Goal: Task Accomplishment & Management: Use online tool/utility

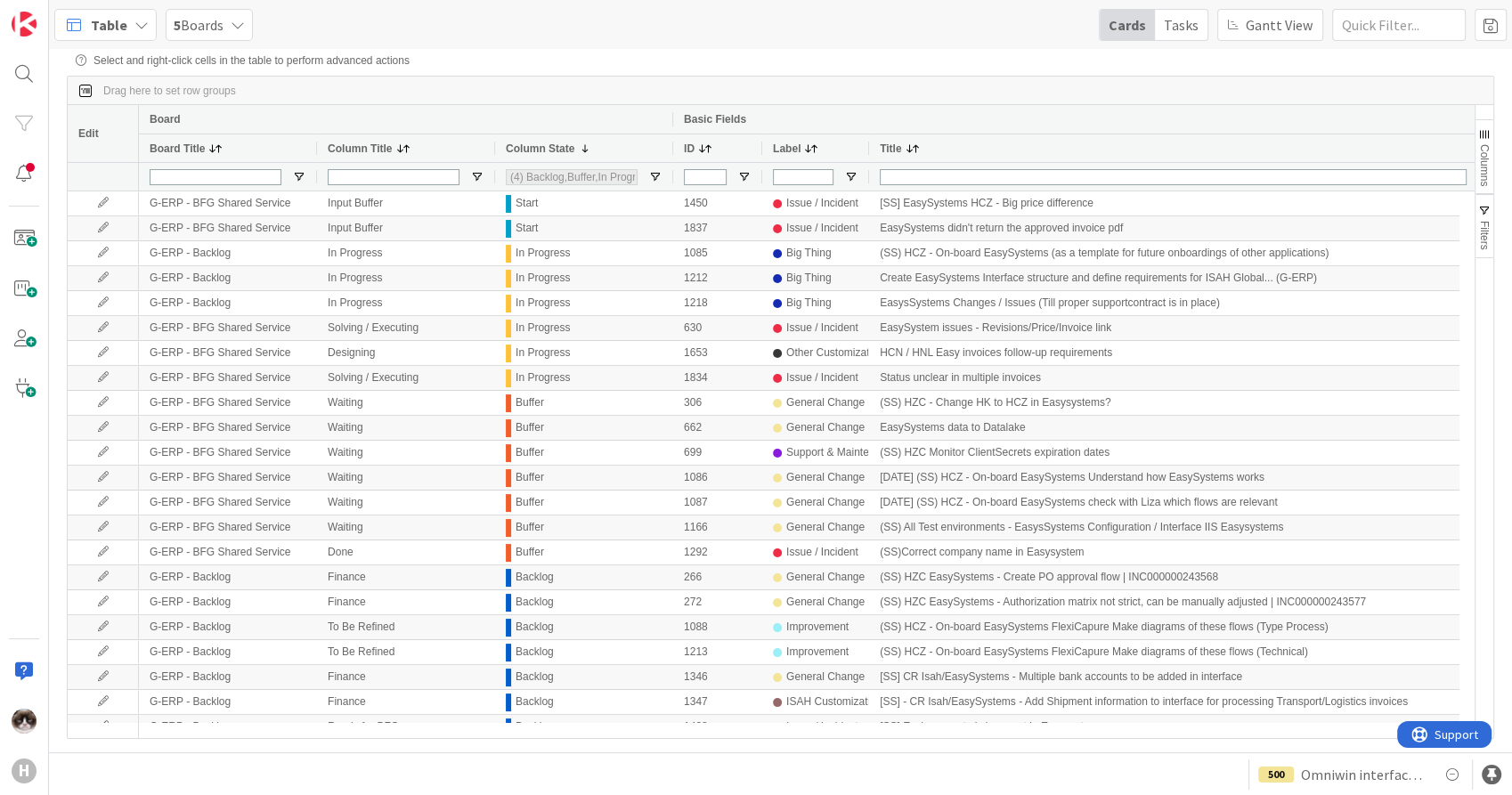
click at [214, 18] on span "5 Boards" at bounding box center [198, 25] width 50 height 22
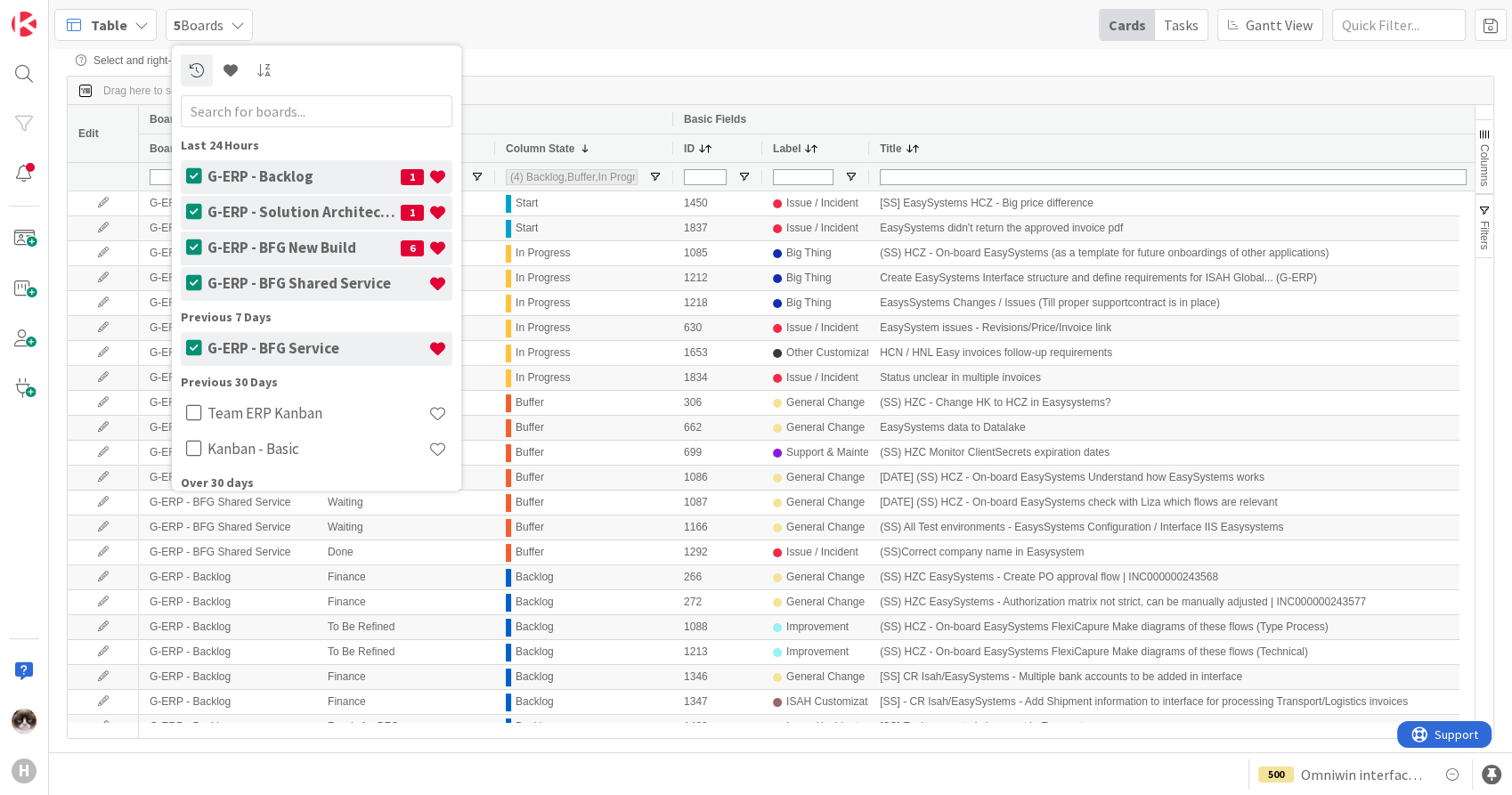
click at [267, 202] on div "G-ERP - Solution Architect & Management 1" at bounding box center [327, 212] width 250 height 34
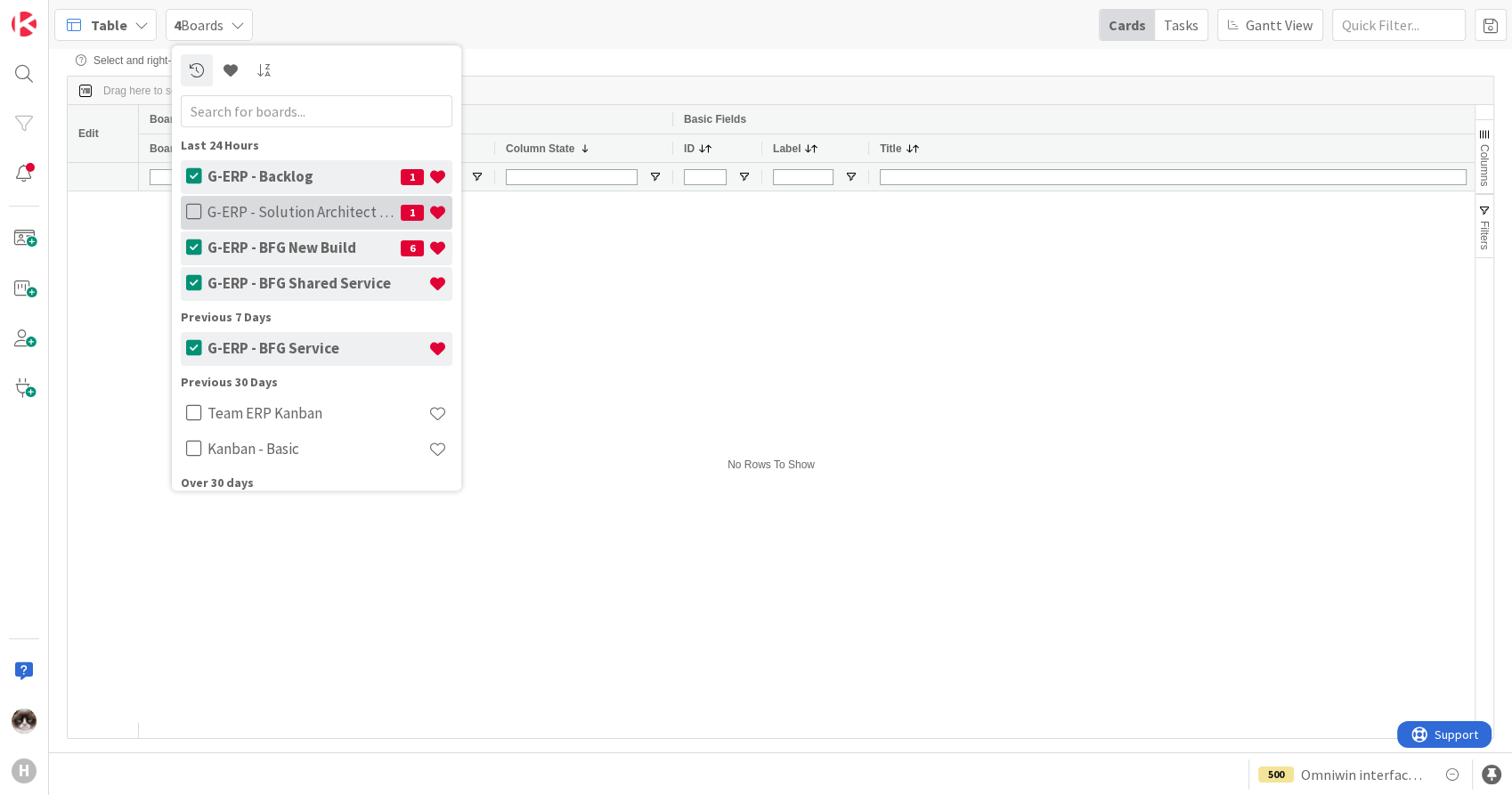
click at [321, 213] on h4 "G-ERP - Solution Architect & Management" at bounding box center [303, 213] width 193 height 18
click at [114, 26] on span "Table" at bounding box center [109, 25] width 36 height 22
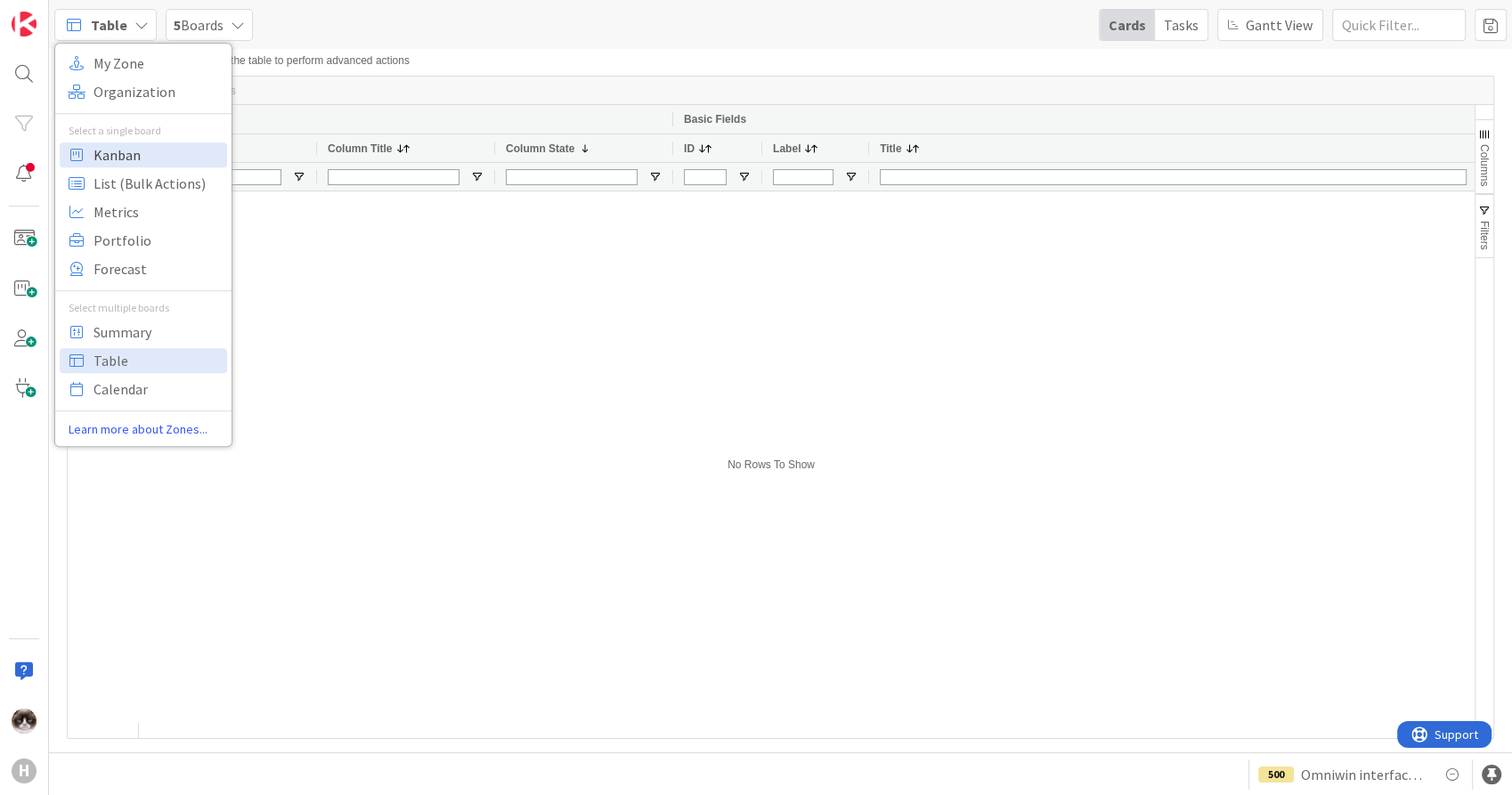
click at [146, 160] on span "Kanban" at bounding box center [158, 154] width 129 height 26
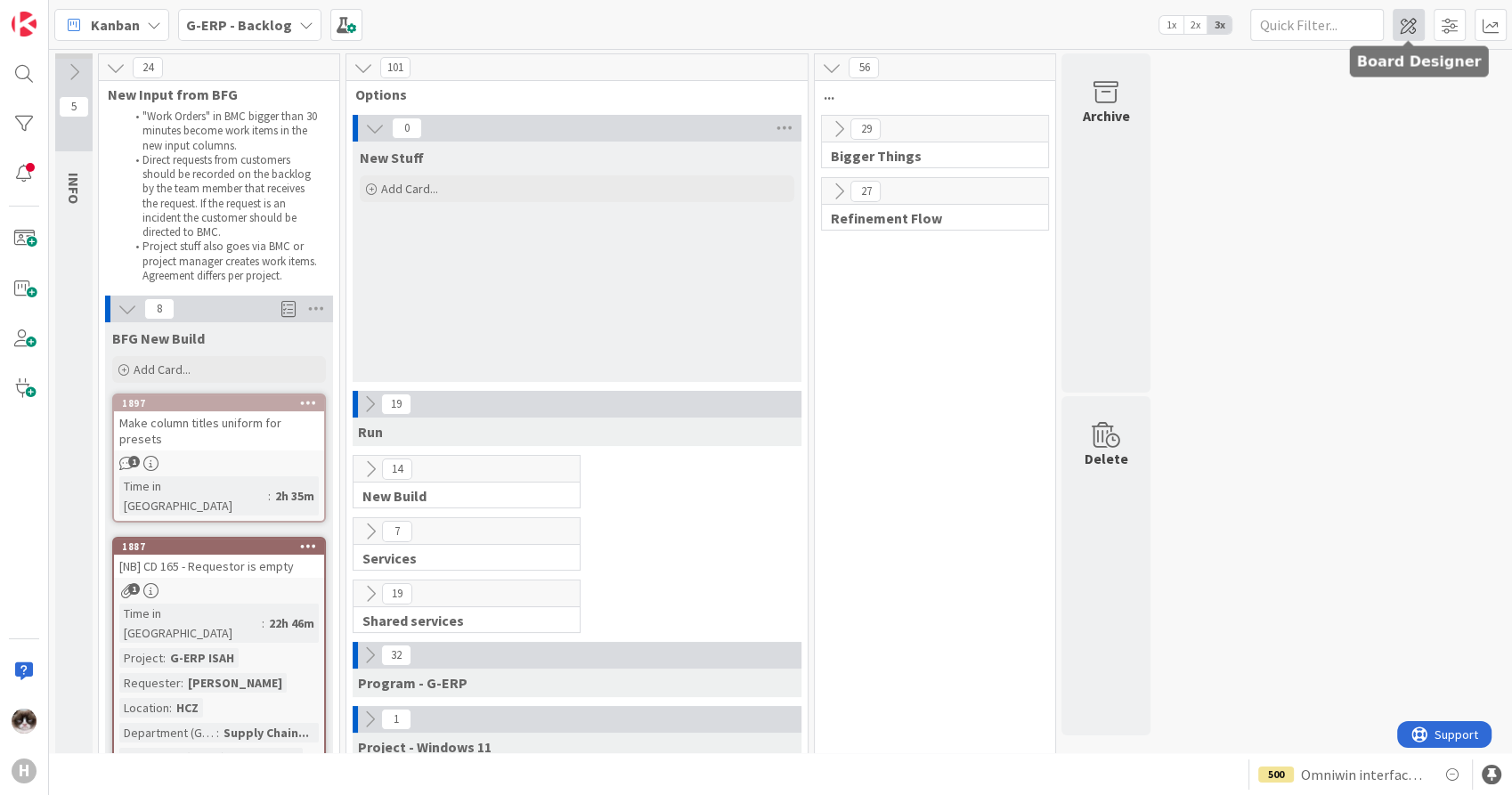
click at [1419, 19] on span at bounding box center [1408, 24] width 32 height 32
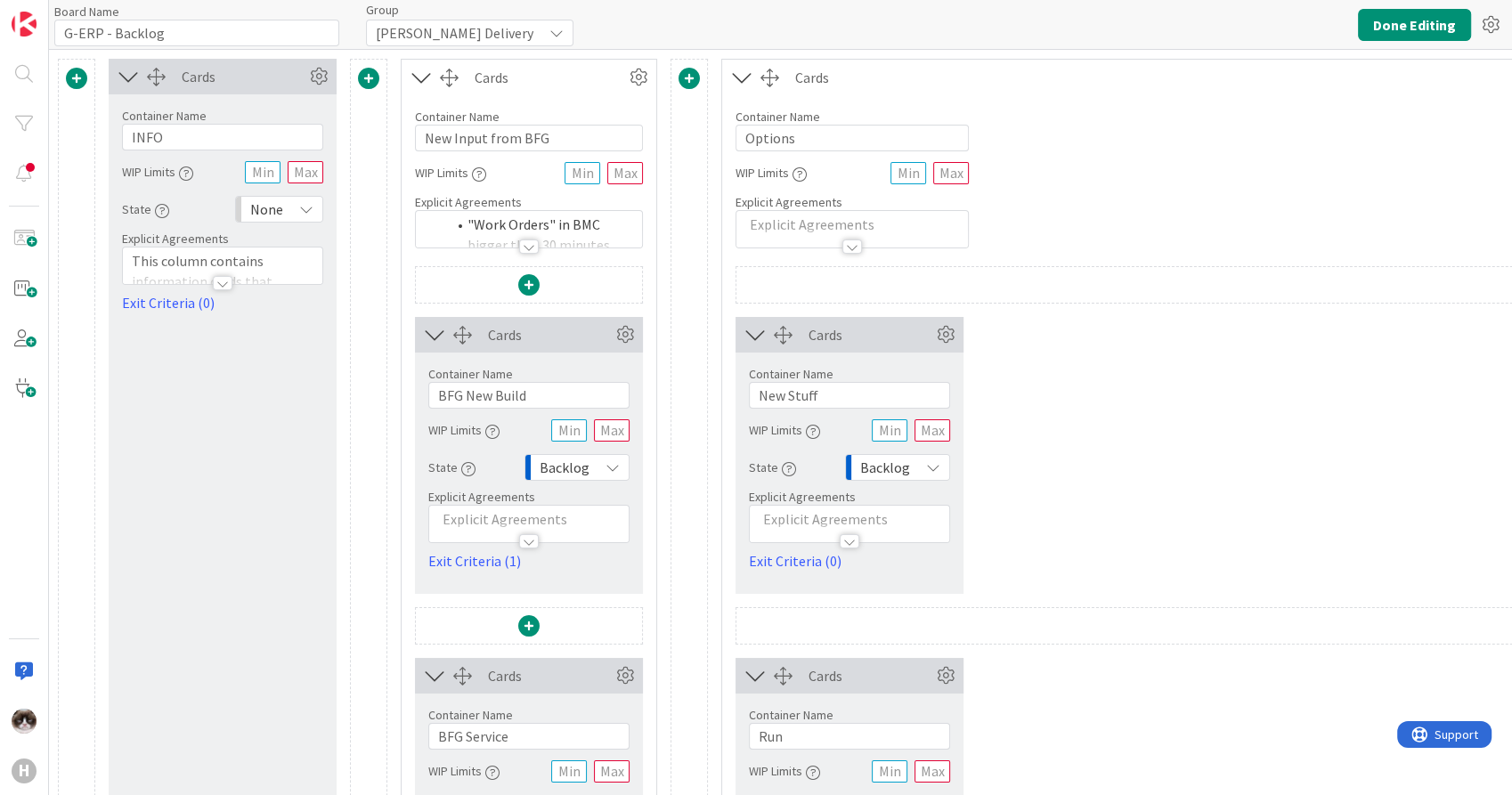
type input "G-ERP - Backlog"
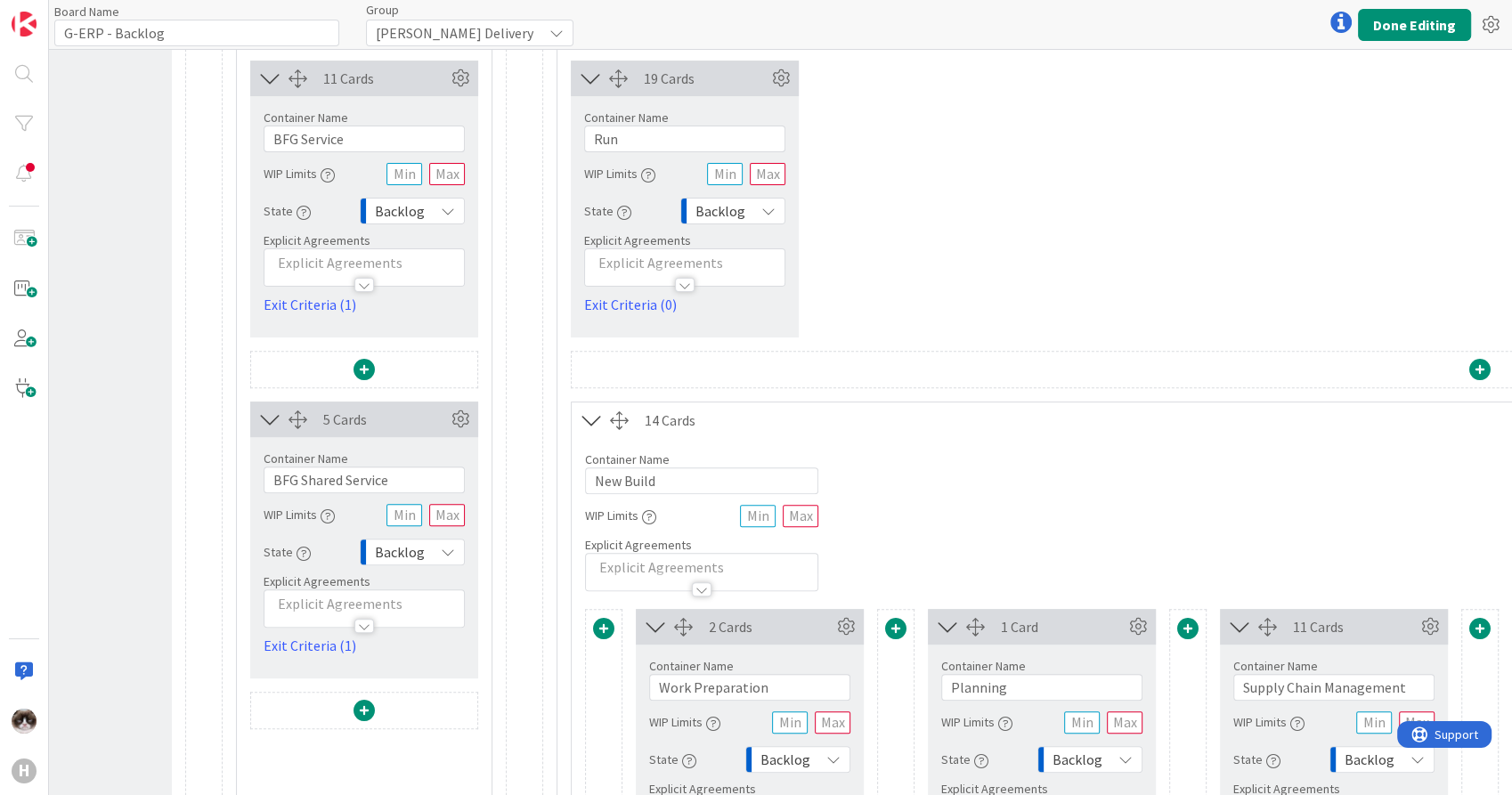
scroll to position [692, 165]
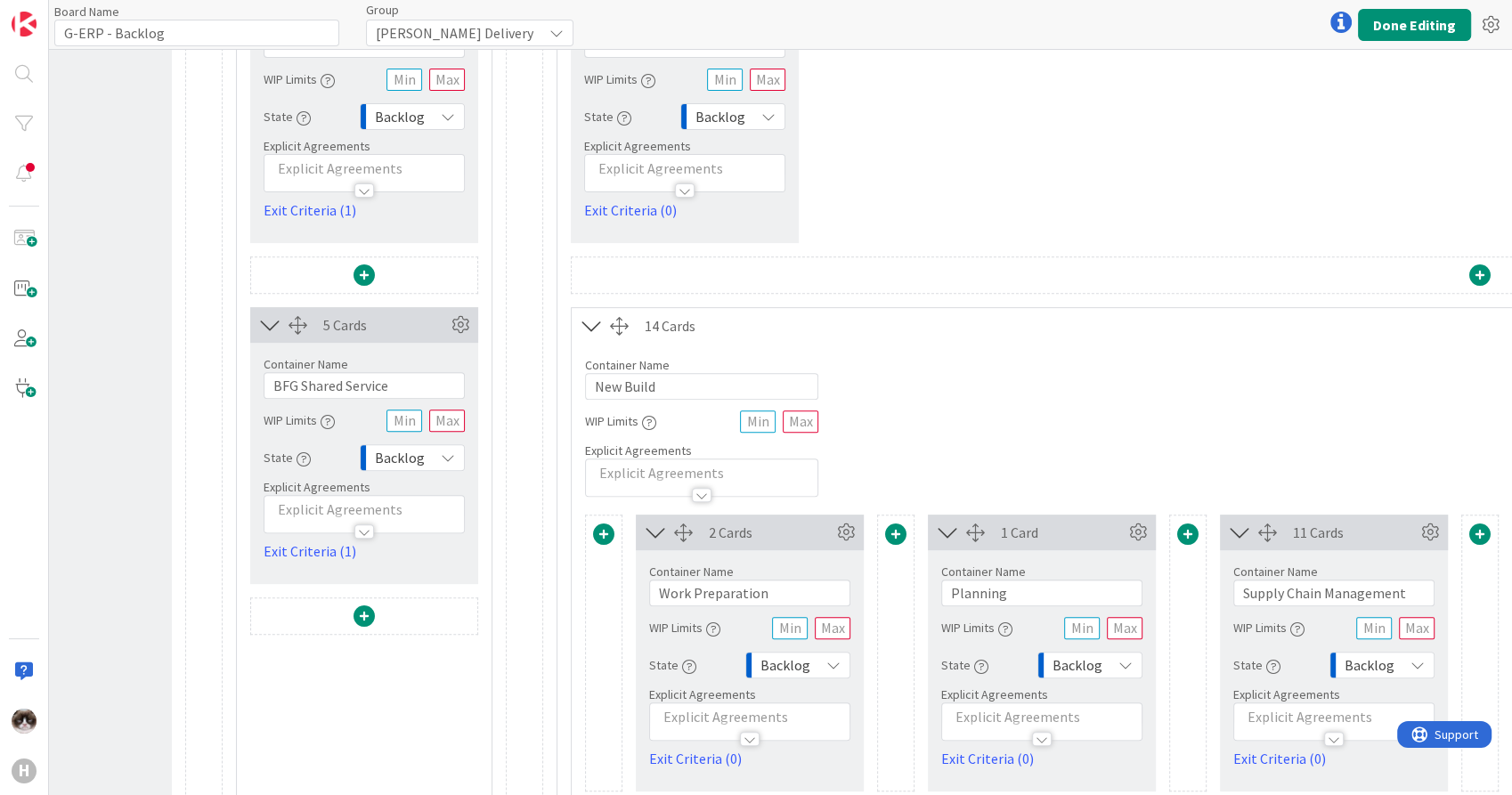
click at [602, 529] on span at bounding box center [604, 534] width 22 height 22
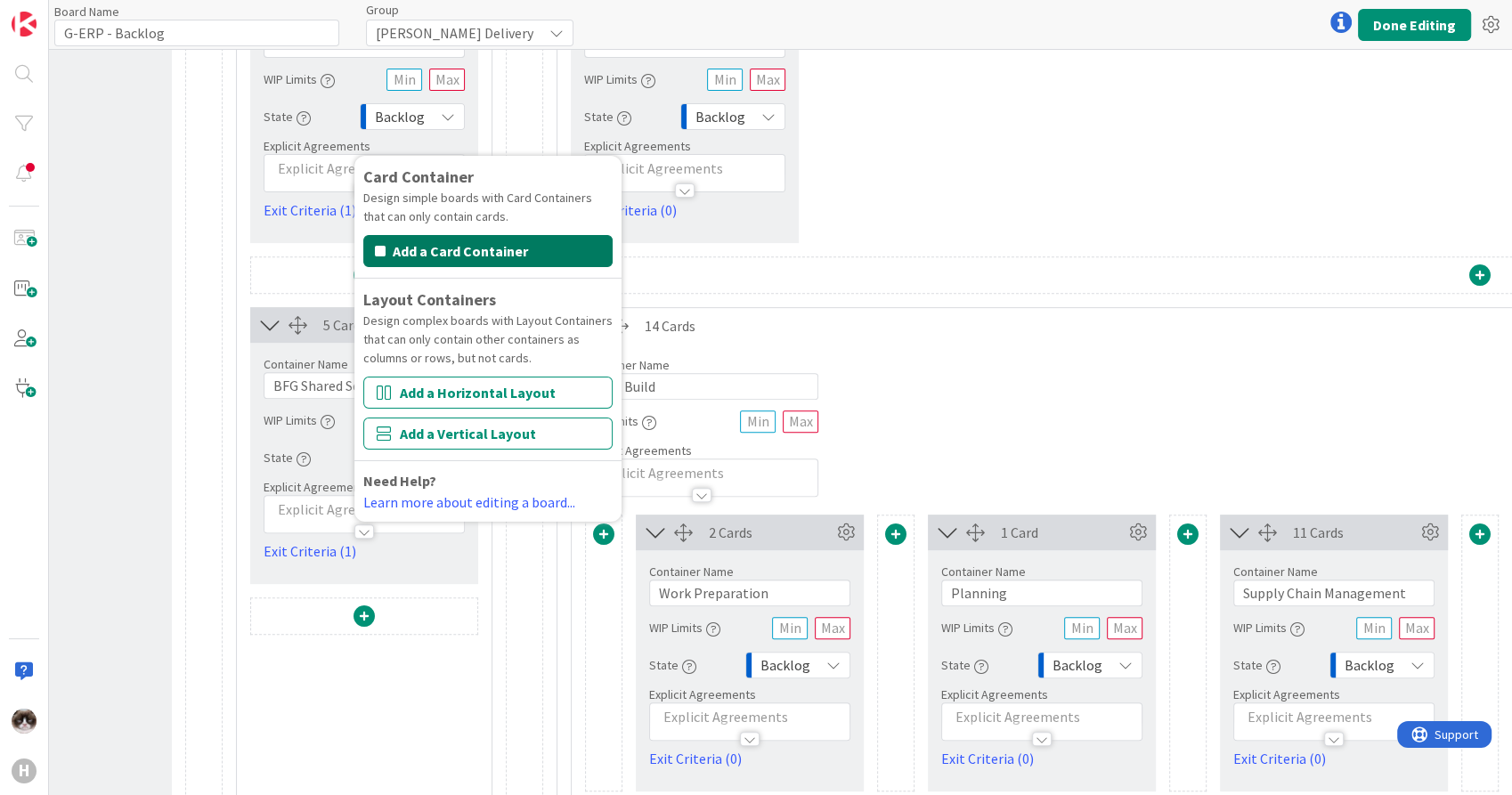
click at [517, 258] on button "Add a Card Container" at bounding box center [487, 250] width 249 height 32
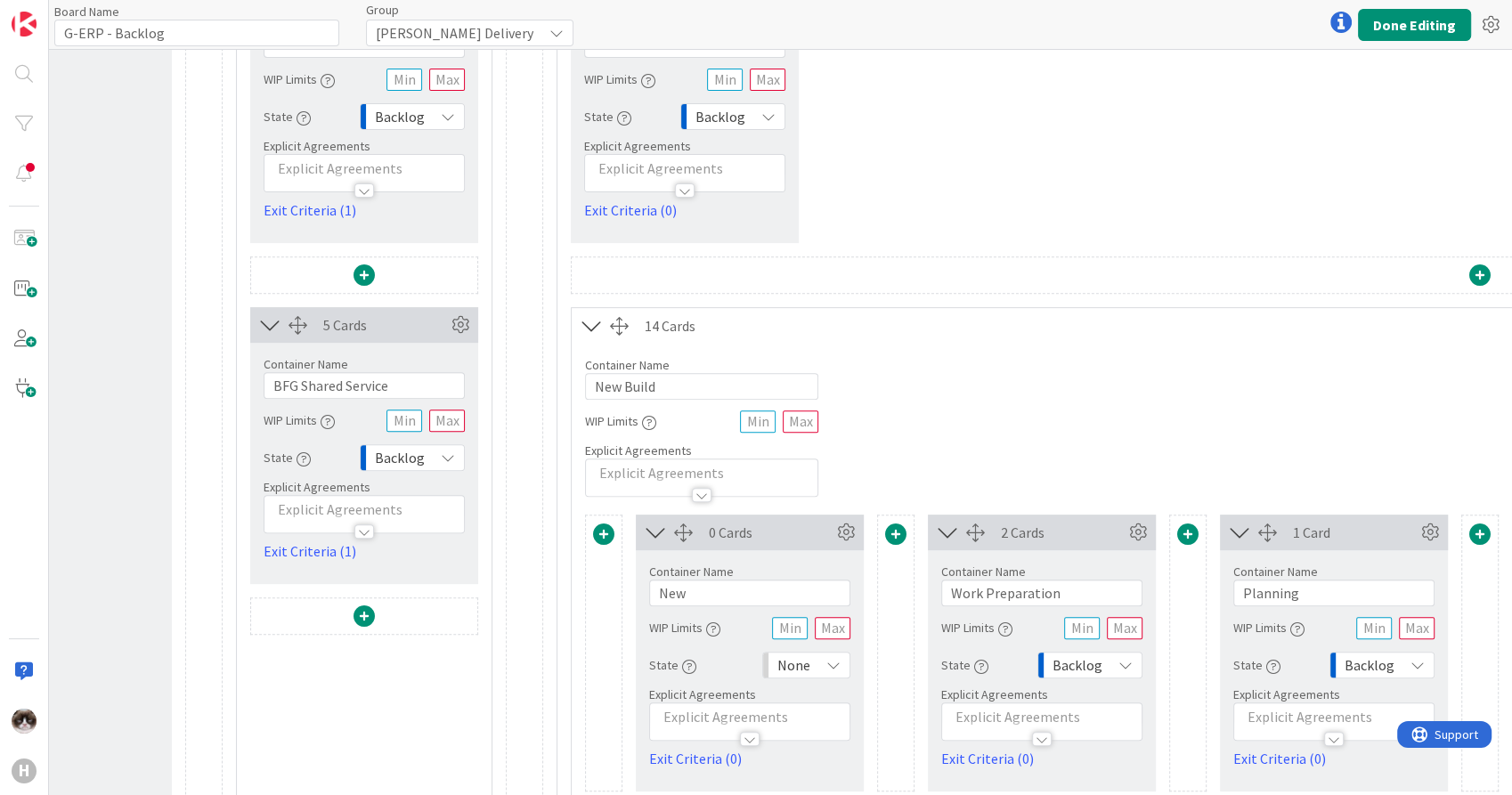
scroll to position [790, 165]
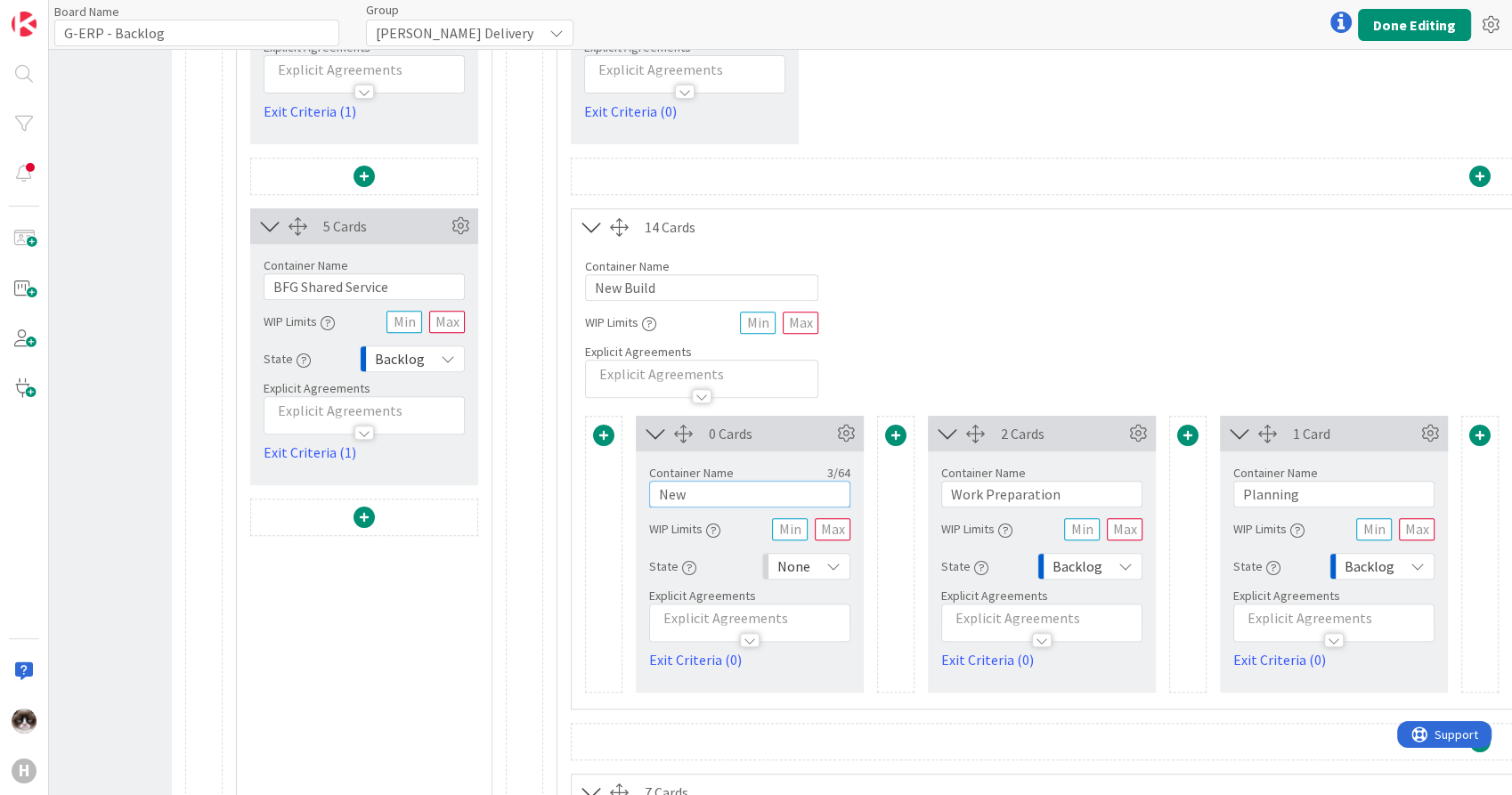
click at [727, 497] on input "New" at bounding box center [749, 493] width 201 height 26
drag, startPoint x: 727, startPoint y: 497, endPoint x: 654, endPoint y: 484, distance: 74.1
click at [654, 484] on input "New" at bounding box center [749, 493] width 201 height 26
type input "Run"
click at [783, 561] on span "None" at bounding box center [794, 566] width 33 height 25
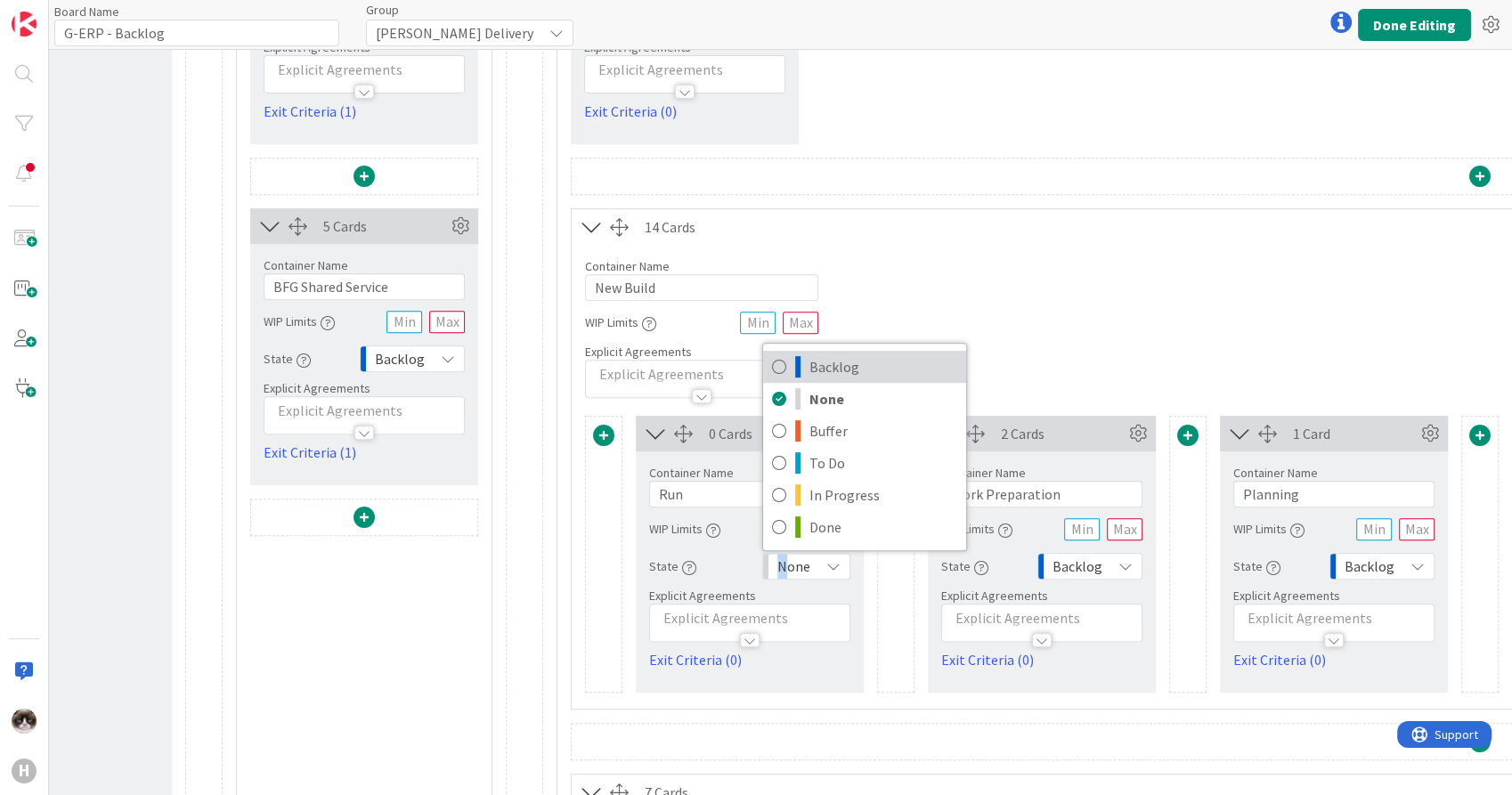
drag, startPoint x: 783, startPoint y: 561, endPoint x: 857, endPoint y: 364, distance: 210.4
click at [857, 364] on span "Backlog" at bounding box center [882, 366] width 148 height 26
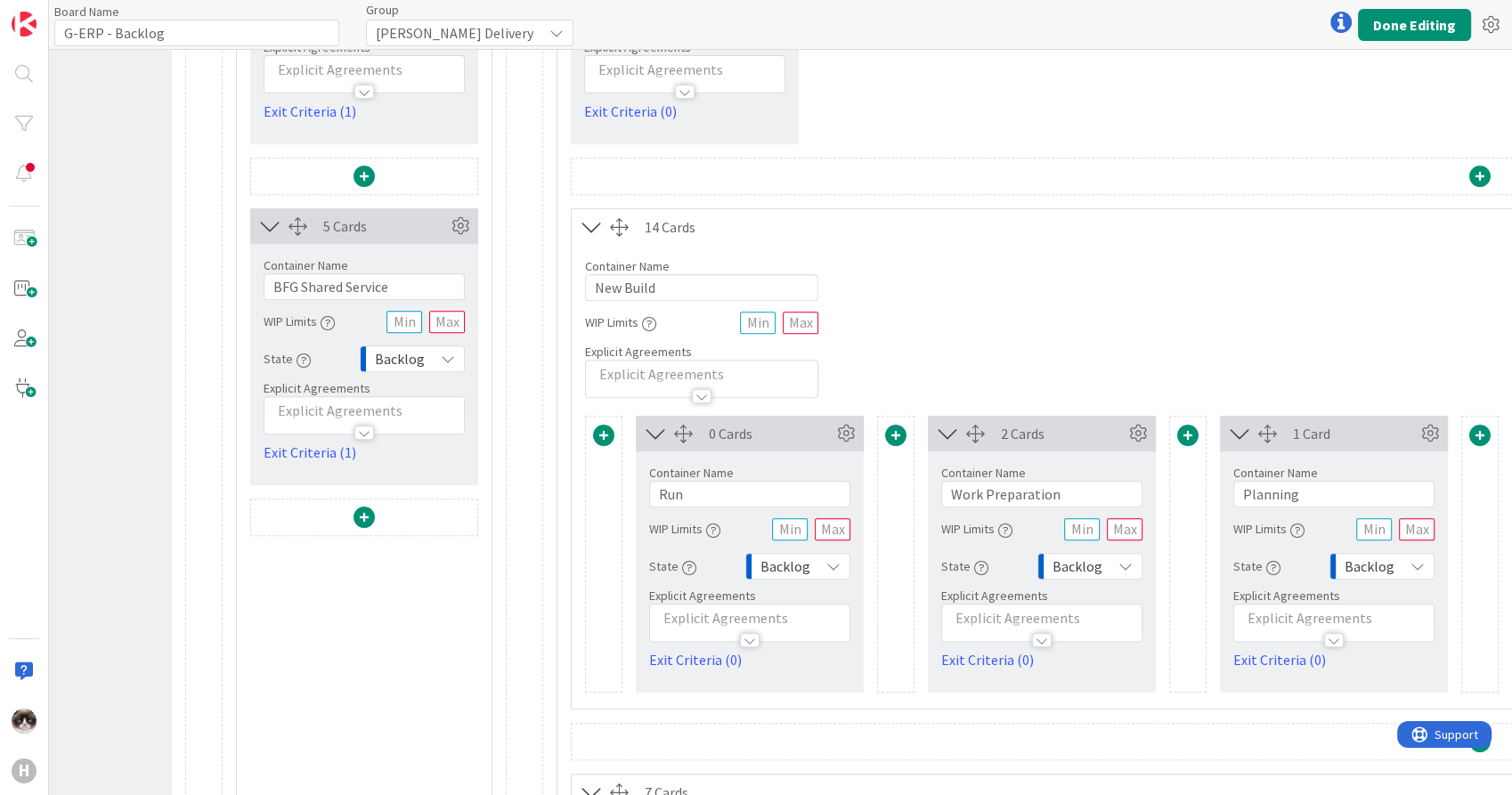
click at [950, 341] on div "Container Name 9 / 64 New Build WIP Limits Explicit Agreements" at bounding box center [1479, 321] width 1816 height 153
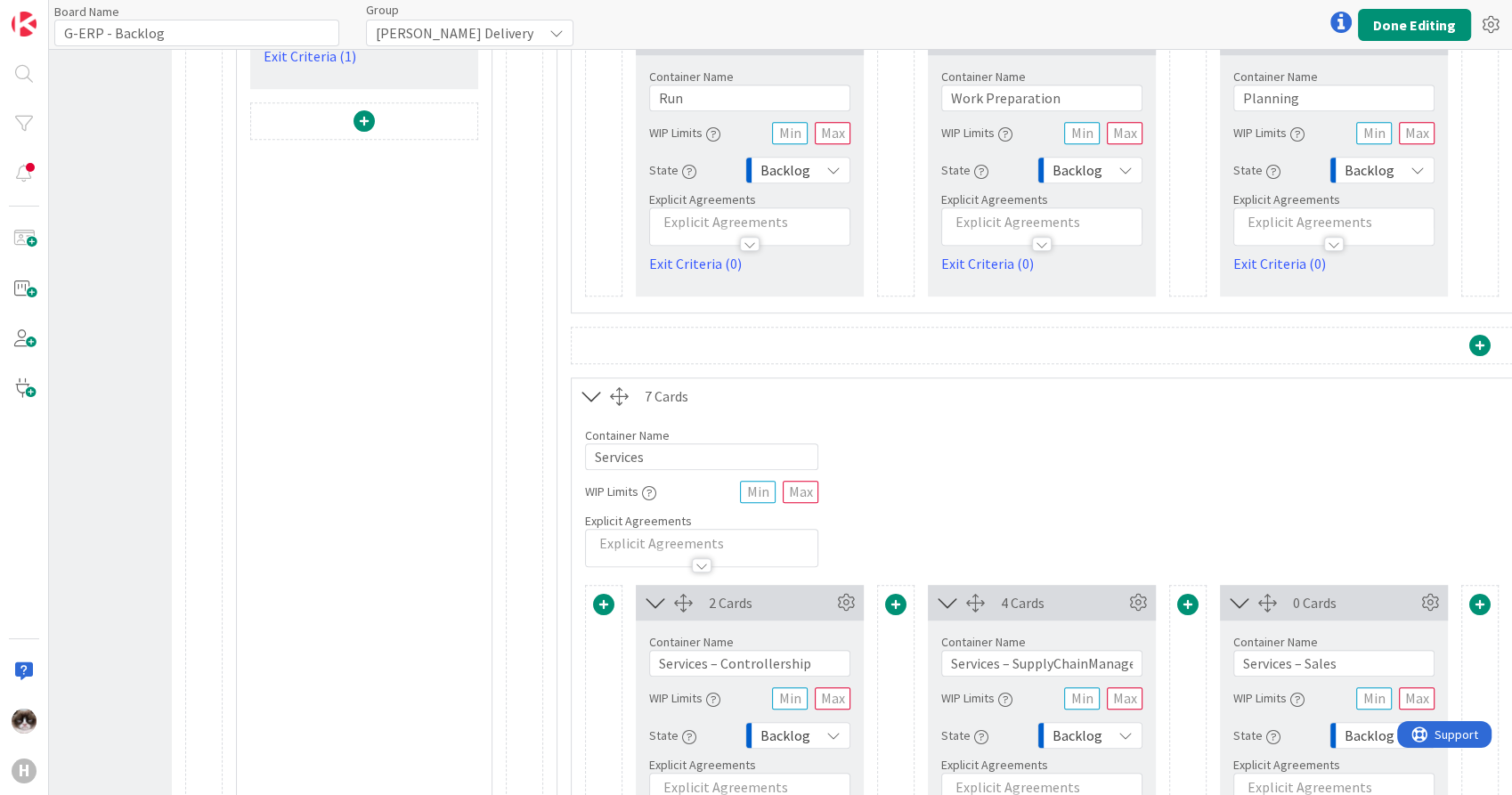
scroll to position [1285, 165]
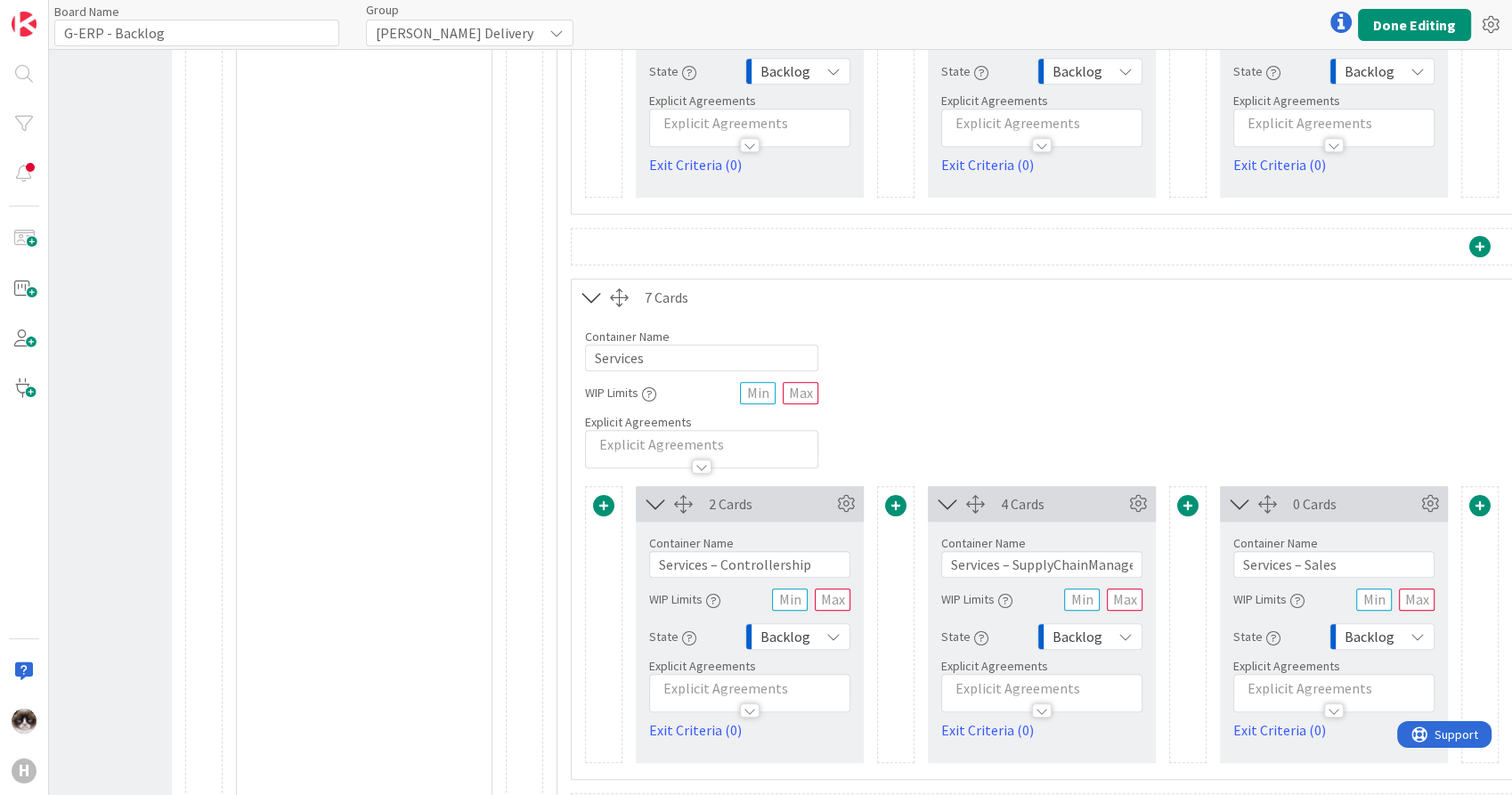
click at [608, 512] on span at bounding box center [604, 505] width 22 height 22
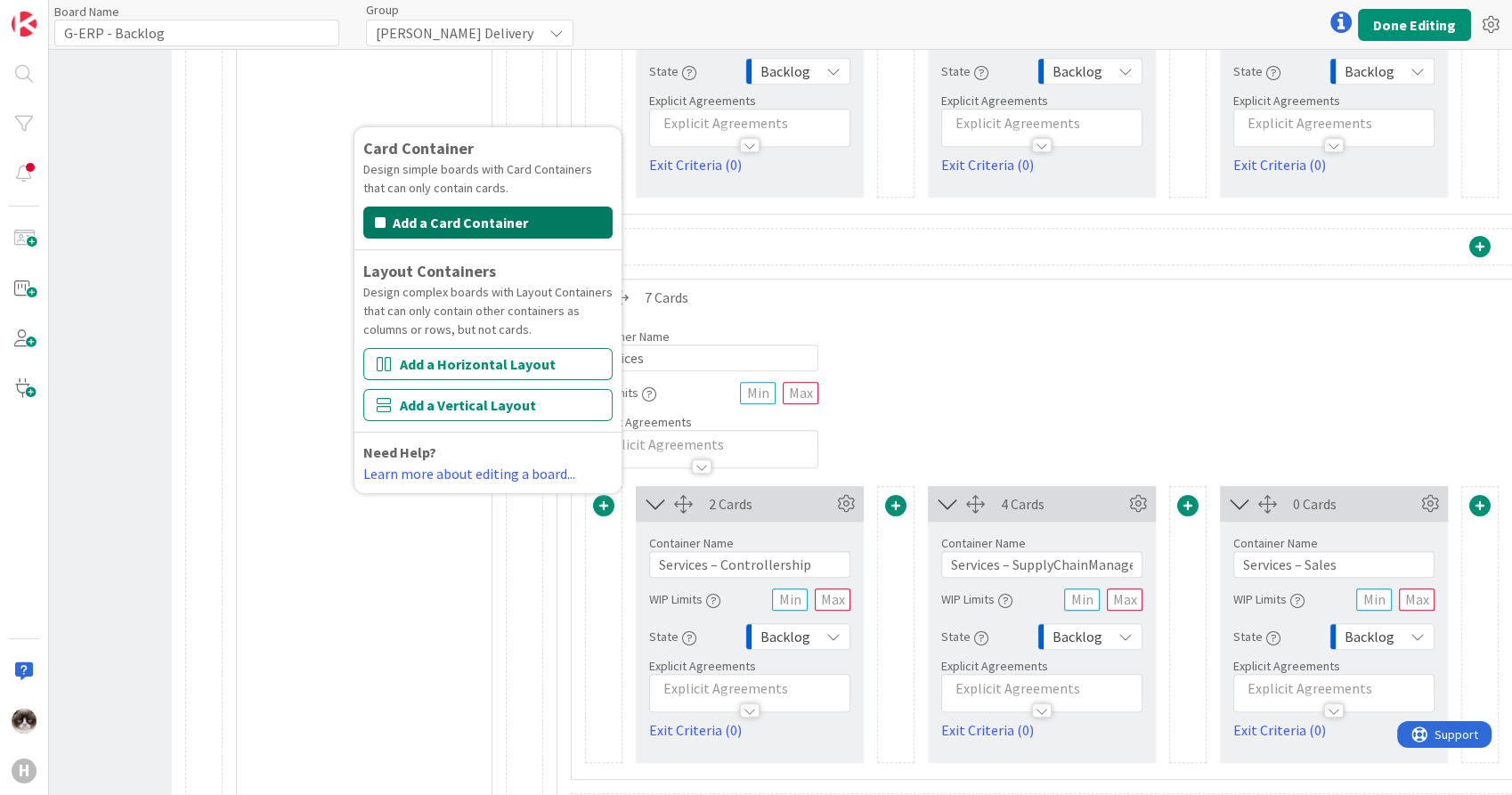
click at [505, 220] on button "Add a Card Container" at bounding box center [487, 222] width 249 height 32
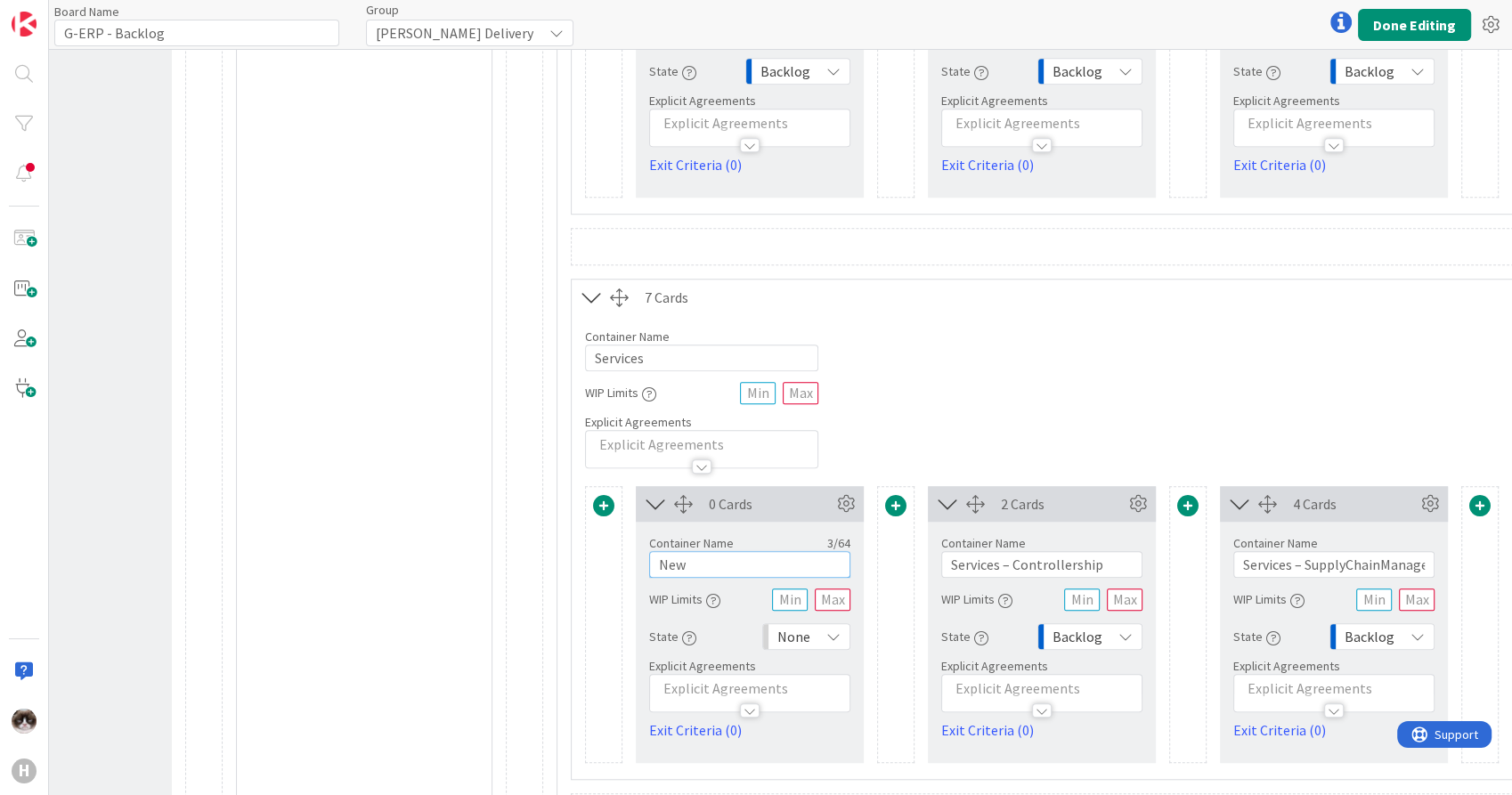
click at [733, 552] on input "New" at bounding box center [749, 563] width 201 height 26
type input "Run"
click at [819, 633] on div "None" at bounding box center [805, 636] width 88 height 26
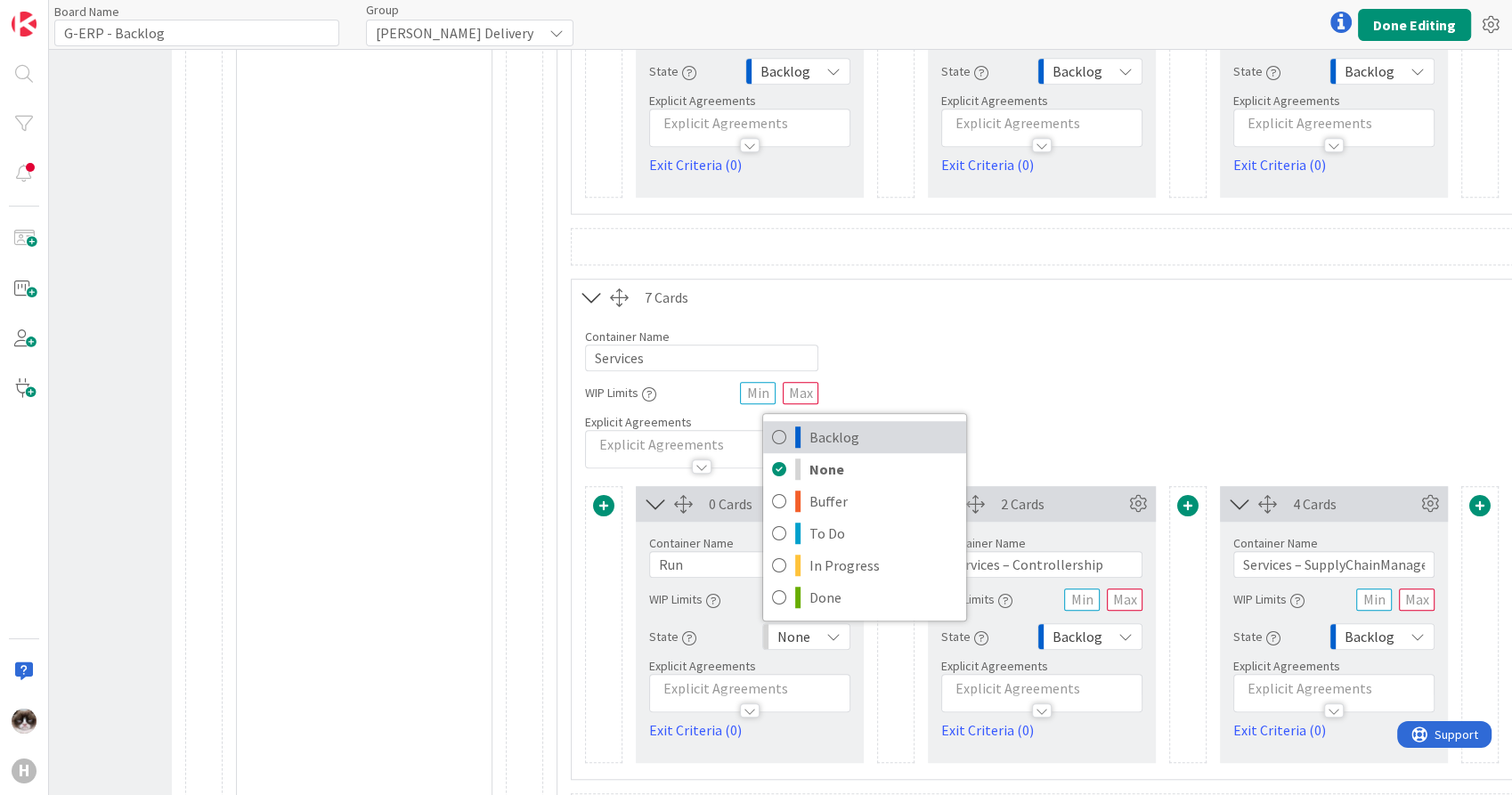
click at [867, 437] on span "Backlog" at bounding box center [882, 436] width 148 height 26
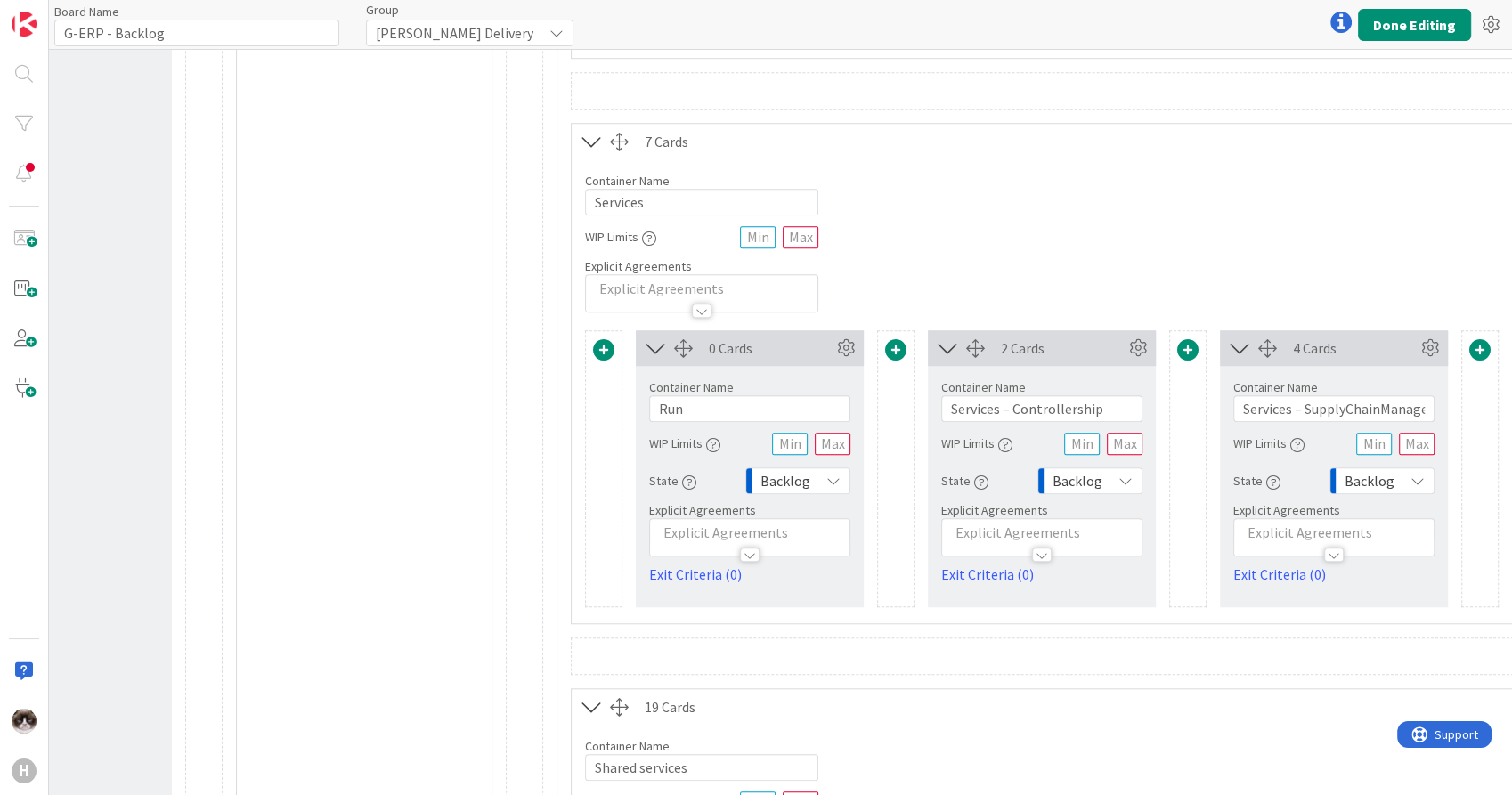
scroll to position [1879, 165]
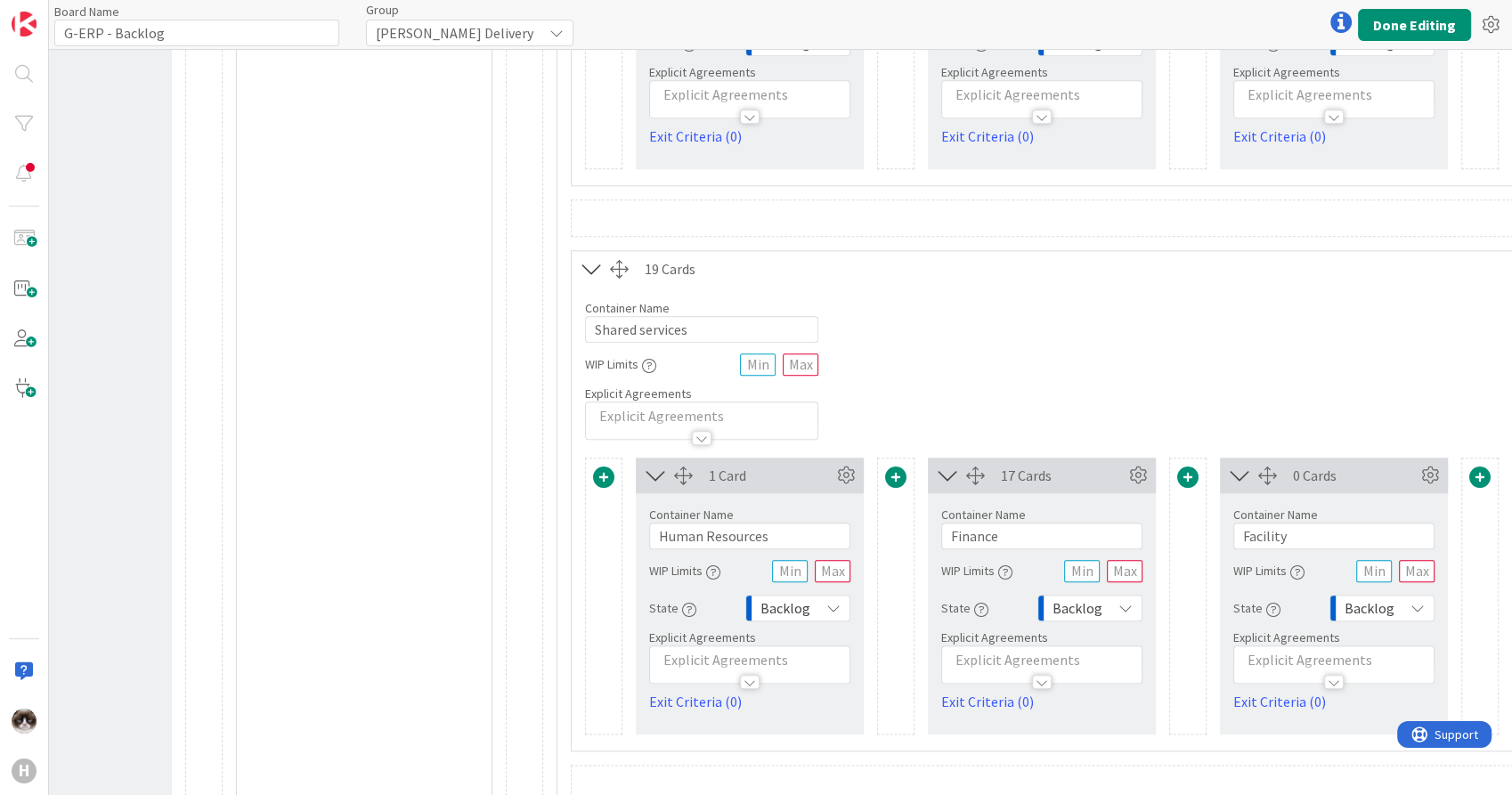
click at [601, 477] on span at bounding box center [604, 477] width 22 height 22
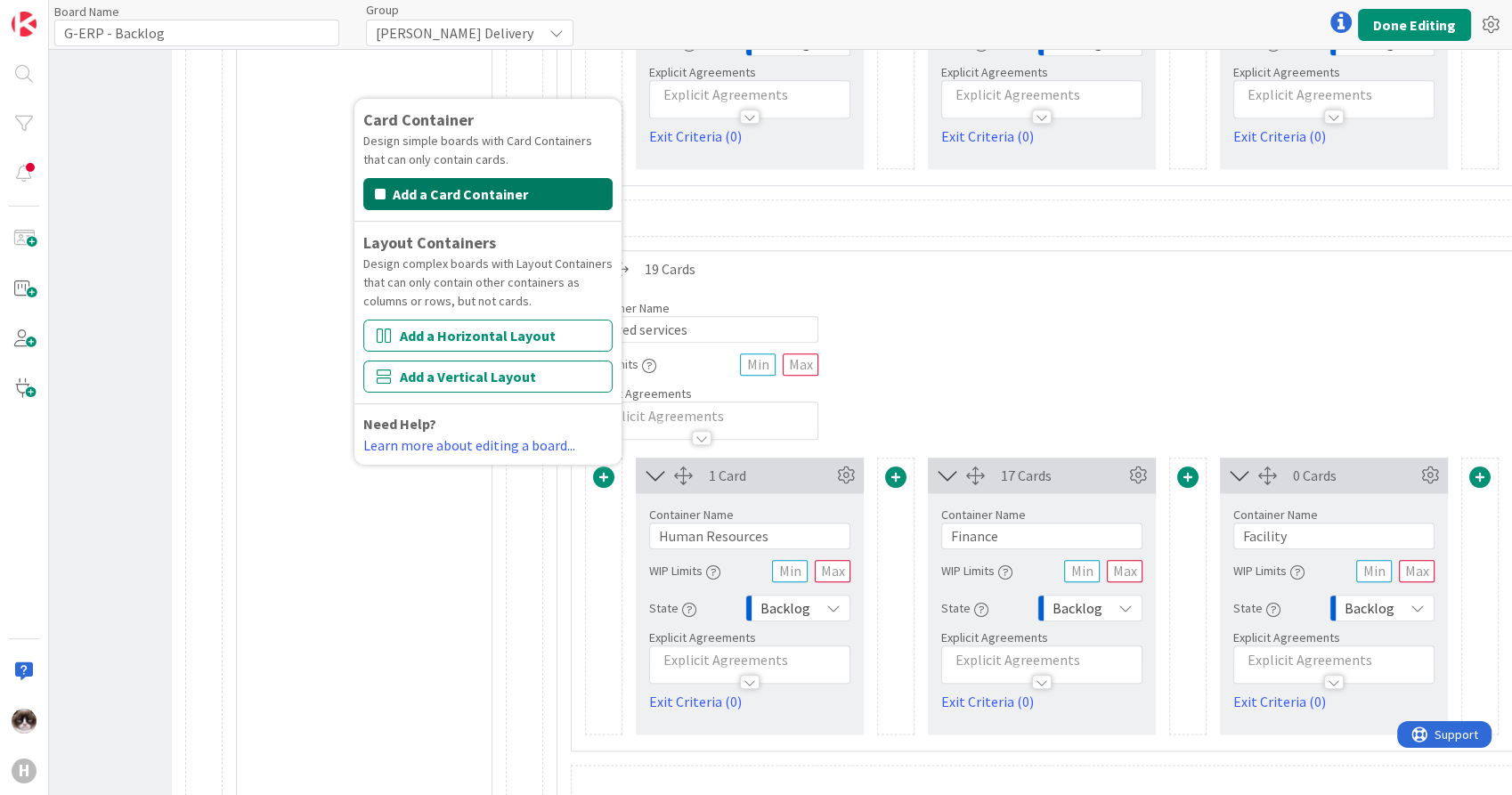
click at [526, 190] on button "Add a Card Container" at bounding box center [487, 194] width 249 height 32
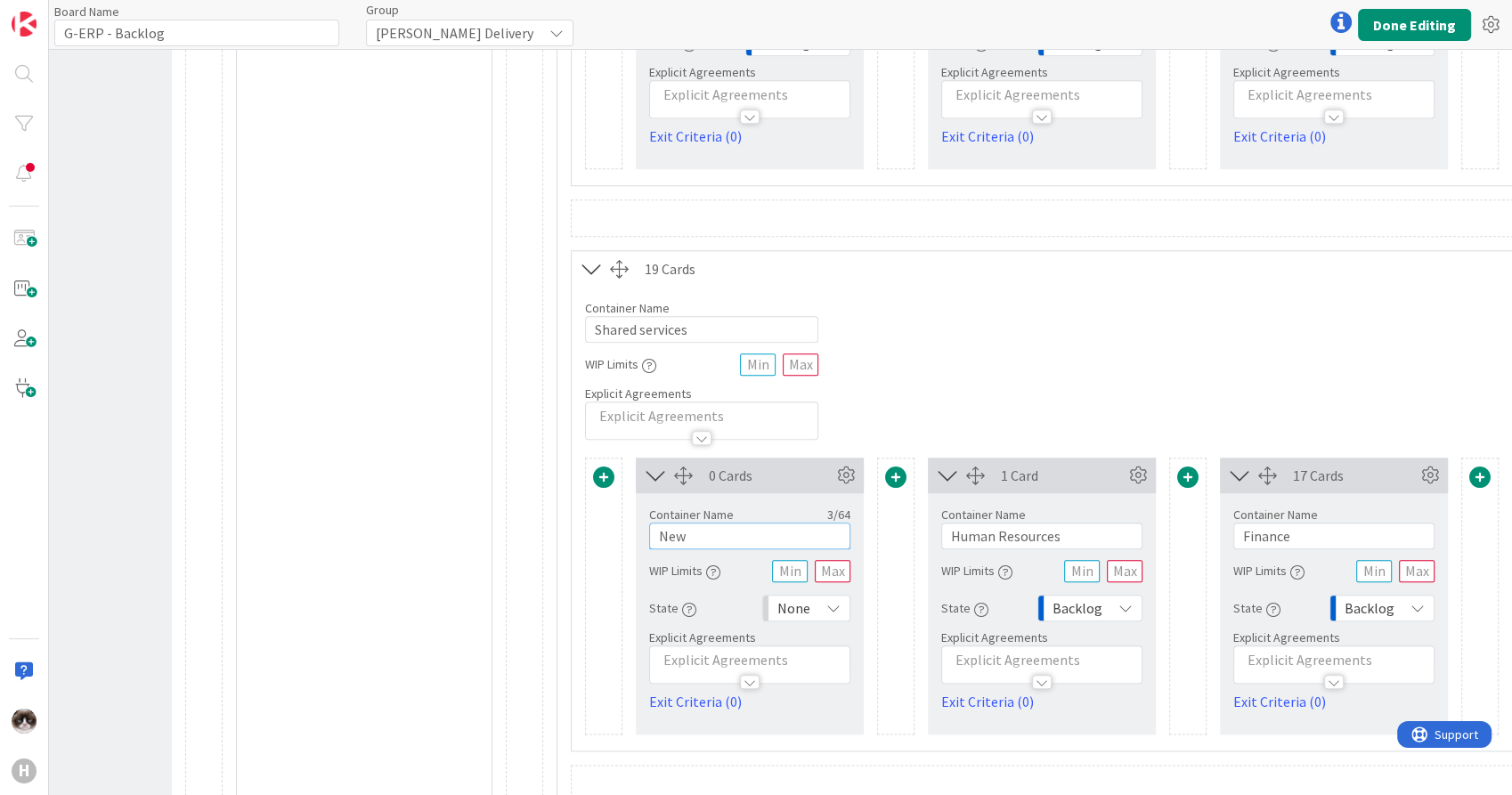
click at [760, 535] on input "New" at bounding box center [749, 535] width 201 height 26
type input "Run"
click at [800, 598] on span "None" at bounding box center [794, 608] width 33 height 25
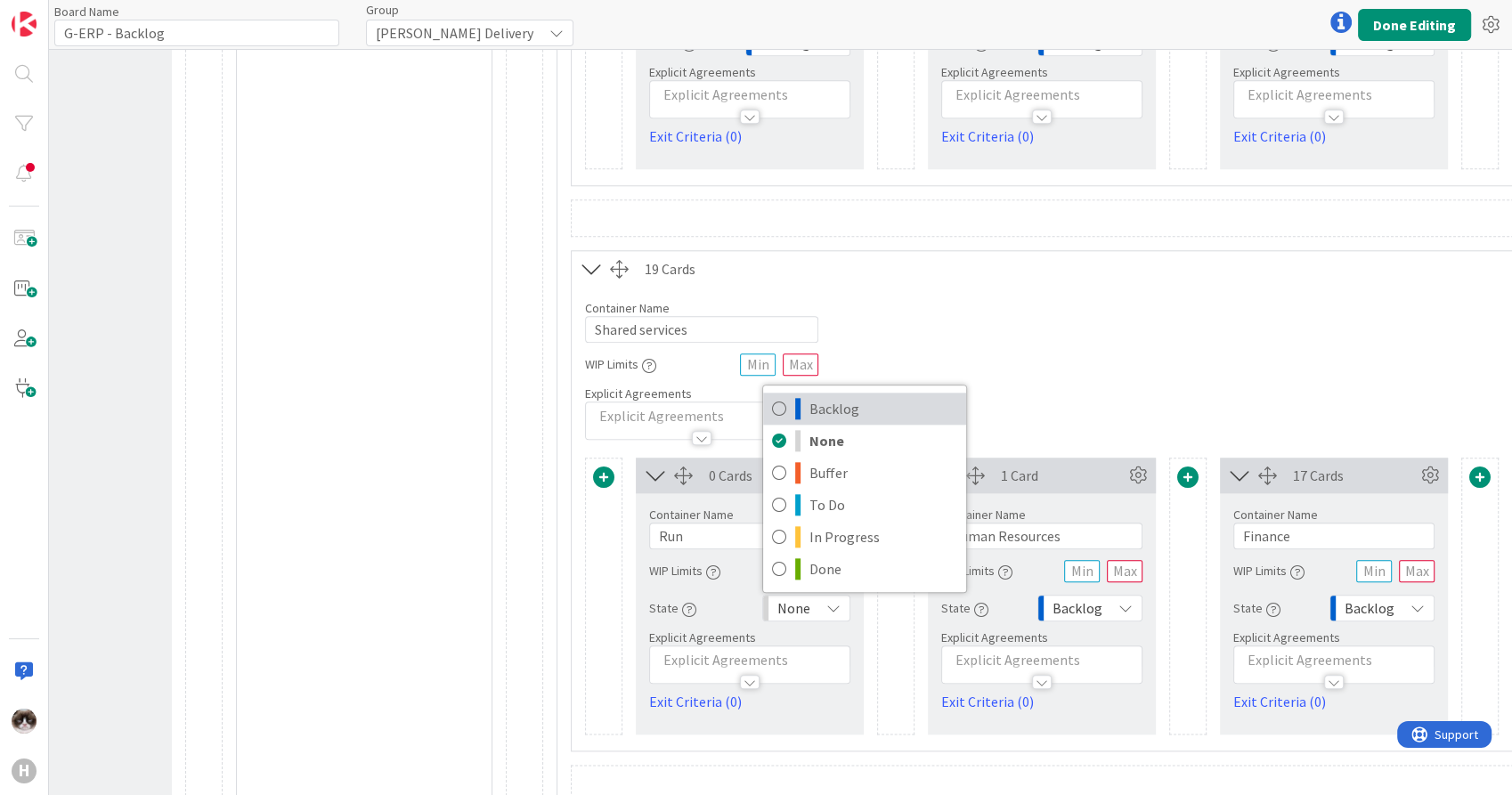
click at [840, 413] on span "Backlog" at bounding box center [882, 407] width 148 height 26
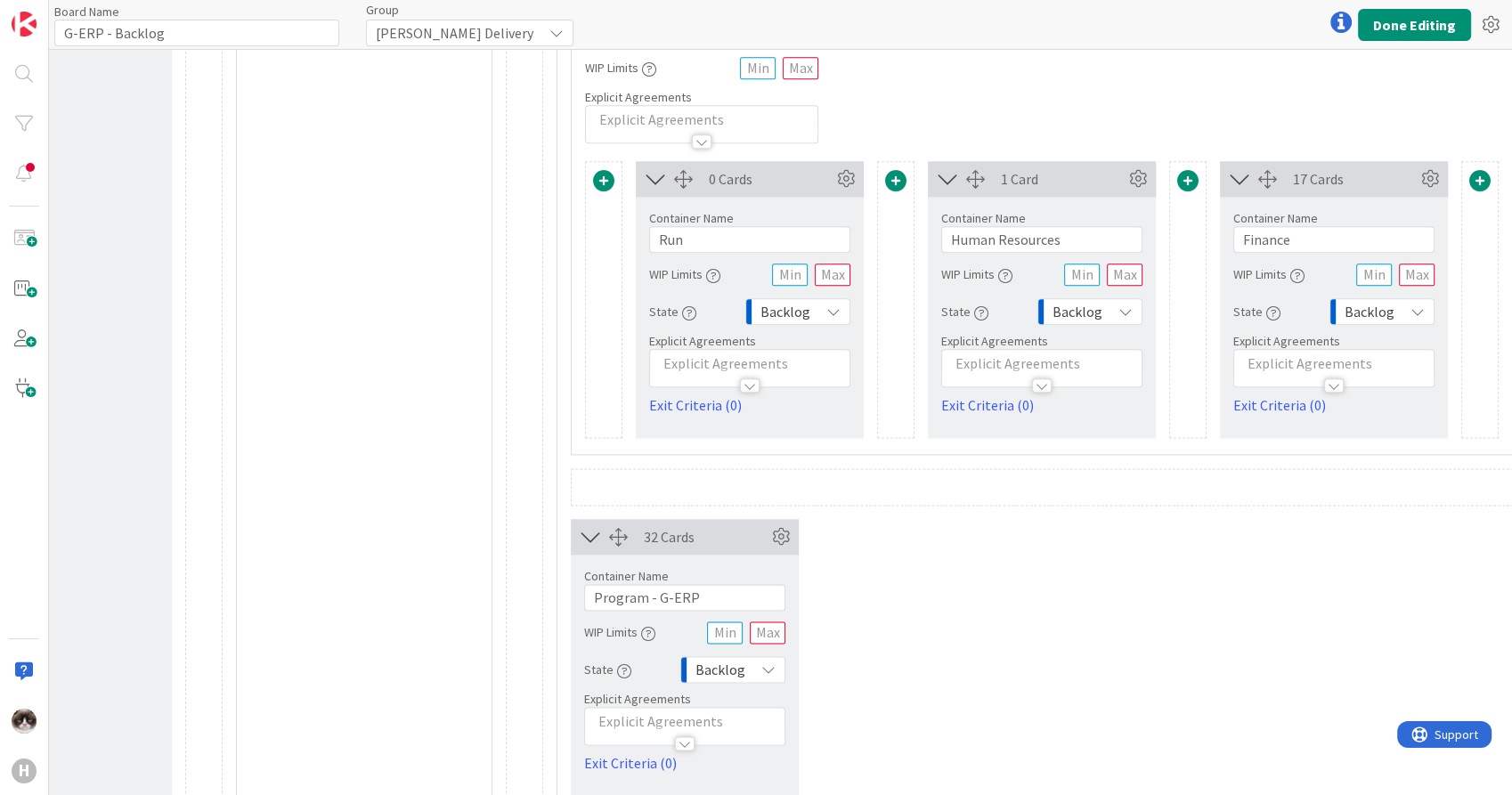
scroll to position [1978, 165]
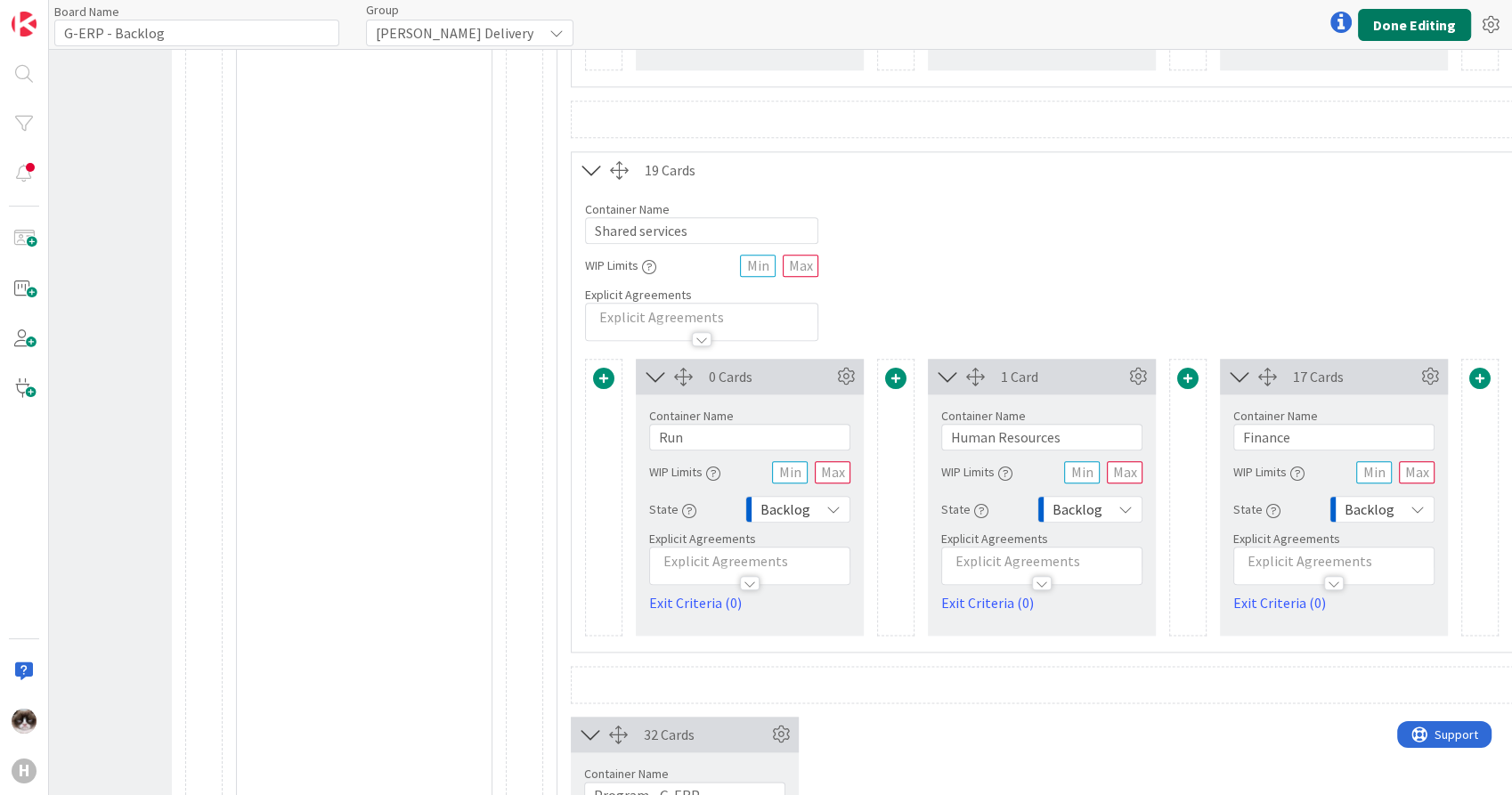
click at [1403, 13] on button "Done Editing" at bounding box center [1414, 24] width 113 height 32
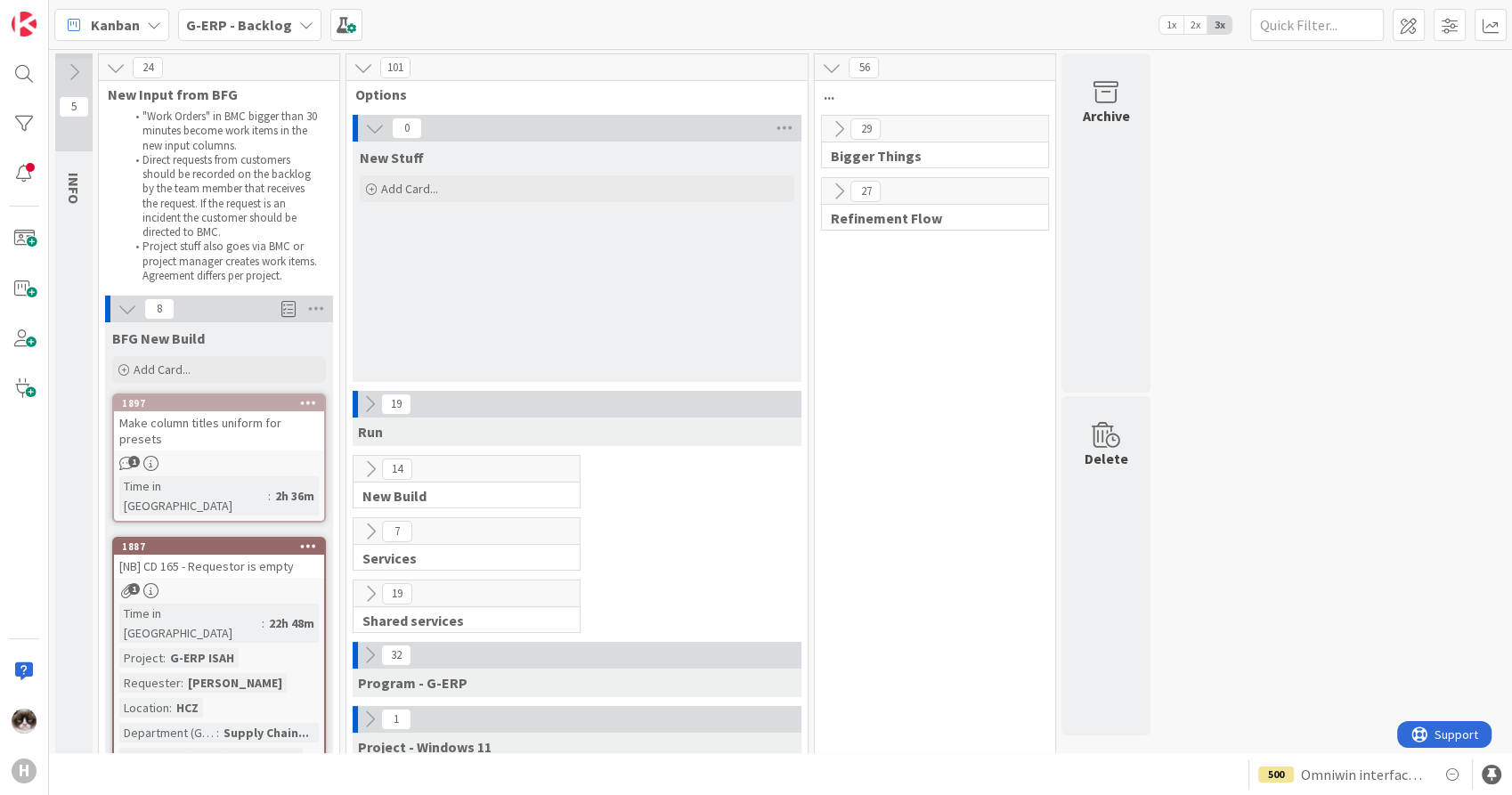
click at [367, 465] on icon at bounding box center [371, 469] width 20 height 20
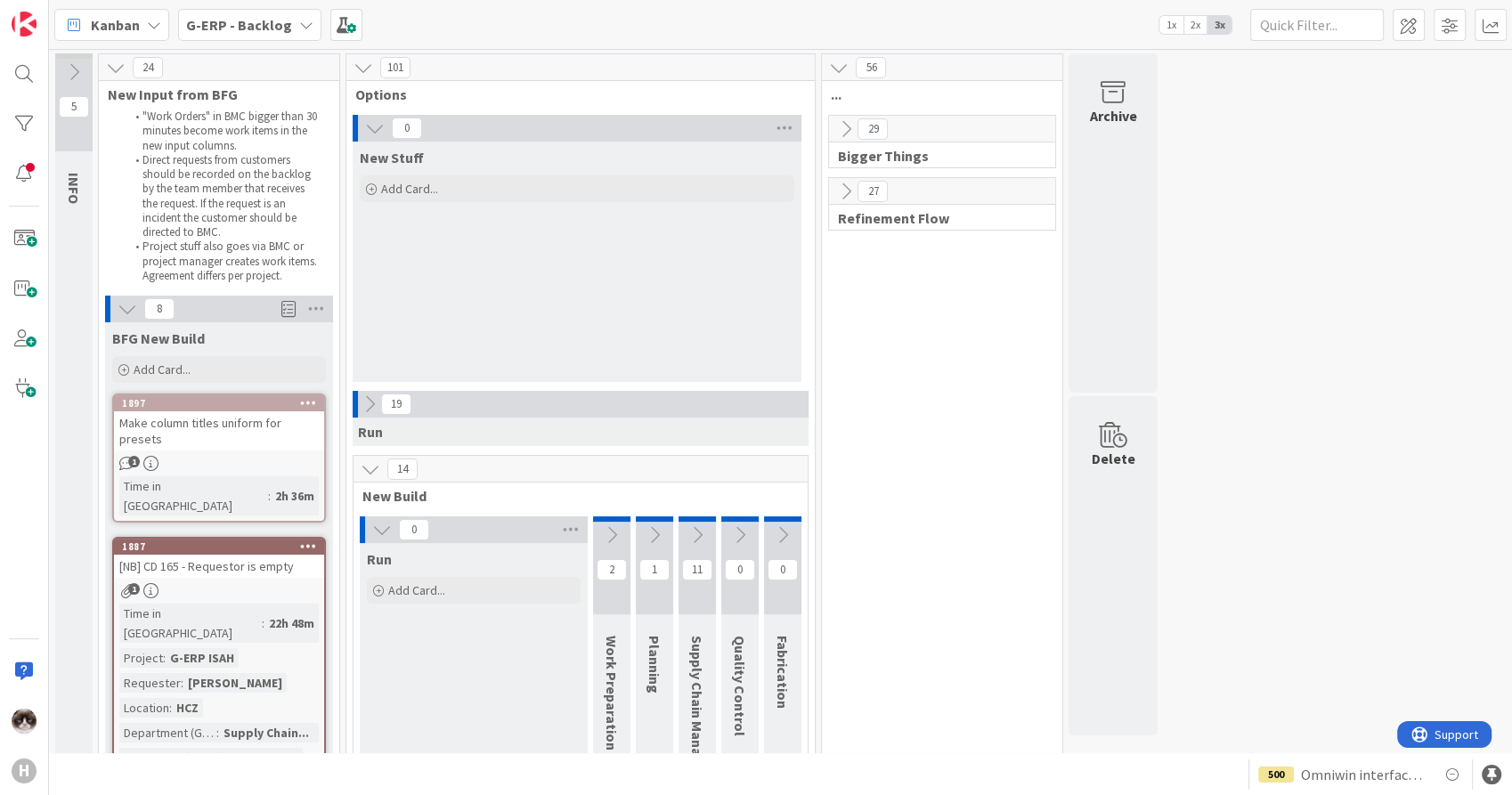
scroll to position [99, 0]
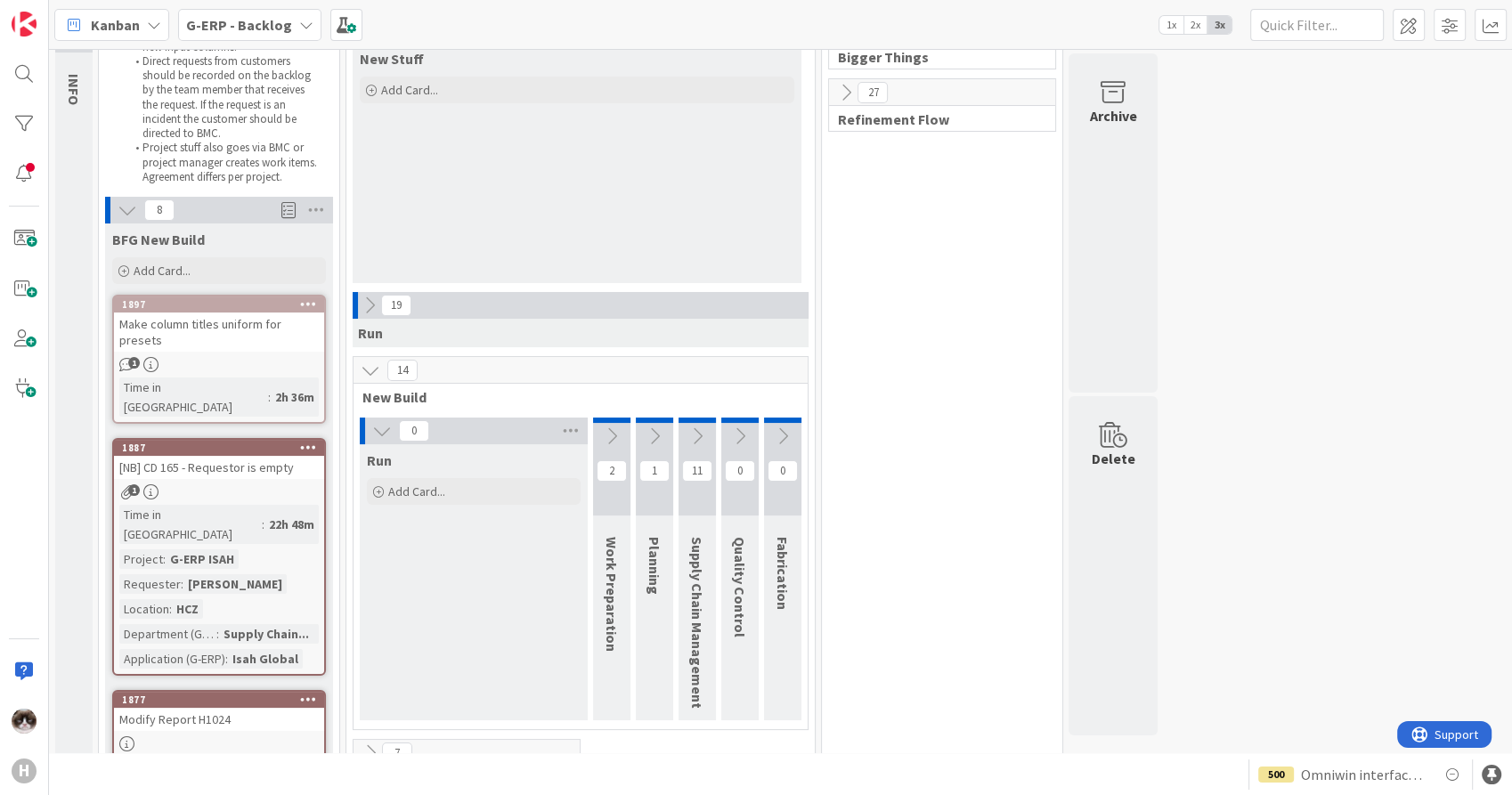
click at [378, 430] on icon at bounding box center [382, 431] width 20 height 20
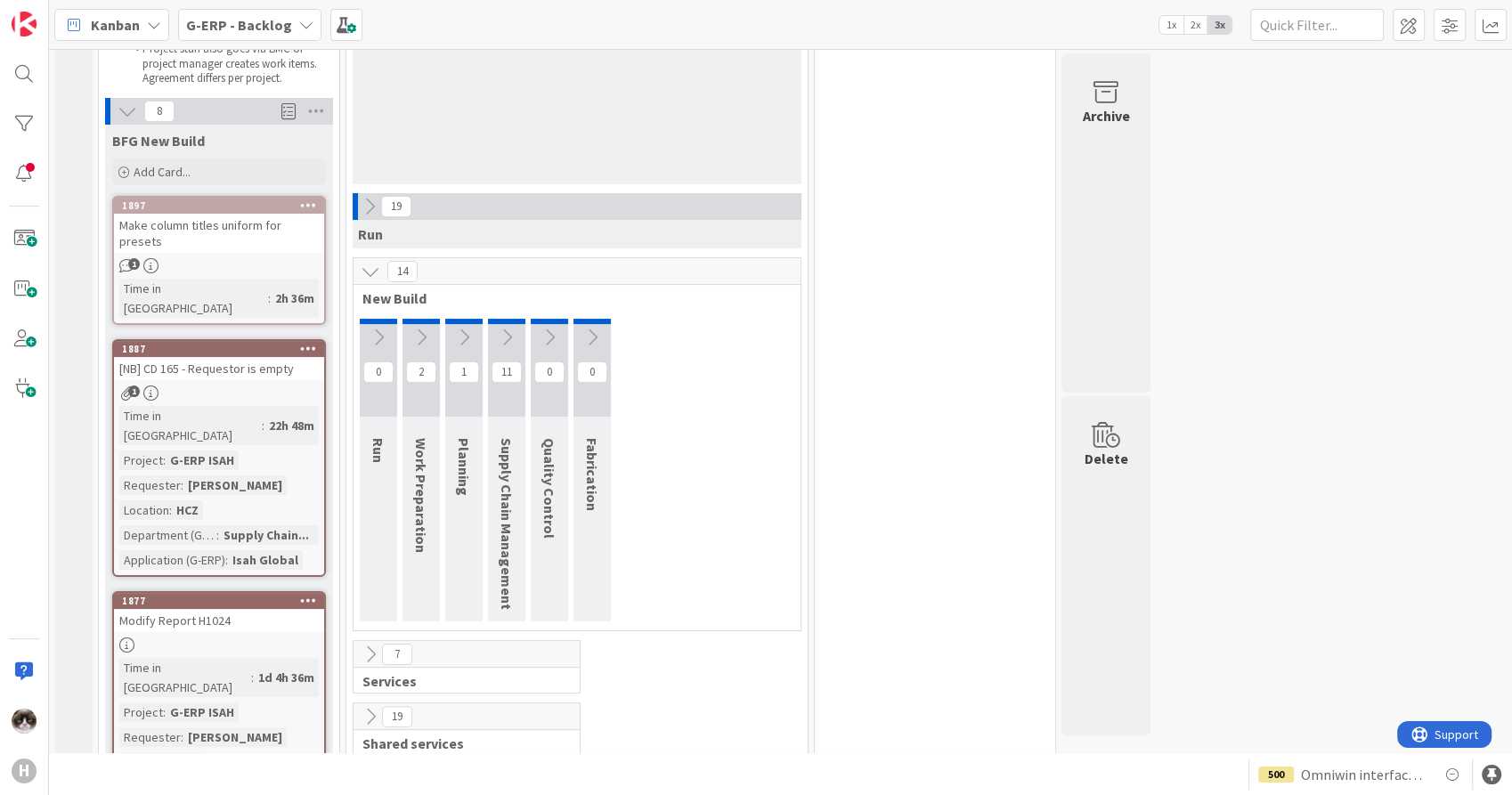
scroll to position [395, 0]
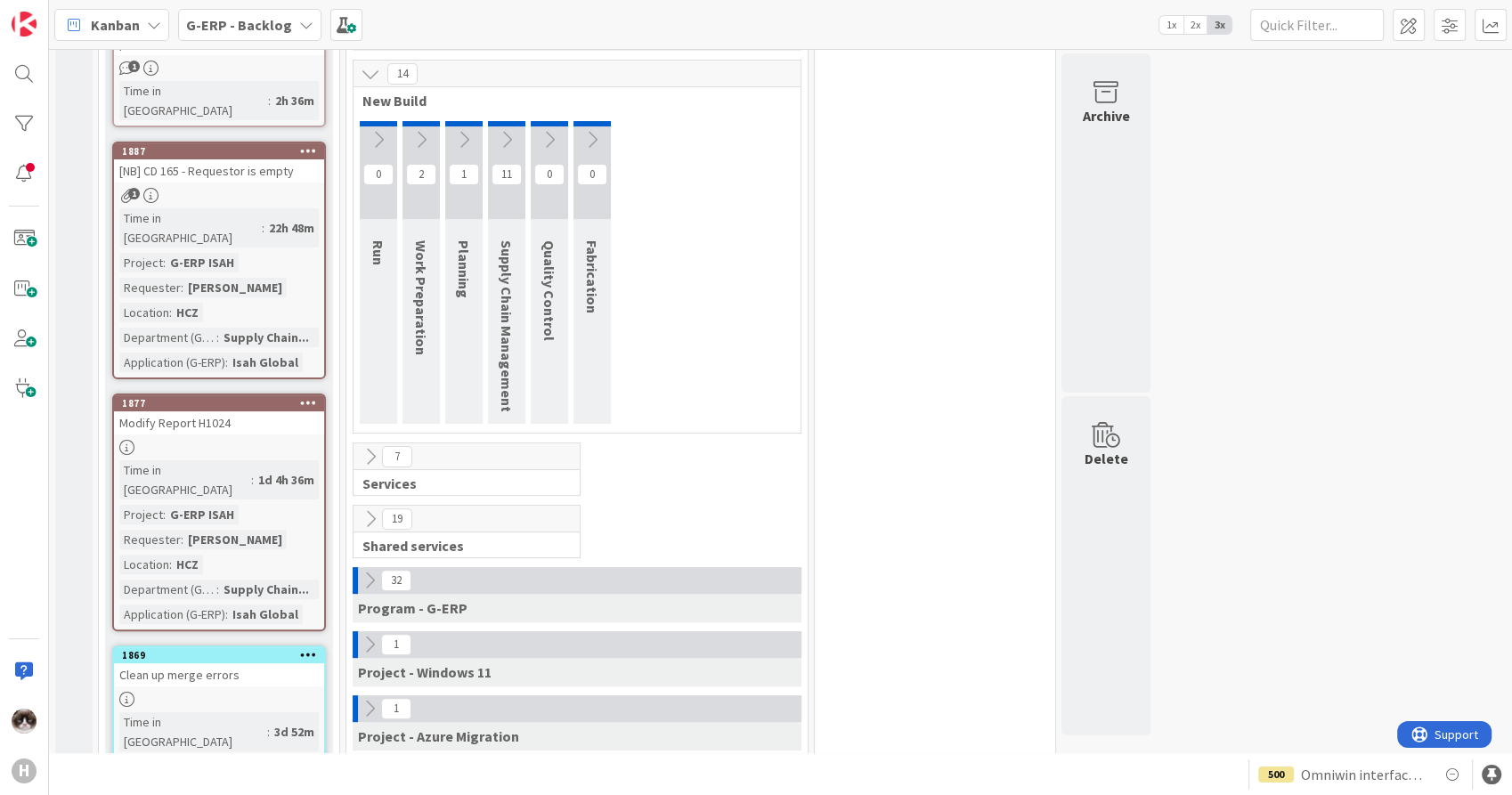
click at [370, 459] on icon at bounding box center [371, 456] width 20 height 20
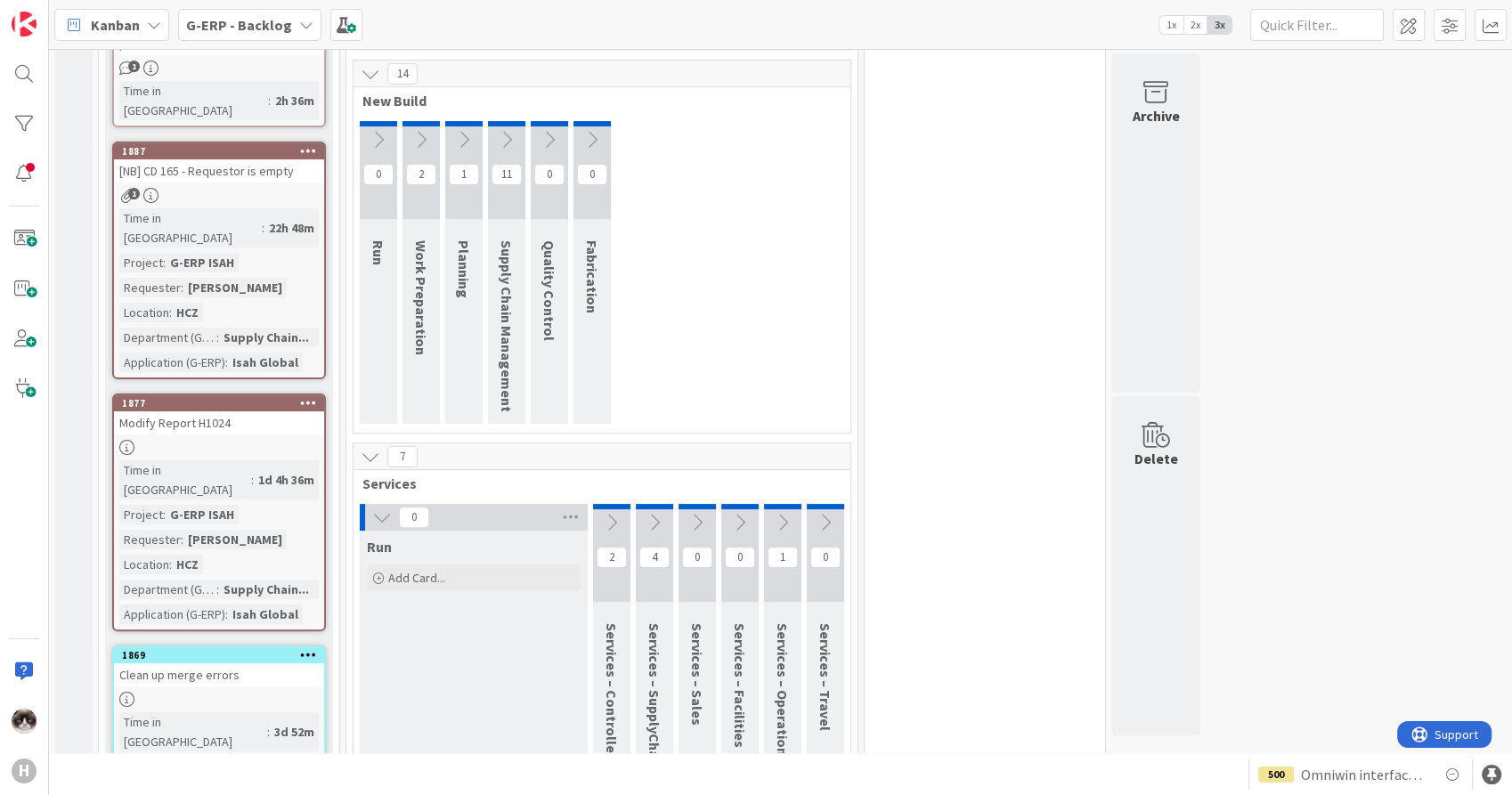
click at [382, 512] on icon at bounding box center [382, 517] width 20 height 20
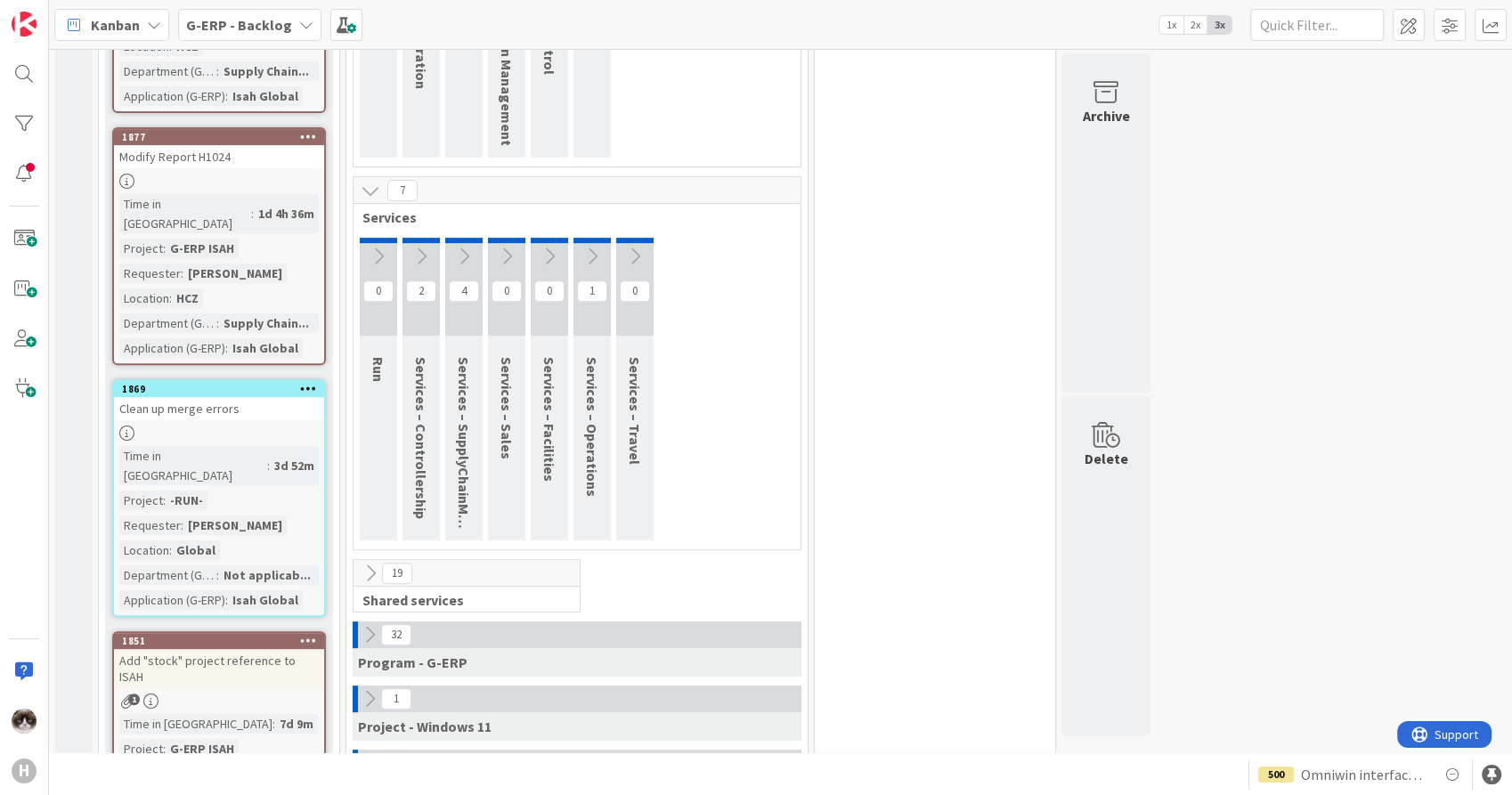
scroll to position [692, 0]
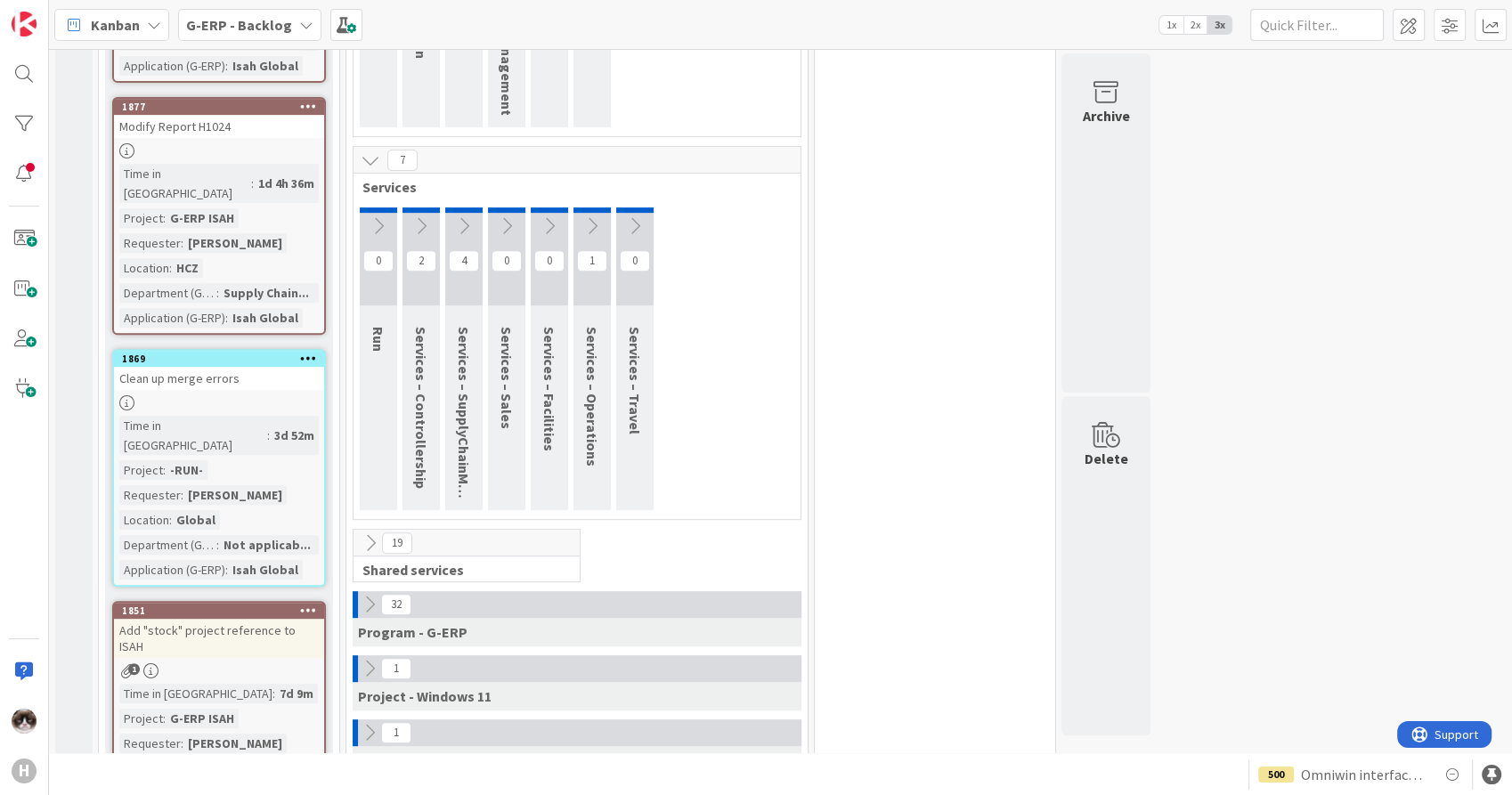
click at [369, 548] on icon at bounding box center [371, 543] width 20 height 20
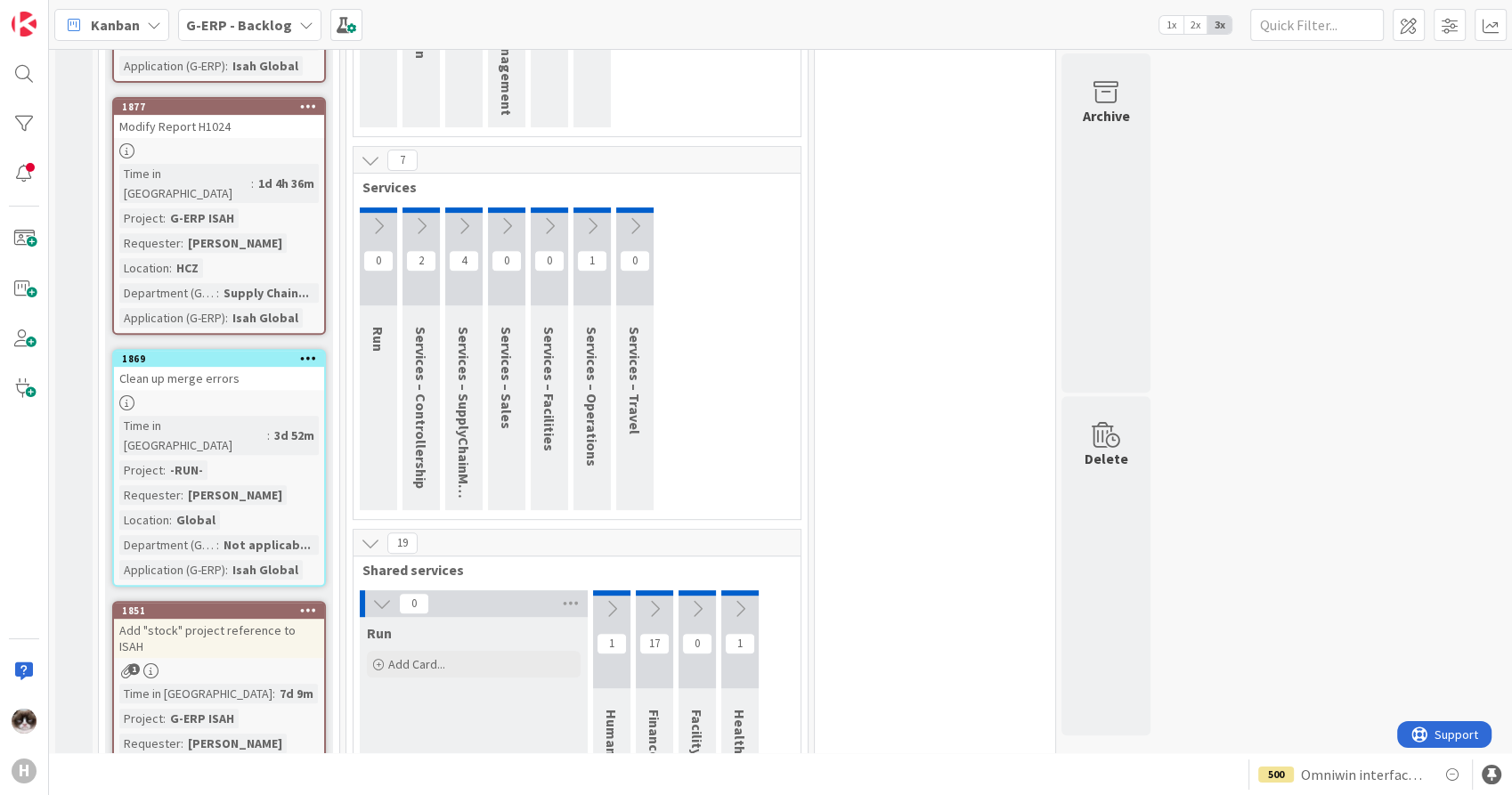
click at [384, 607] on icon at bounding box center [382, 603] width 20 height 20
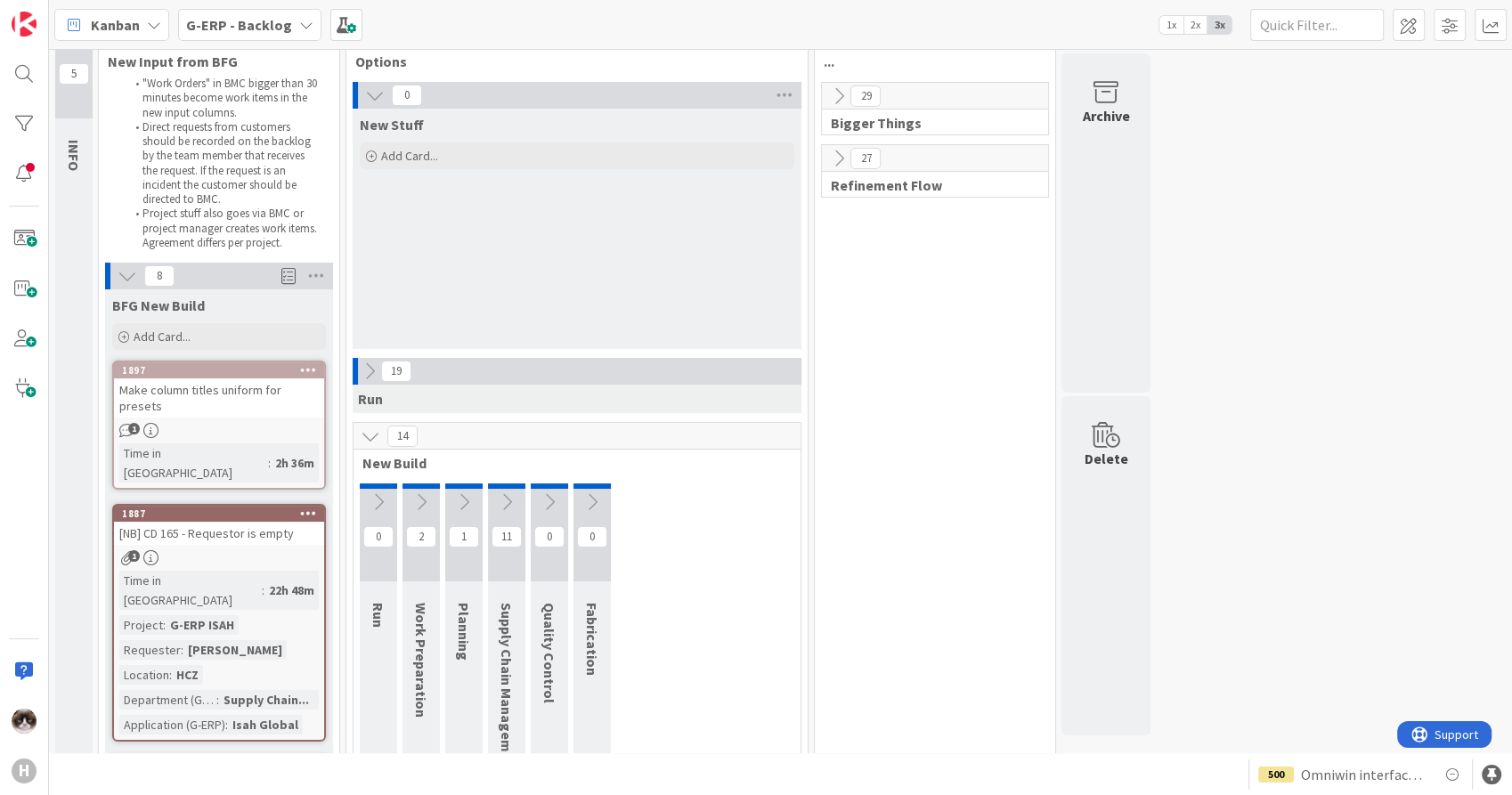
scroll to position [0, 0]
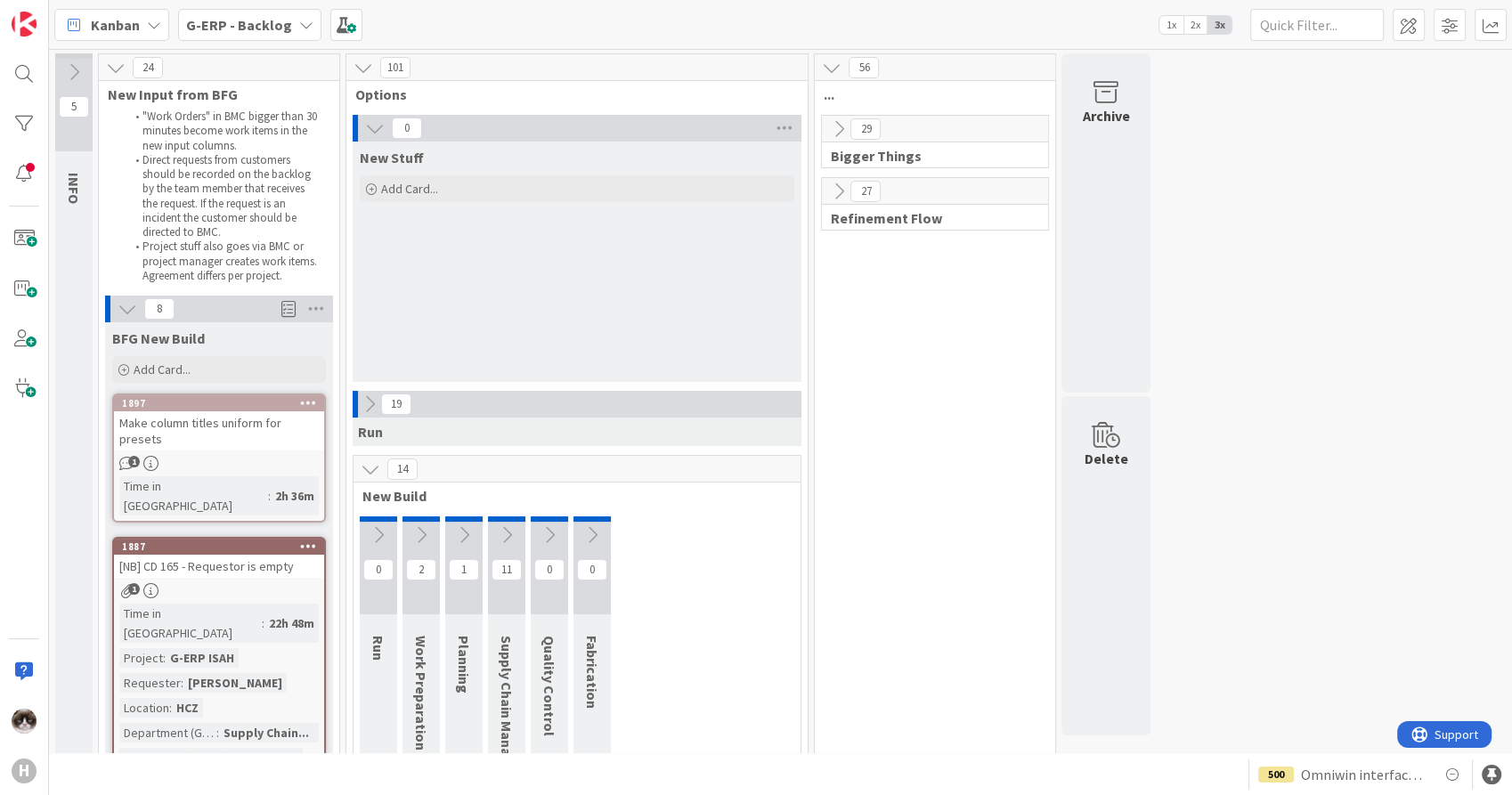
click at [373, 387] on div "0 New Stuff Add Card..." at bounding box center [576, 253] width 454 height 276
click at [369, 403] on icon at bounding box center [370, 404] width 20 height 20
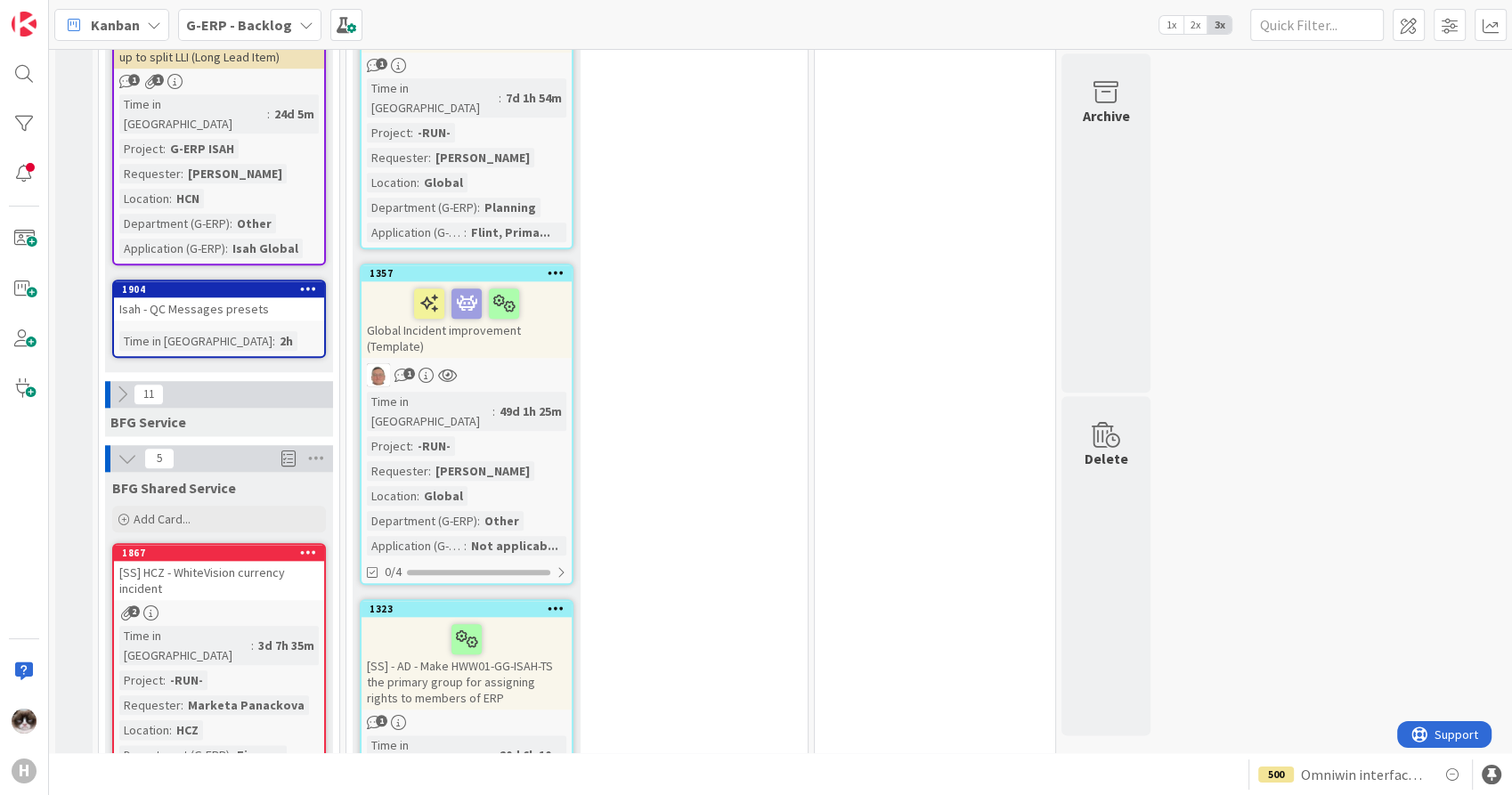
scroll to position [1879, 0]
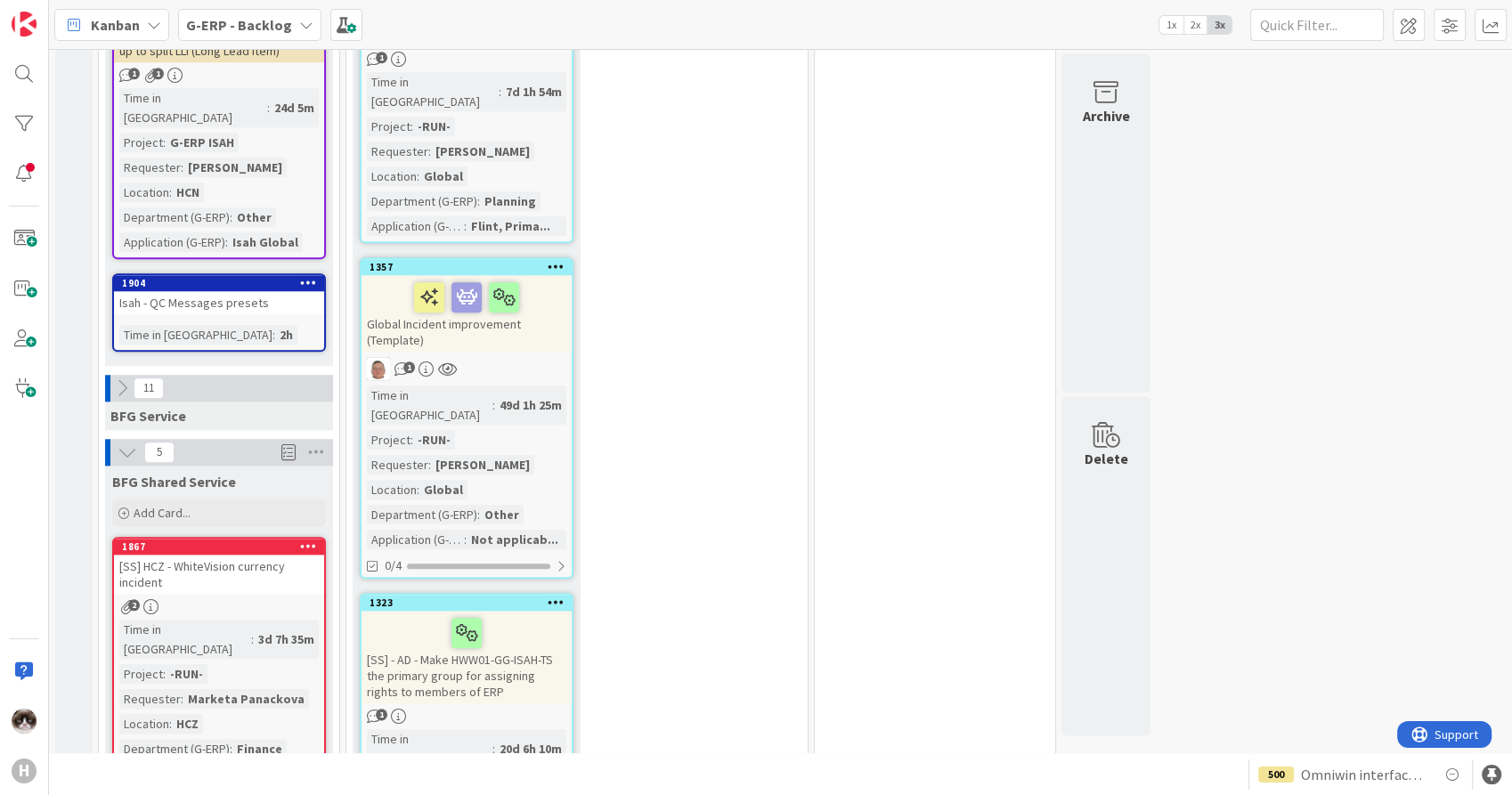
click at [121, 378] on icon at bounding box center [122, 388] width 20 height 20
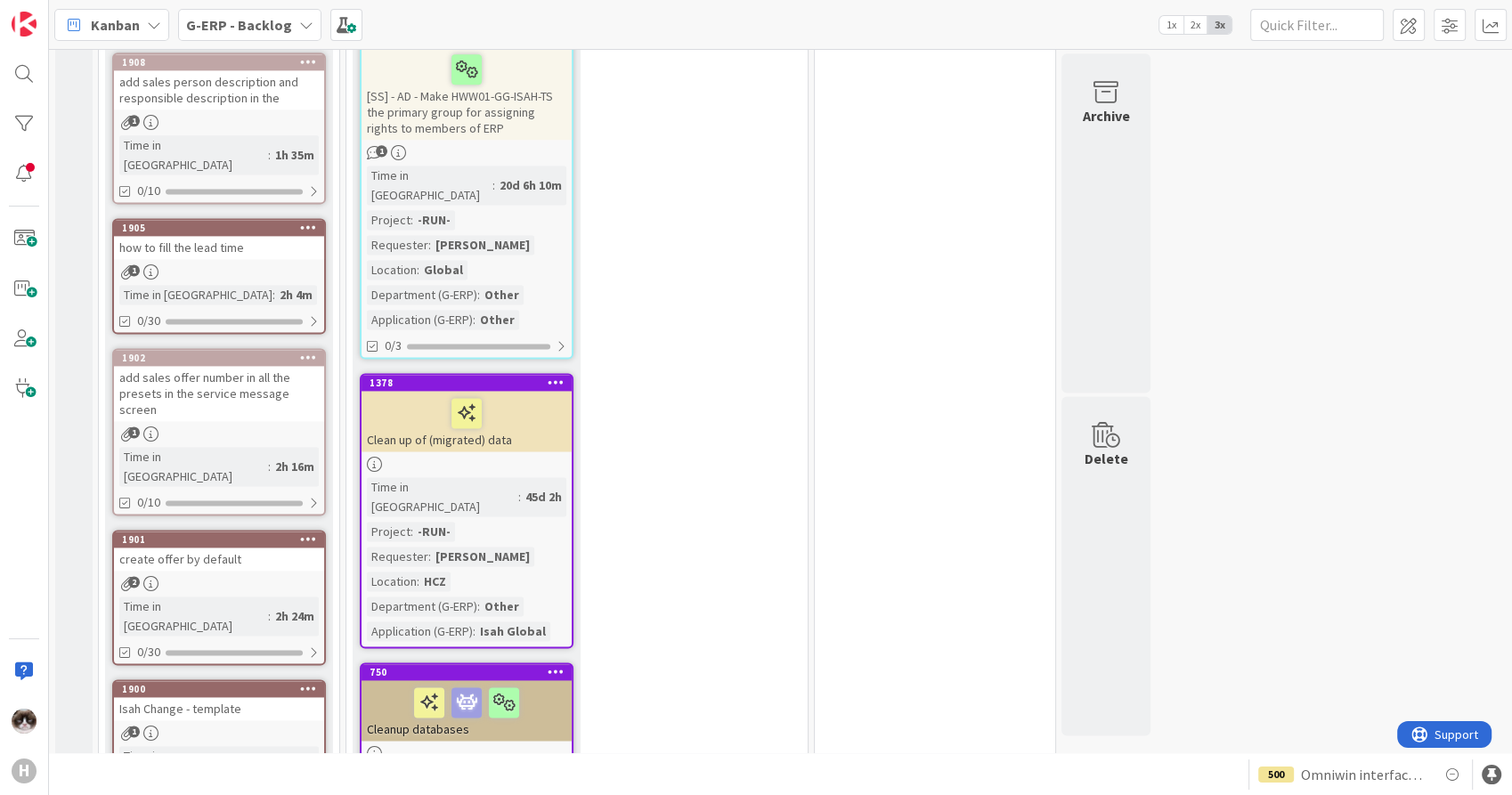
scroll to position [2570, 0]
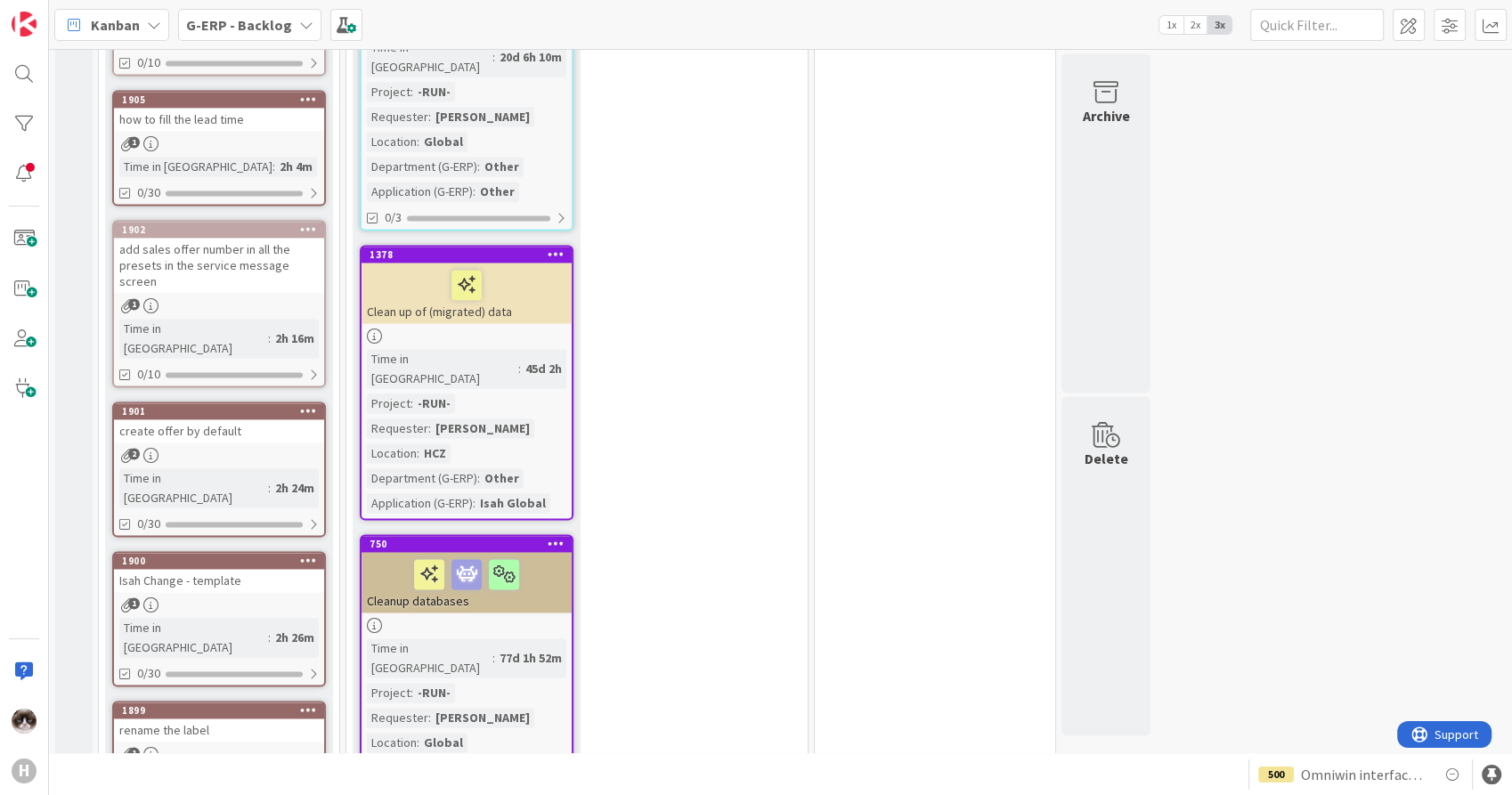
click at [261, 618] on div "Time in Column : 2h 26m" at bounding box center [219, 637] width 199 height 39
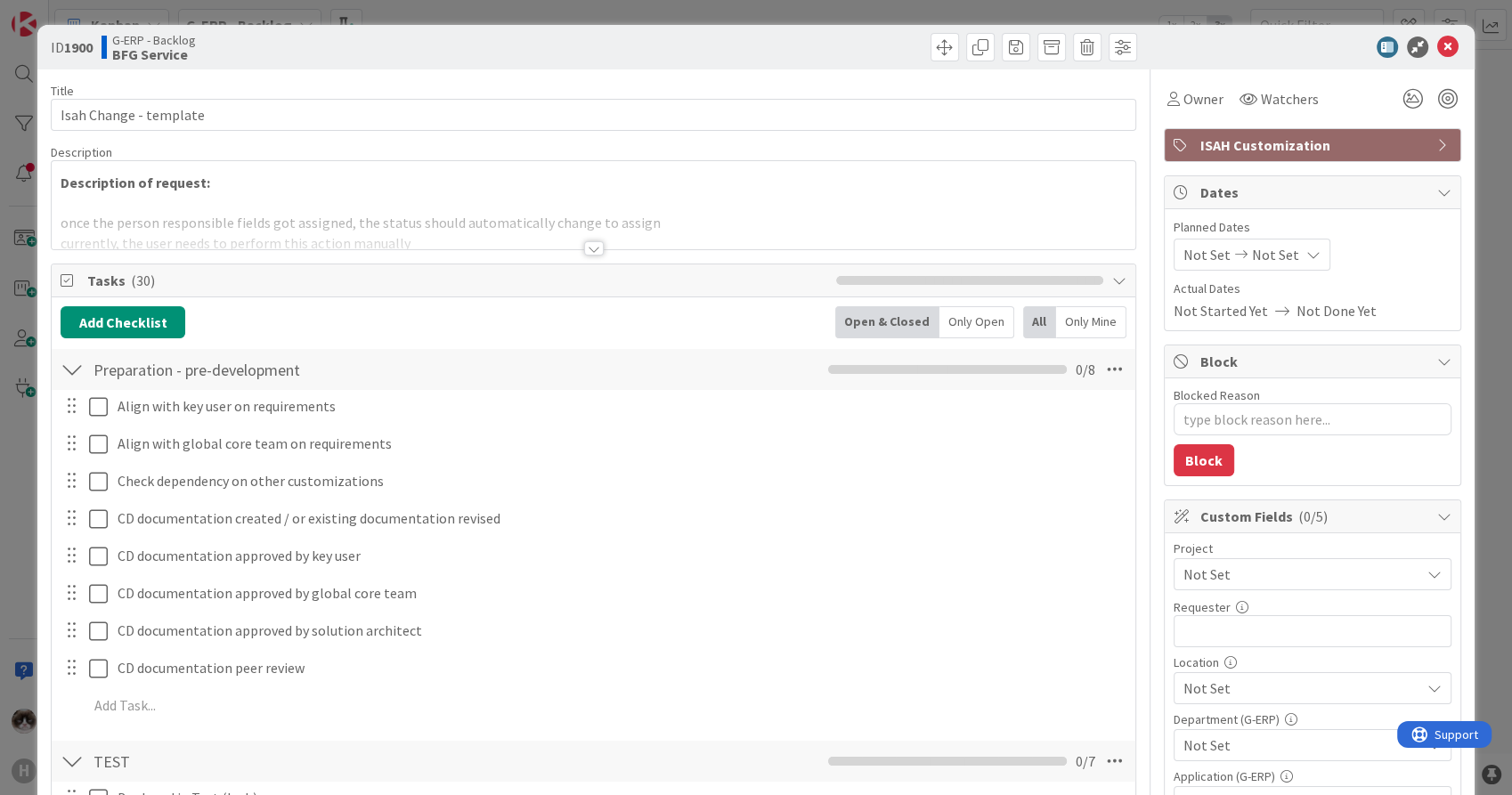
click at [584, 249] on div at bounding box center [594, 248] width 20 height 14
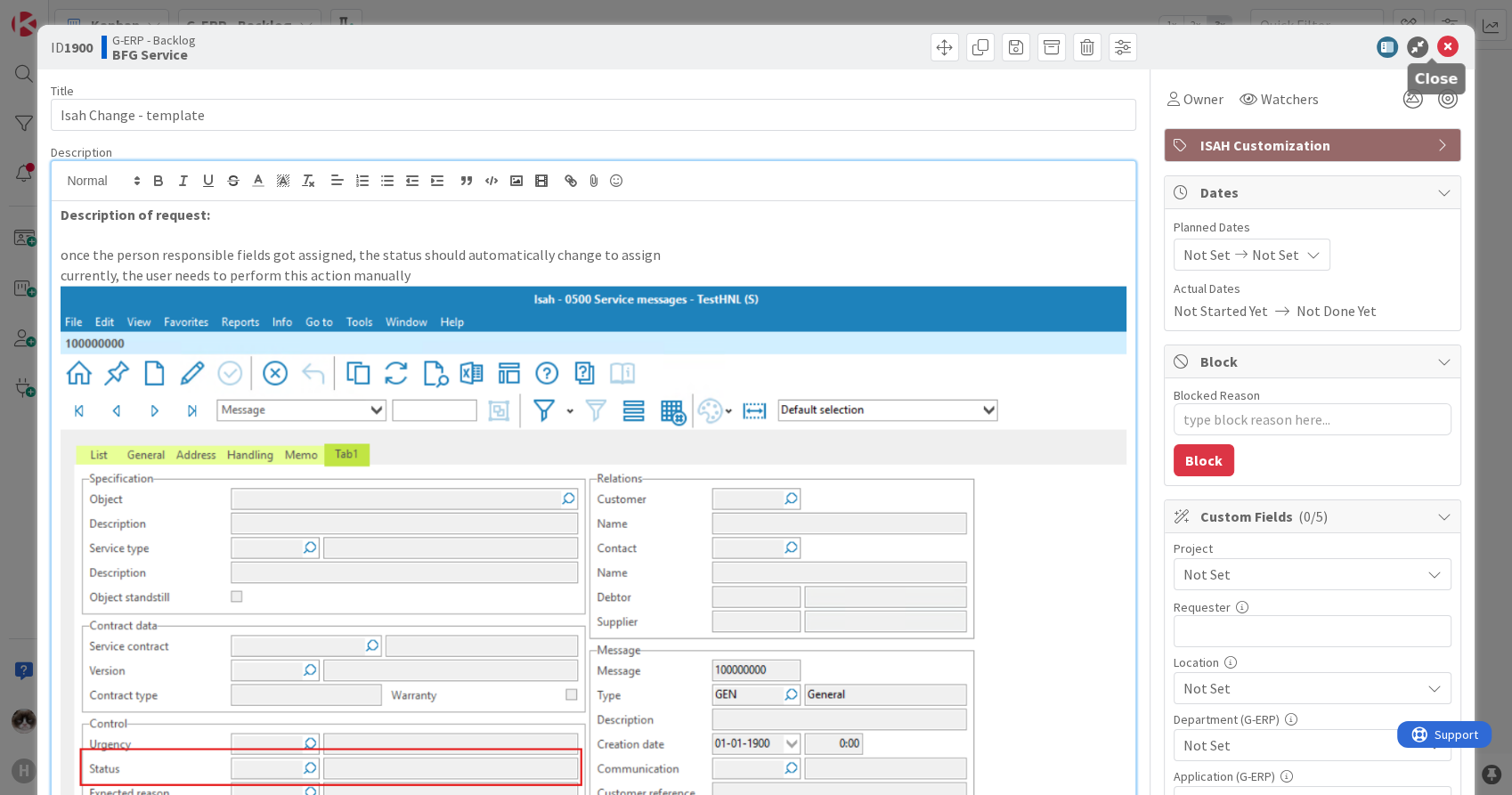
click at [1437, 49] on icon at bounding box center [1448, 47] width 22 height 22
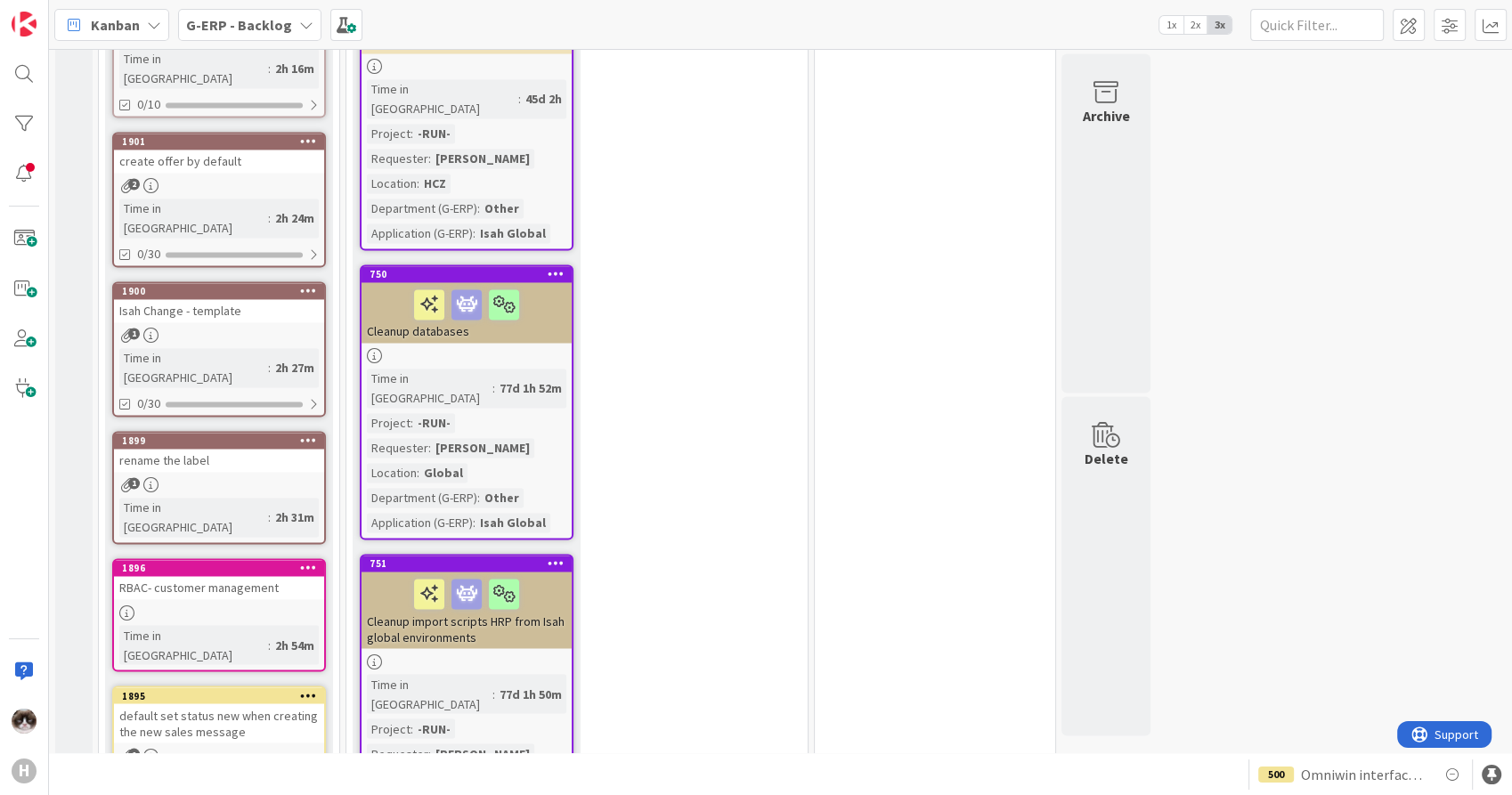
scroll to position [2867, 0]
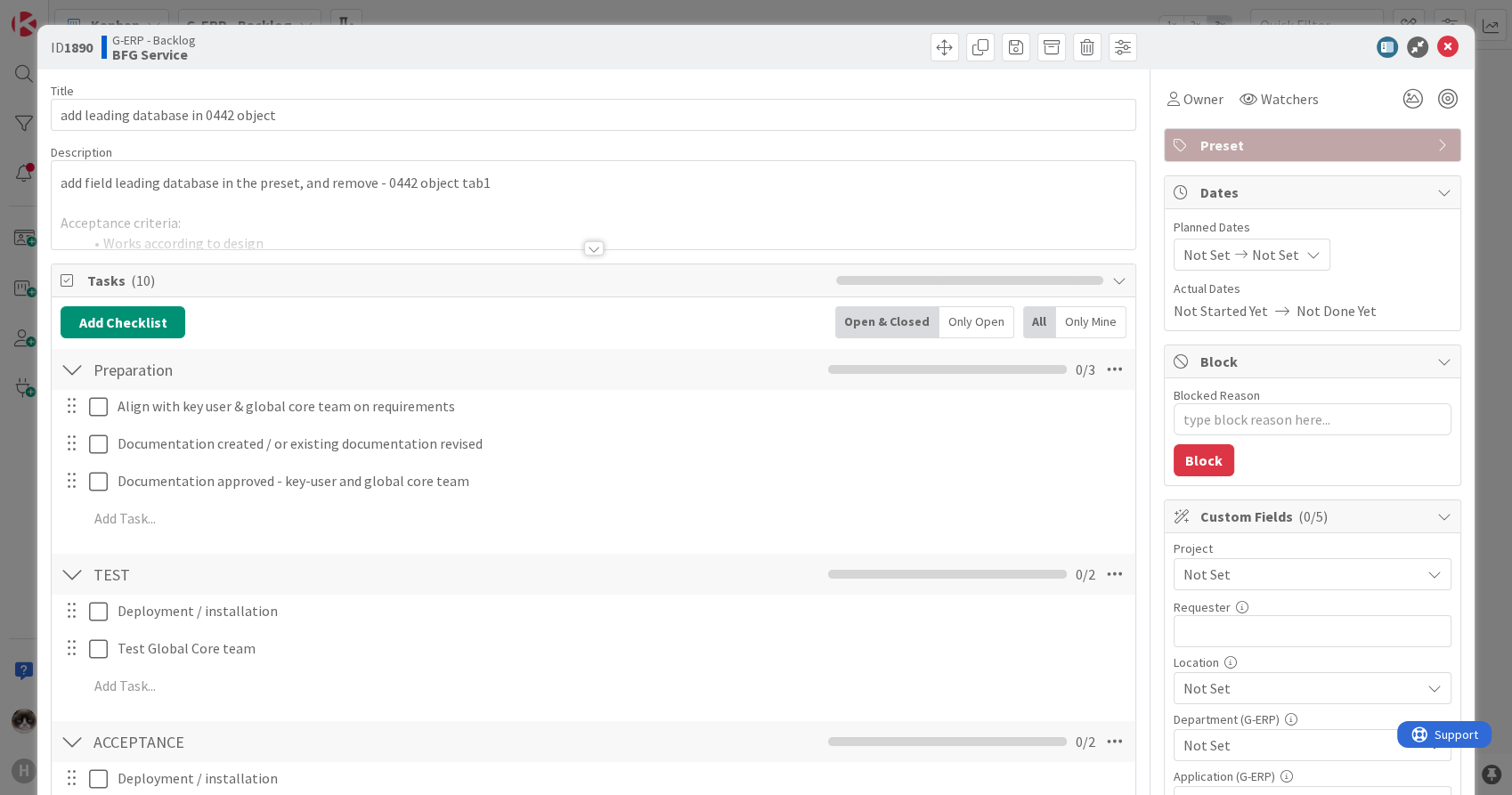
click at [596, 244] on div at bounding box center [592, 226] width 1083 height 45
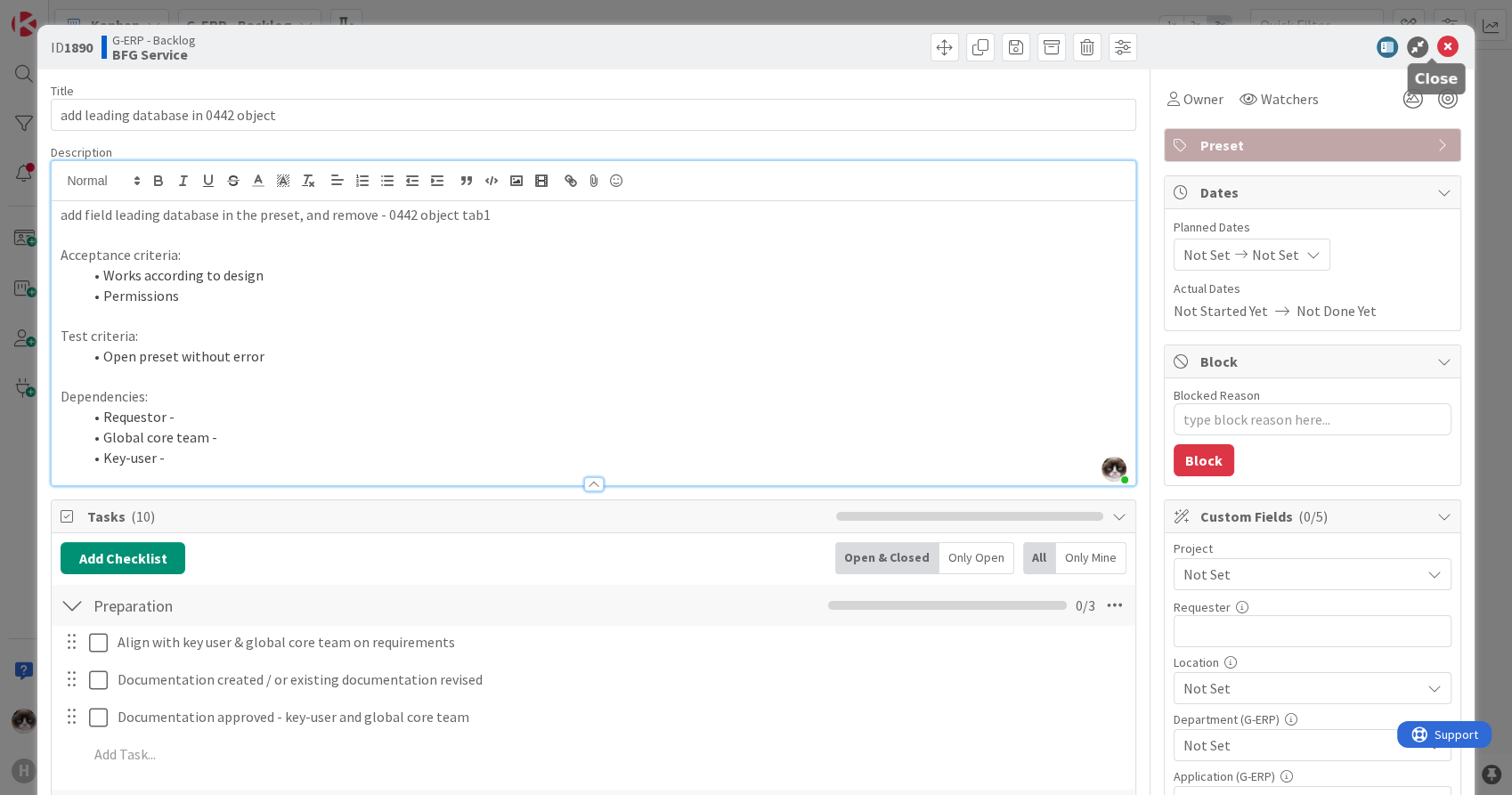
click at [1437, 43] on icon at bounding box center [1448, 47] width 22 height 22
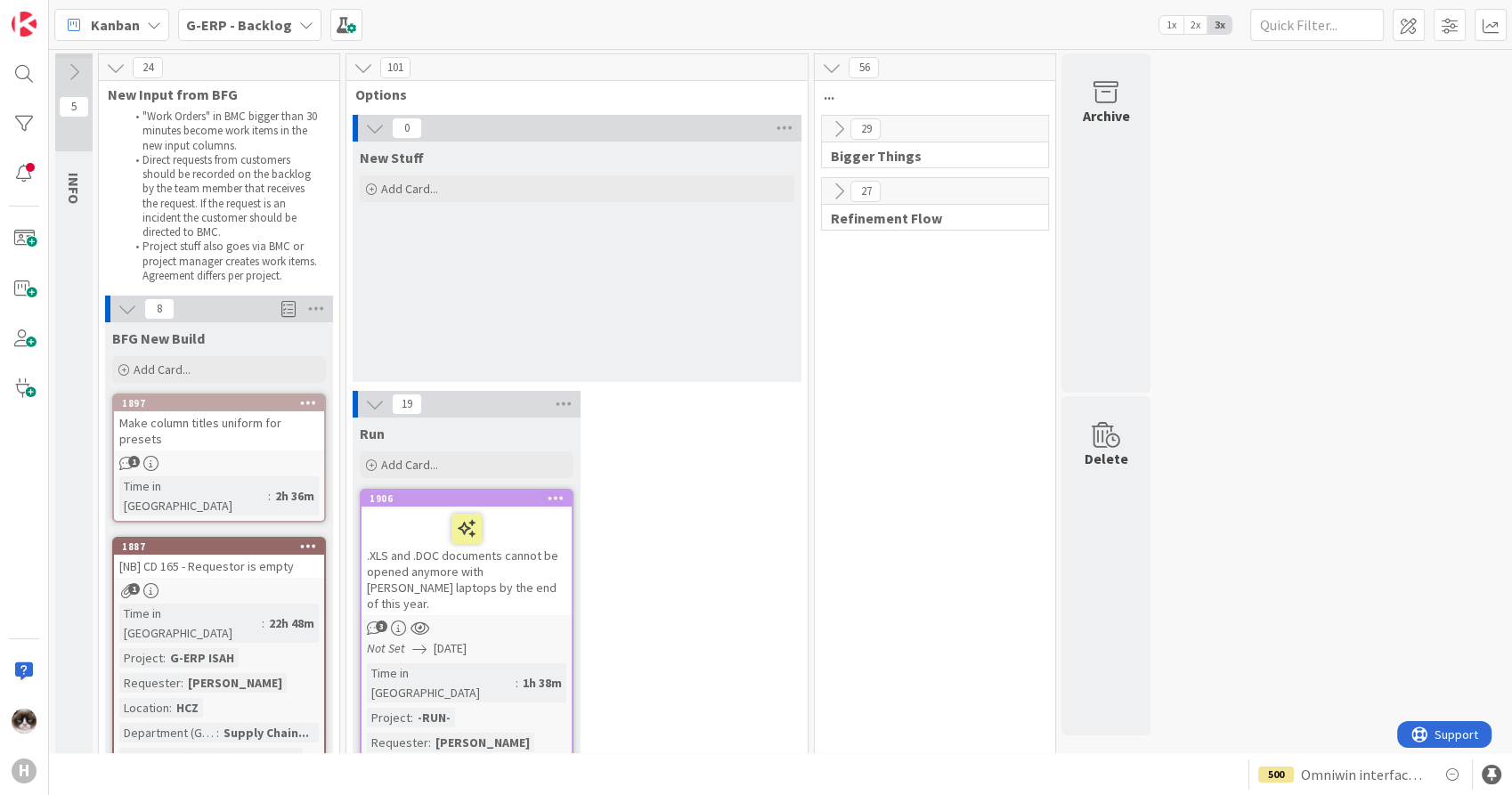
click at [236, 433] on div "Make column titles uniform for presets" at bounding box center [219, 430] width 210 height 39
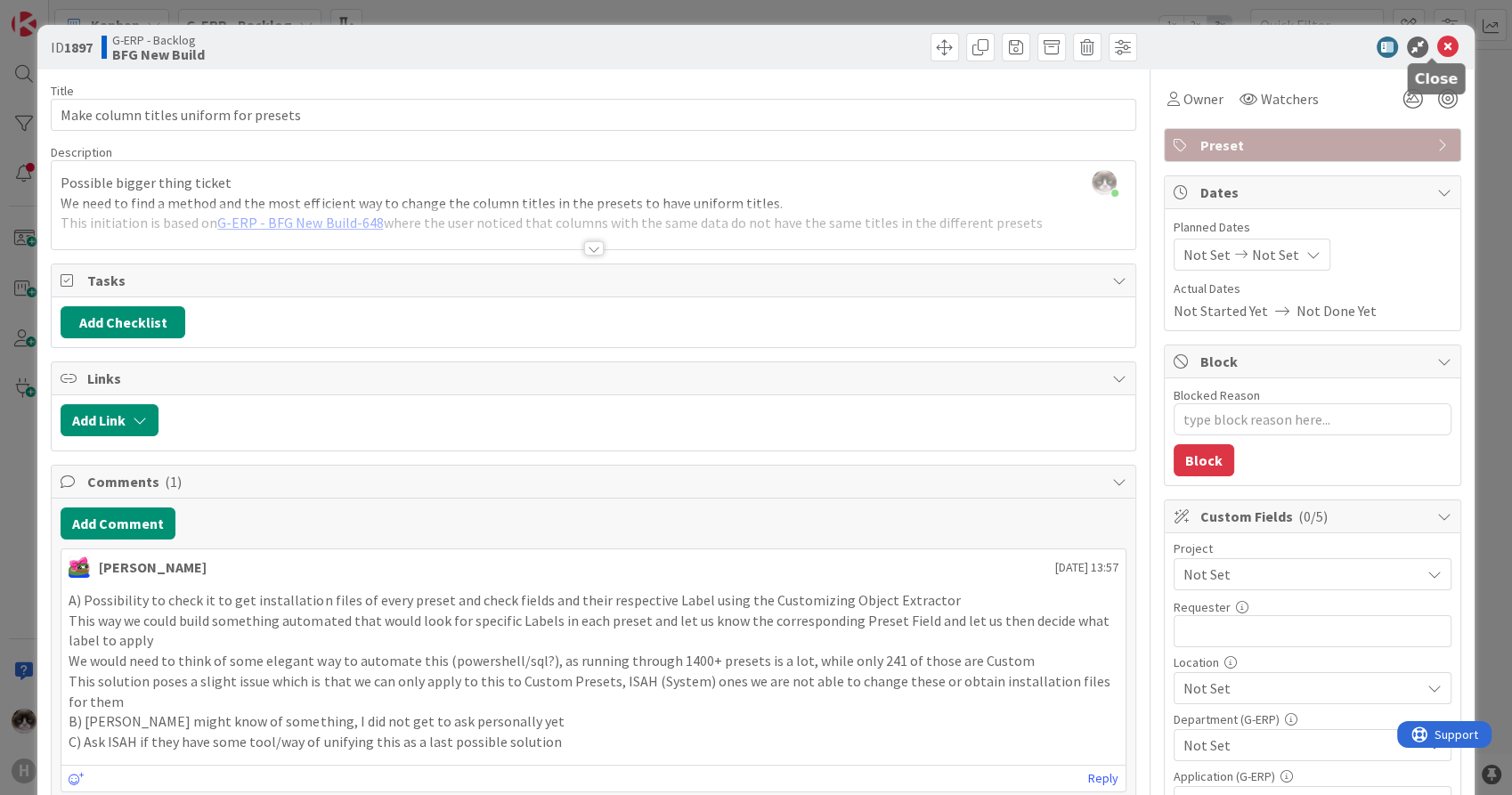
click at [1440, 53] on icon at bounding box center [1448, 47] width 22 height 22
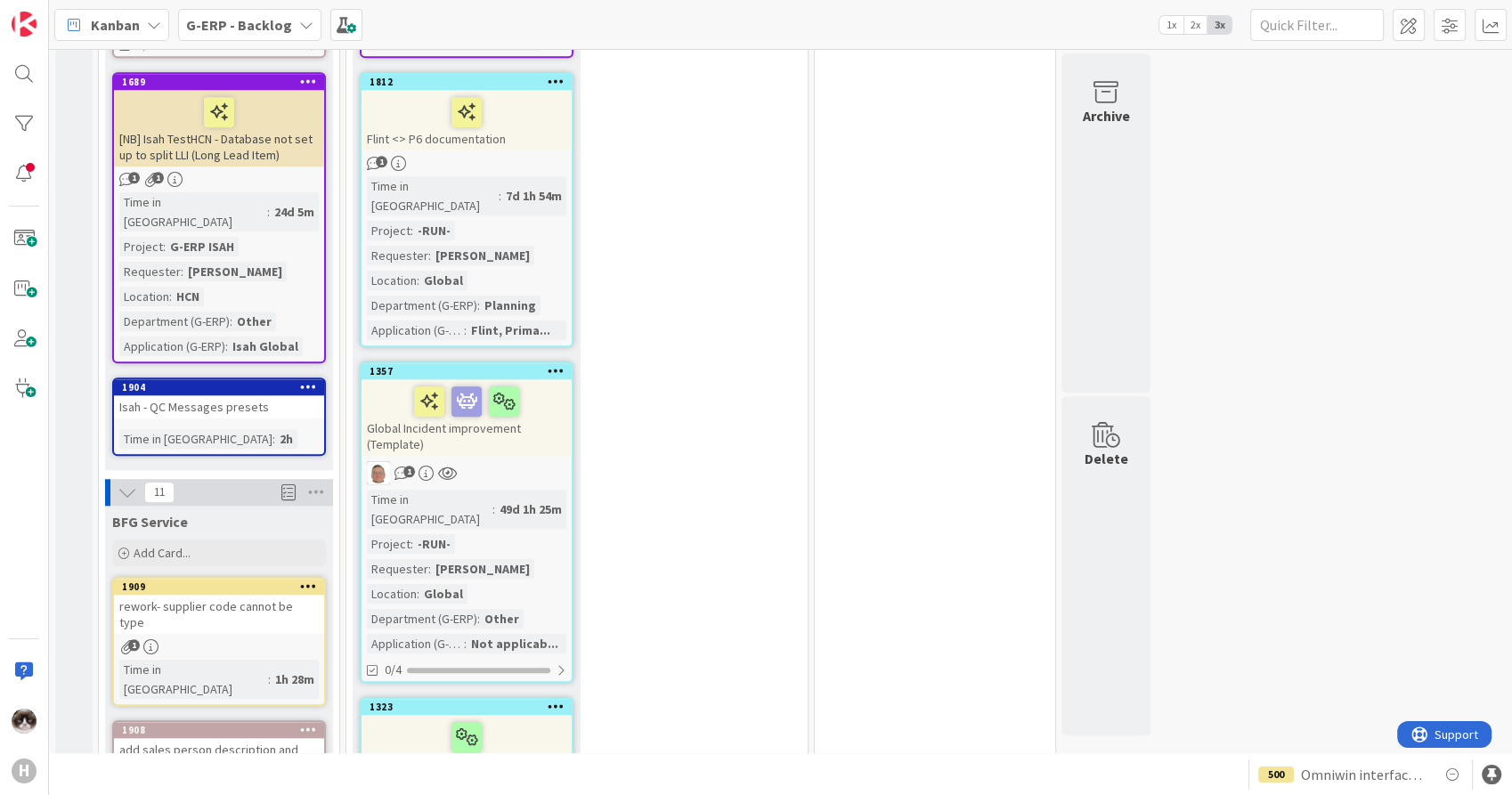
scroll to position [1780, 0]
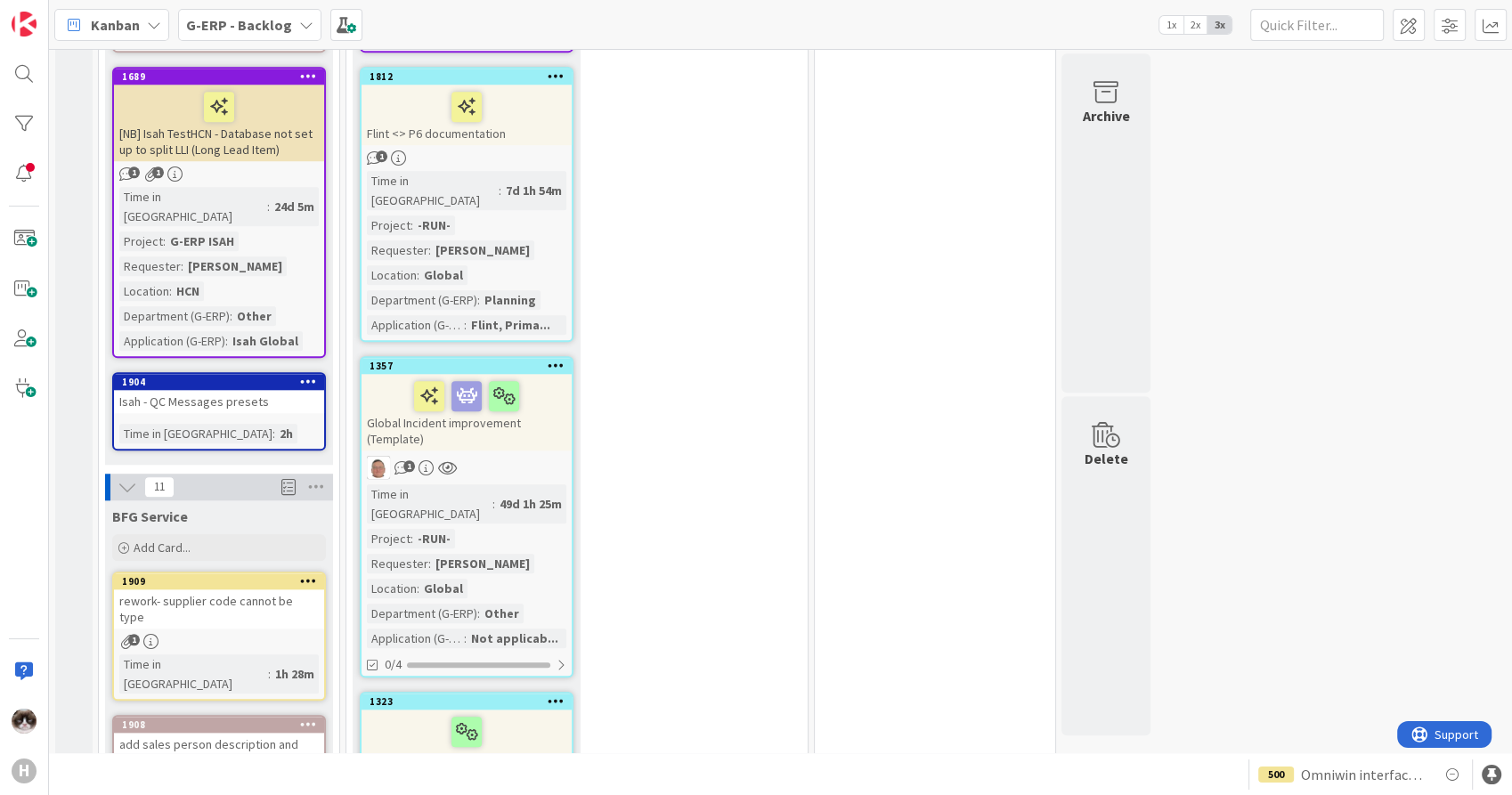
click at [273, 372] on link "1904 Isah - QC Messages presets Time in [GEOGRAPHIC_DATA] : 2h" at bounding box center [219, 411] width 214 height 78
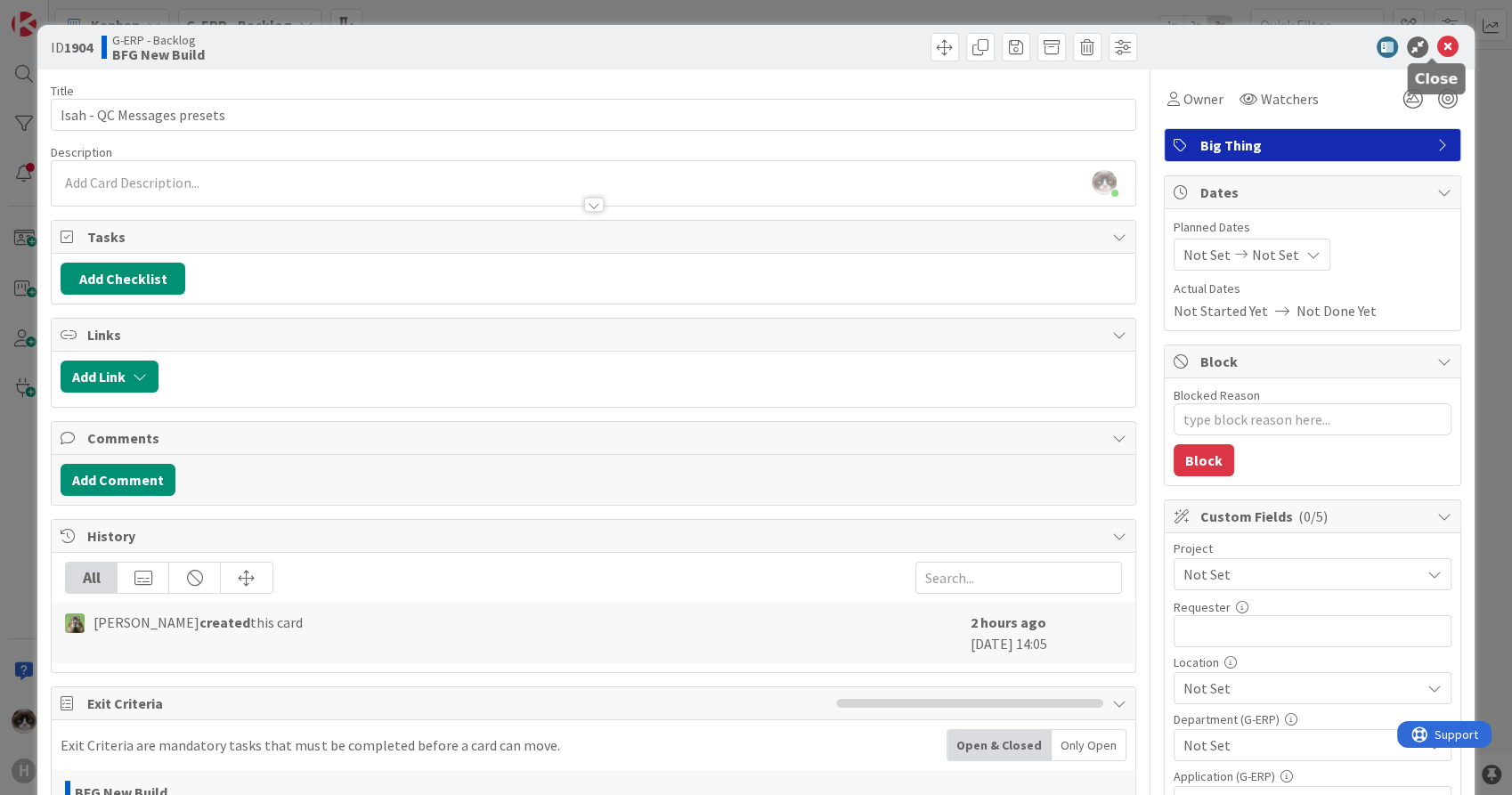
click at [1437, 50] on icon at bounding box center [1448, 47] width 22 height 22
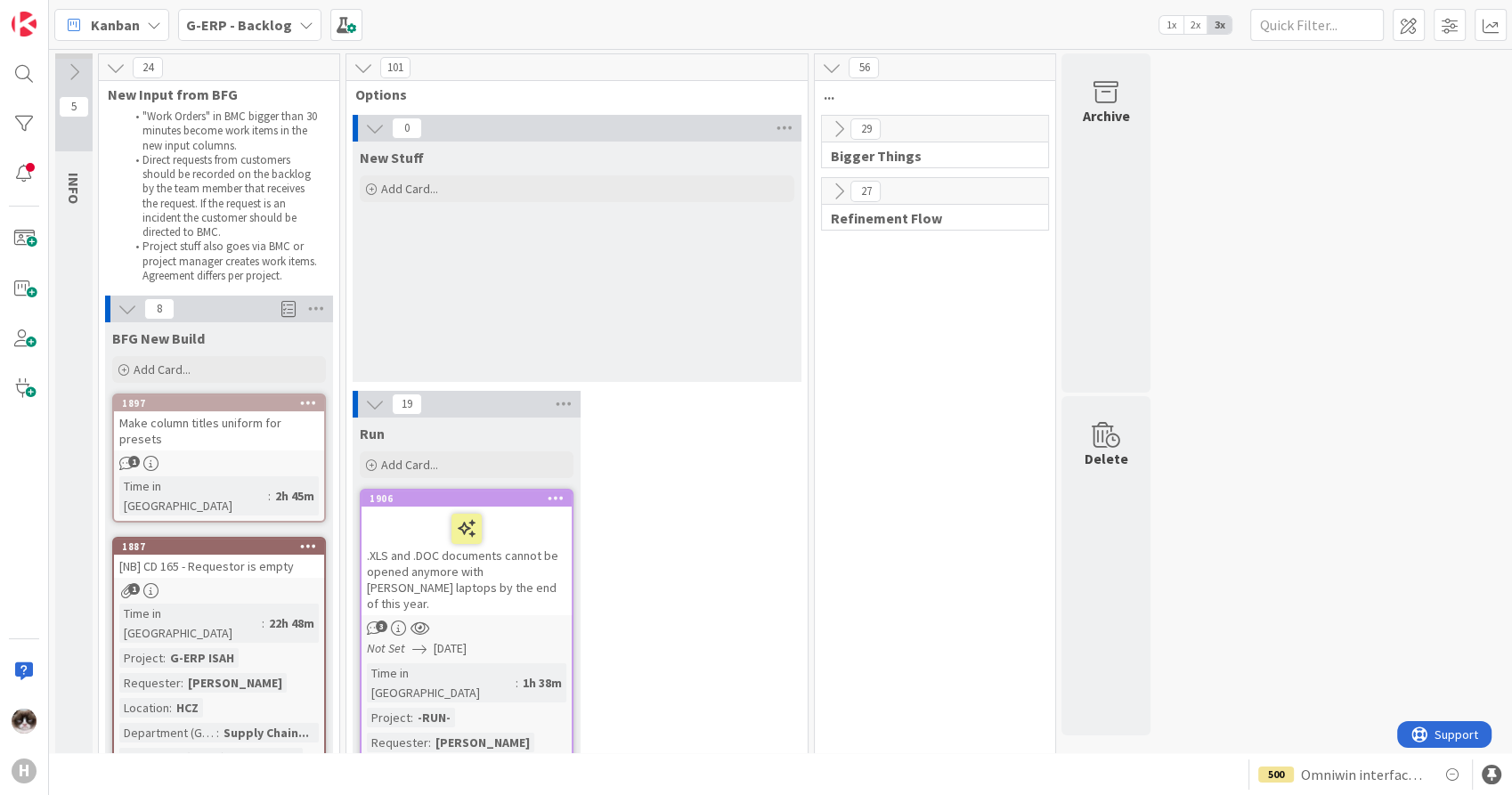
click at [280, 31] on b "G-ERP - Backlog" at bounding box center [238, 25] width 106 height 18
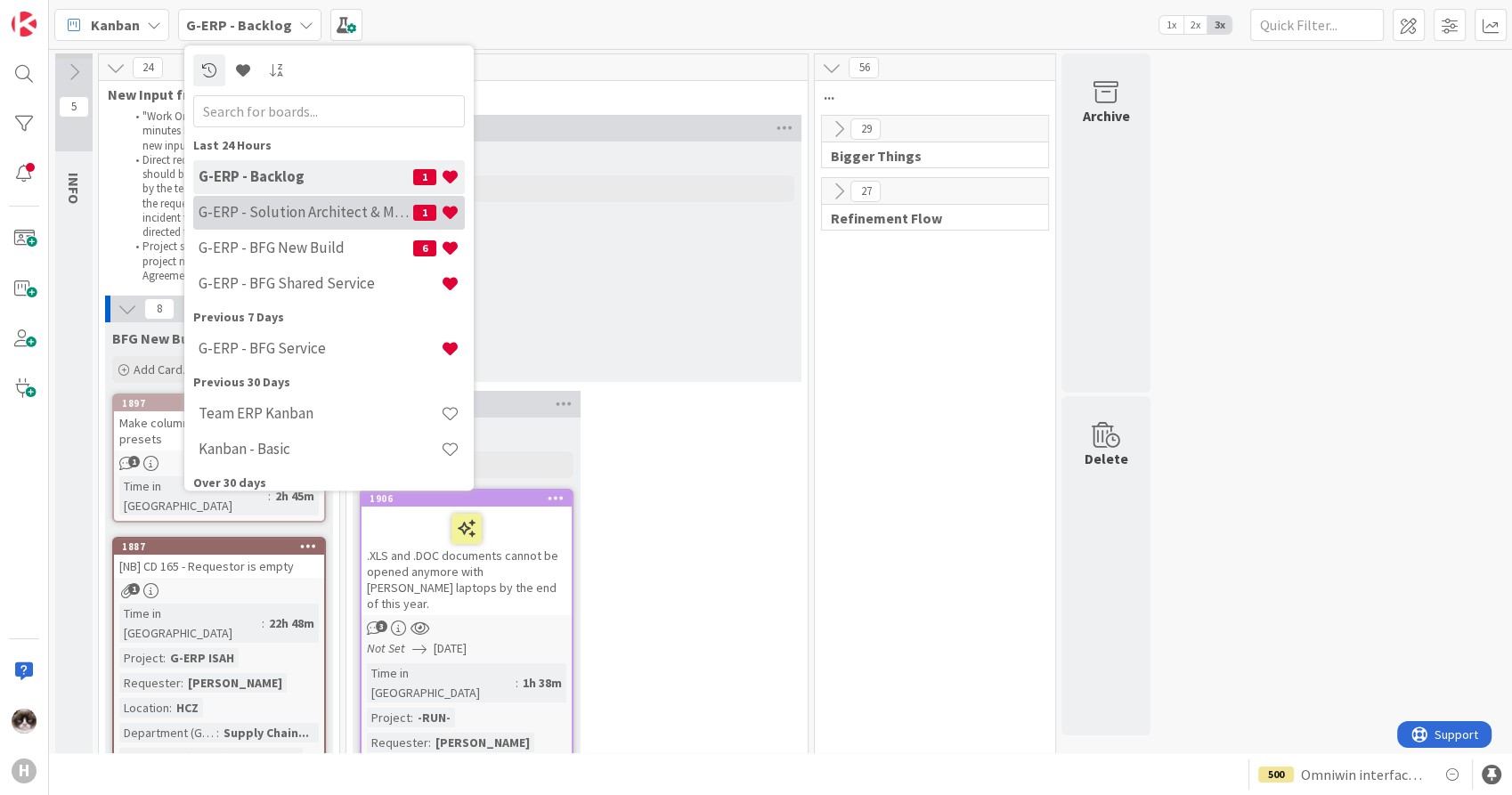
click at [327, 216] on h4 "G-ERP - Solution Architect & Management" at bounding box center [305, 213] width 215 height 18
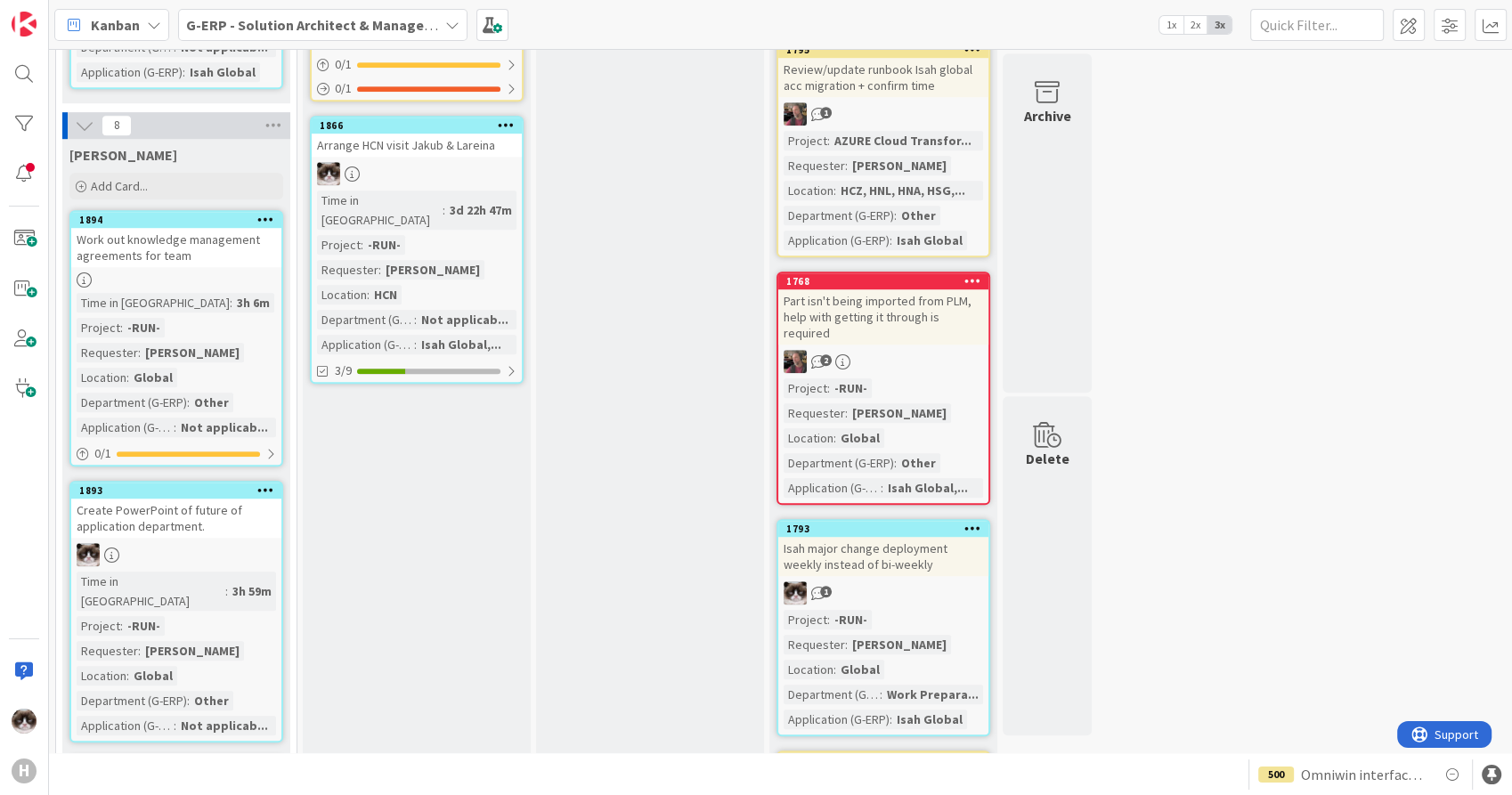
scroll to position [1186, 0]
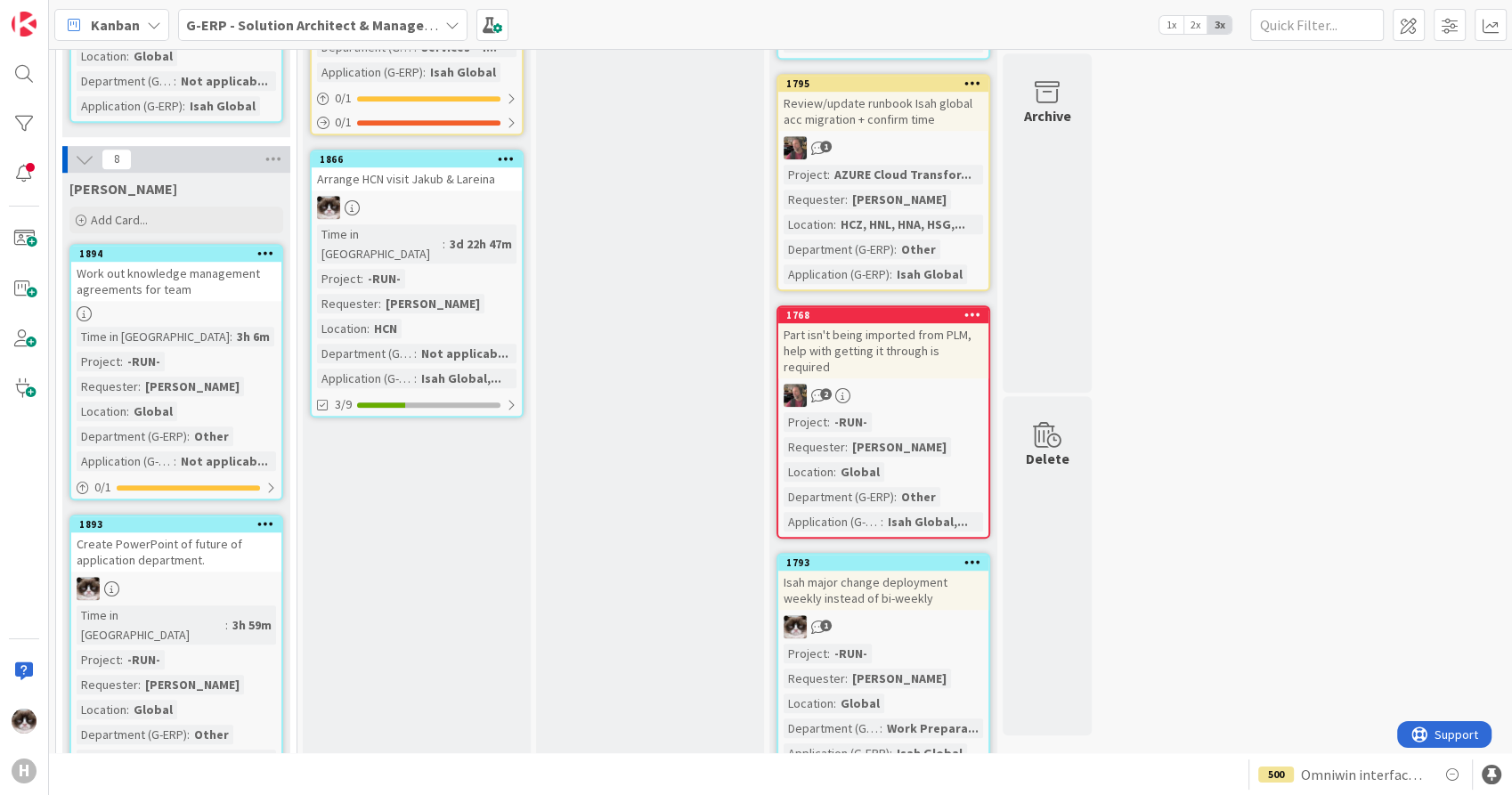
click at [235, 327] on div "Time in Column : 3h 6m Project : -RUN- Requester : [PERSON_NAME] Location : Glo…" at bounding box center [177, 398] width 199 height 144
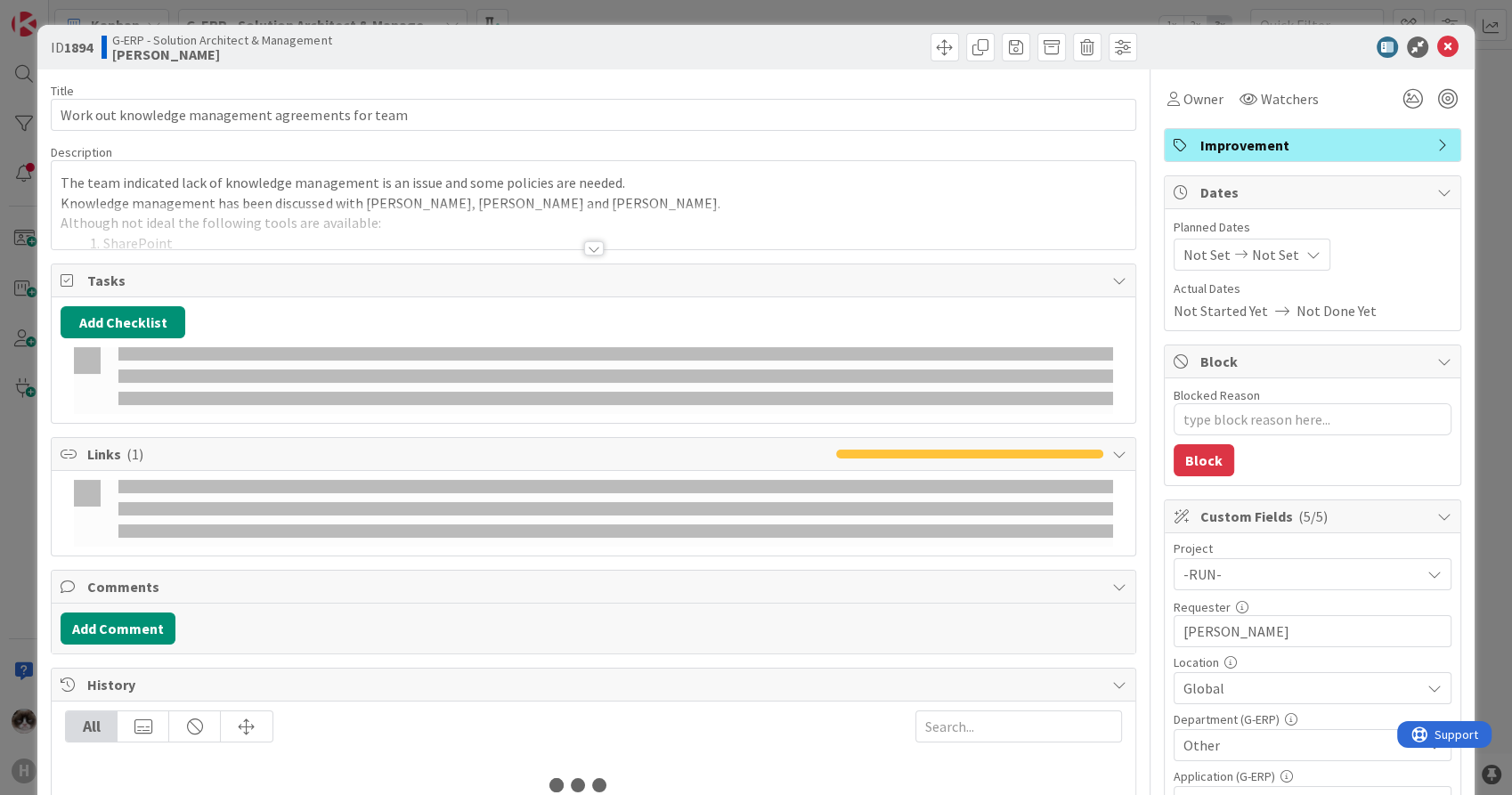
type textarea "x"
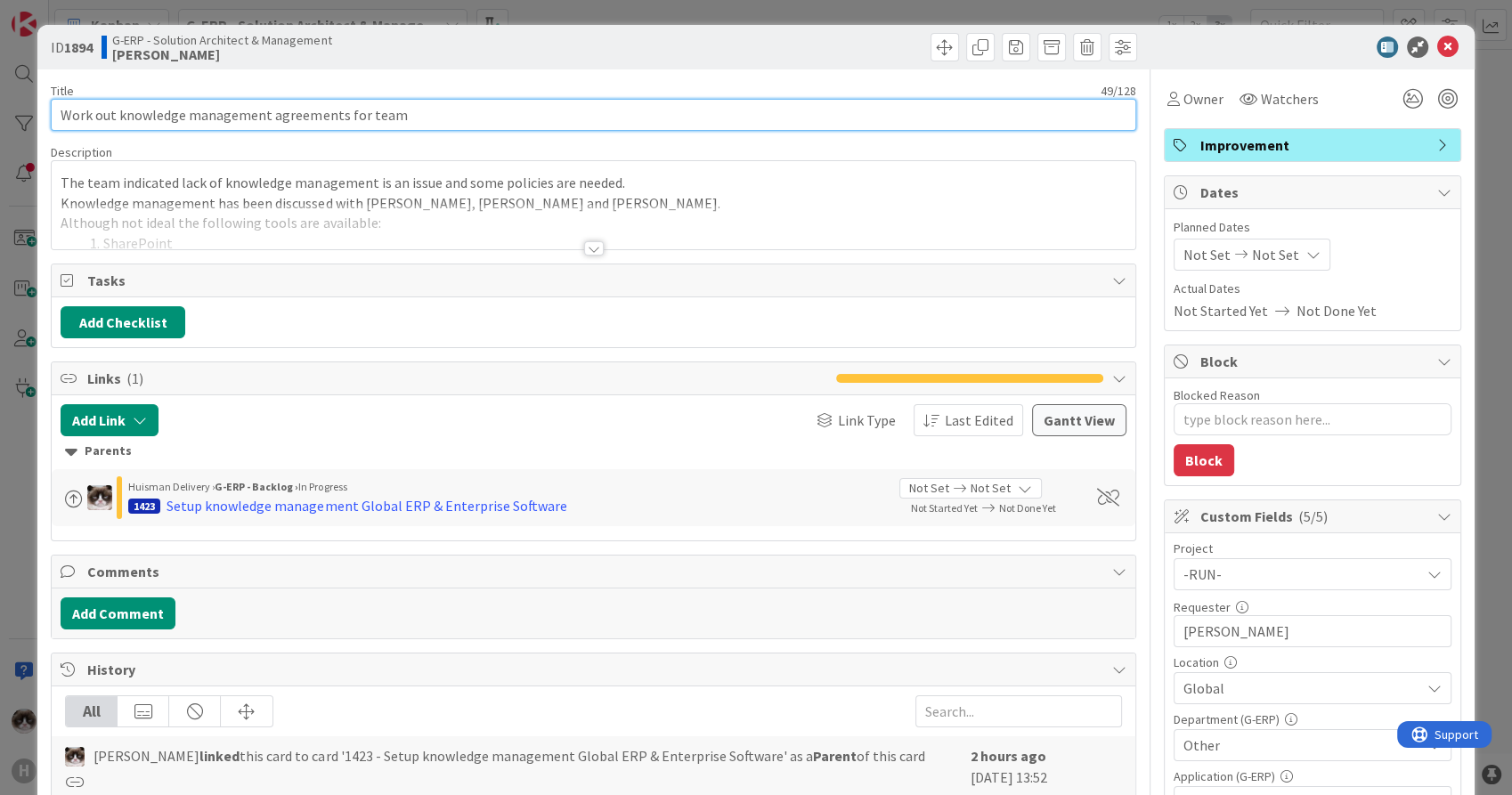
drag, startPoint x: 409, startPoint y: 110, endPoint x: 27, endPoint y: 111, distance: 382.0
click at [27, 111] on div "ID 1894 G-ERP - Solution Architect & Management [PERSON_NAME] Title 49 / 128 Wo…" at bounding box center [756, 398] width 1512 height 795
type input "Knowledge management (Confluence vs Sharepoint)"
type textarea "x"
click at [347, 112] on input "Knowledge management (Confluence vs Sharepoint)" at bounding box center [592, 114] width 1084 height 32
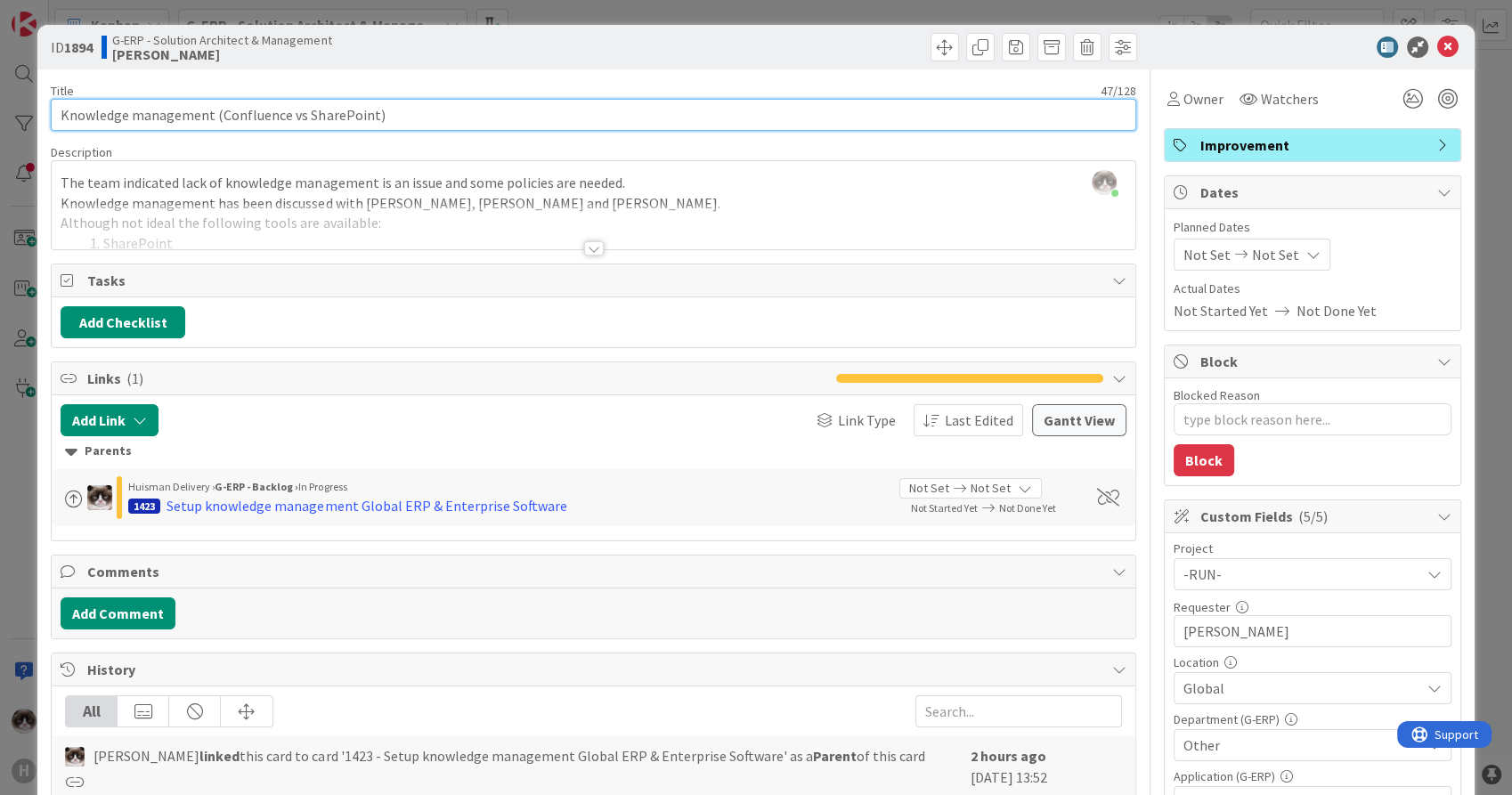
type input "Knowledge management (Confluence vs SharePoint)"
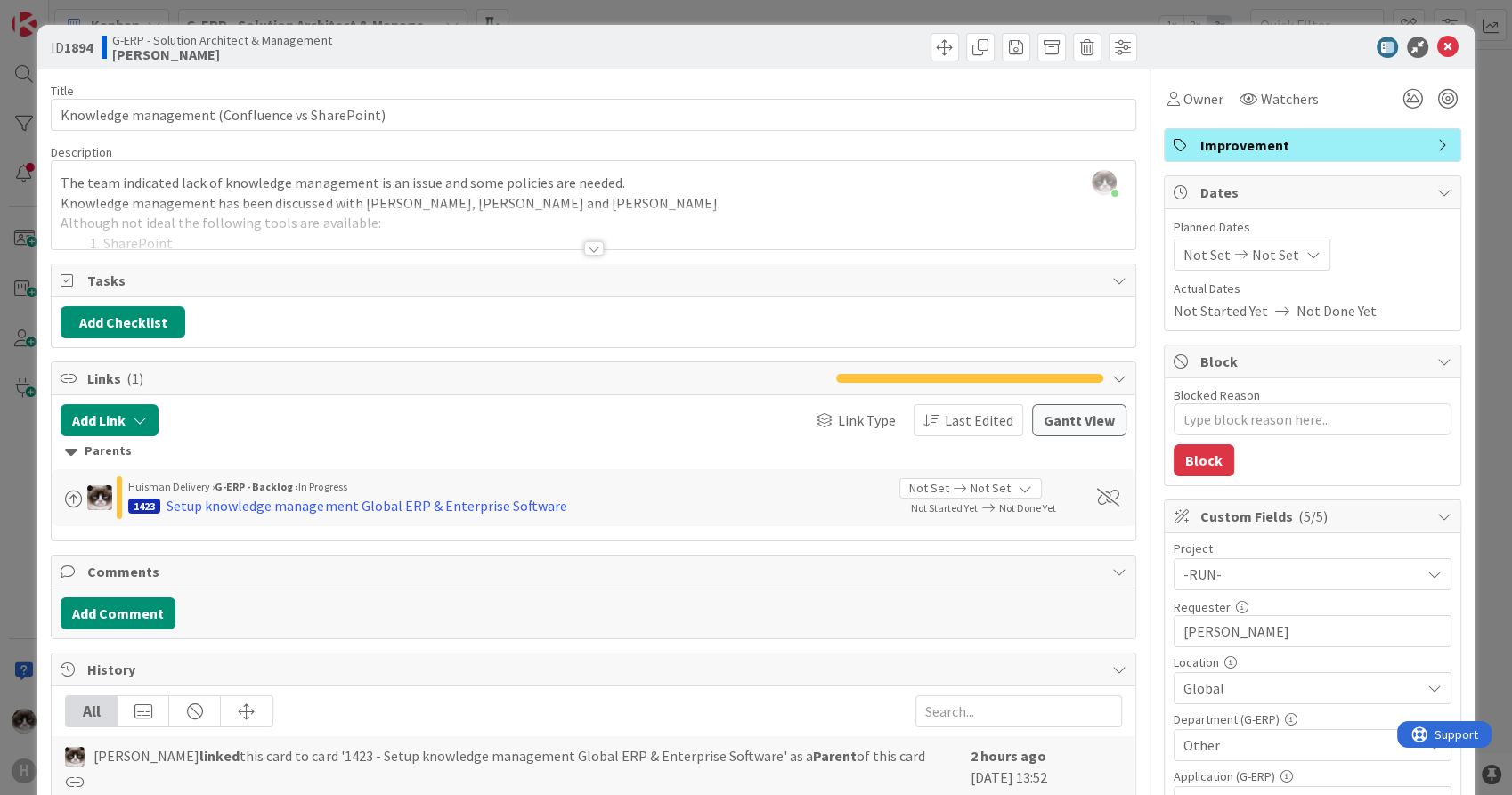
click at [352, 186] on div "[PERSON_NAME] just joined The team indicated lack of knowledge management is an…" at bounding box center [592, 205] width 1083 height 88
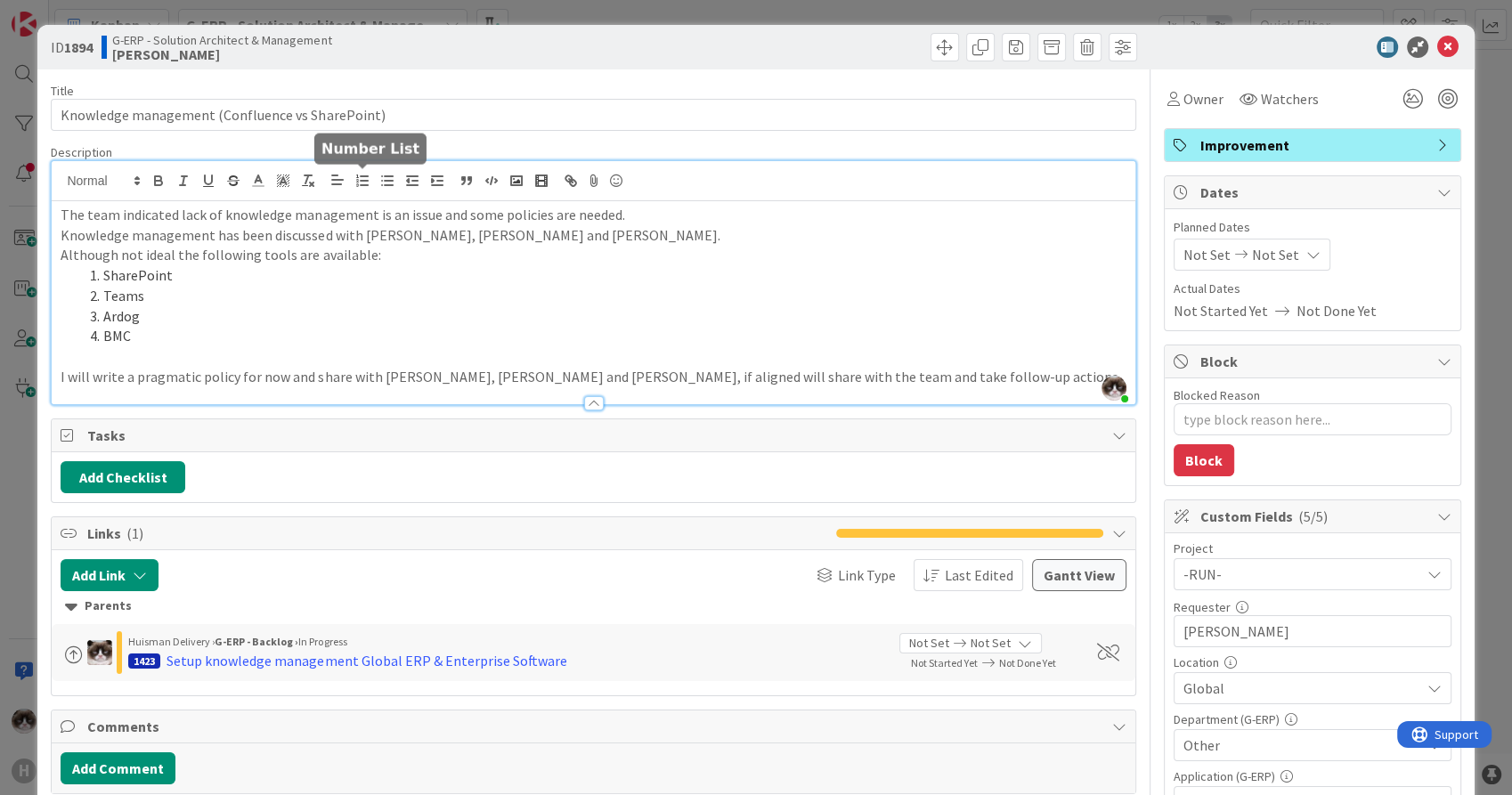
type textarea "x"
click at [335, 334] on li "BMC" at bounding box center [603, 336] width 1044 height 21
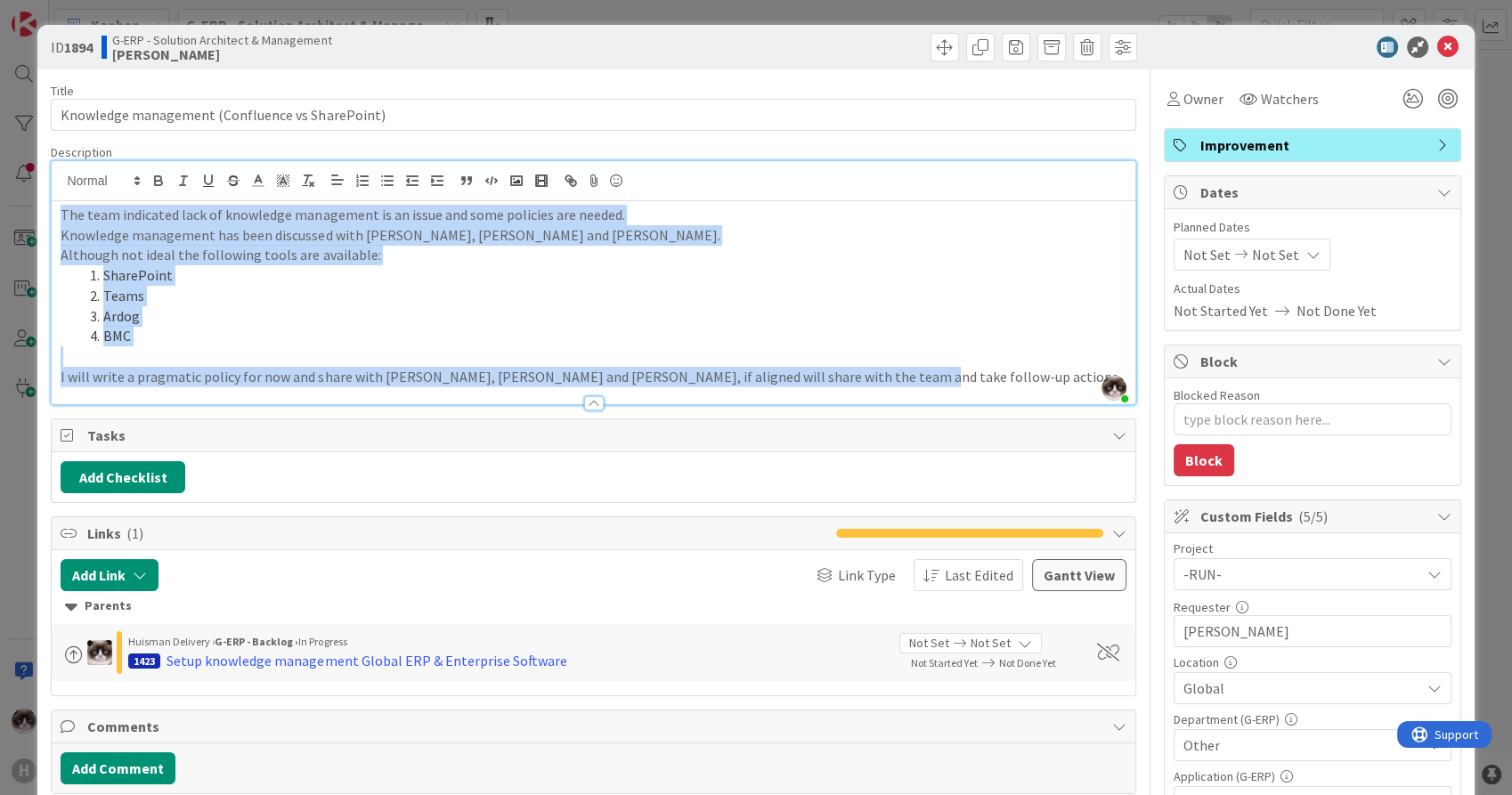
drag, startPoint x: 881, startPoint y: 378, endPoint x: -5, endPoint y: 196, distance: 904.5
click at [0, 196] on html "H Kanban G-ERP - Solution Architect & Management 1x 2x 3x 12 Backlog 4 Ben Add …" at bounding box center [756, 398] width 1512 height 795
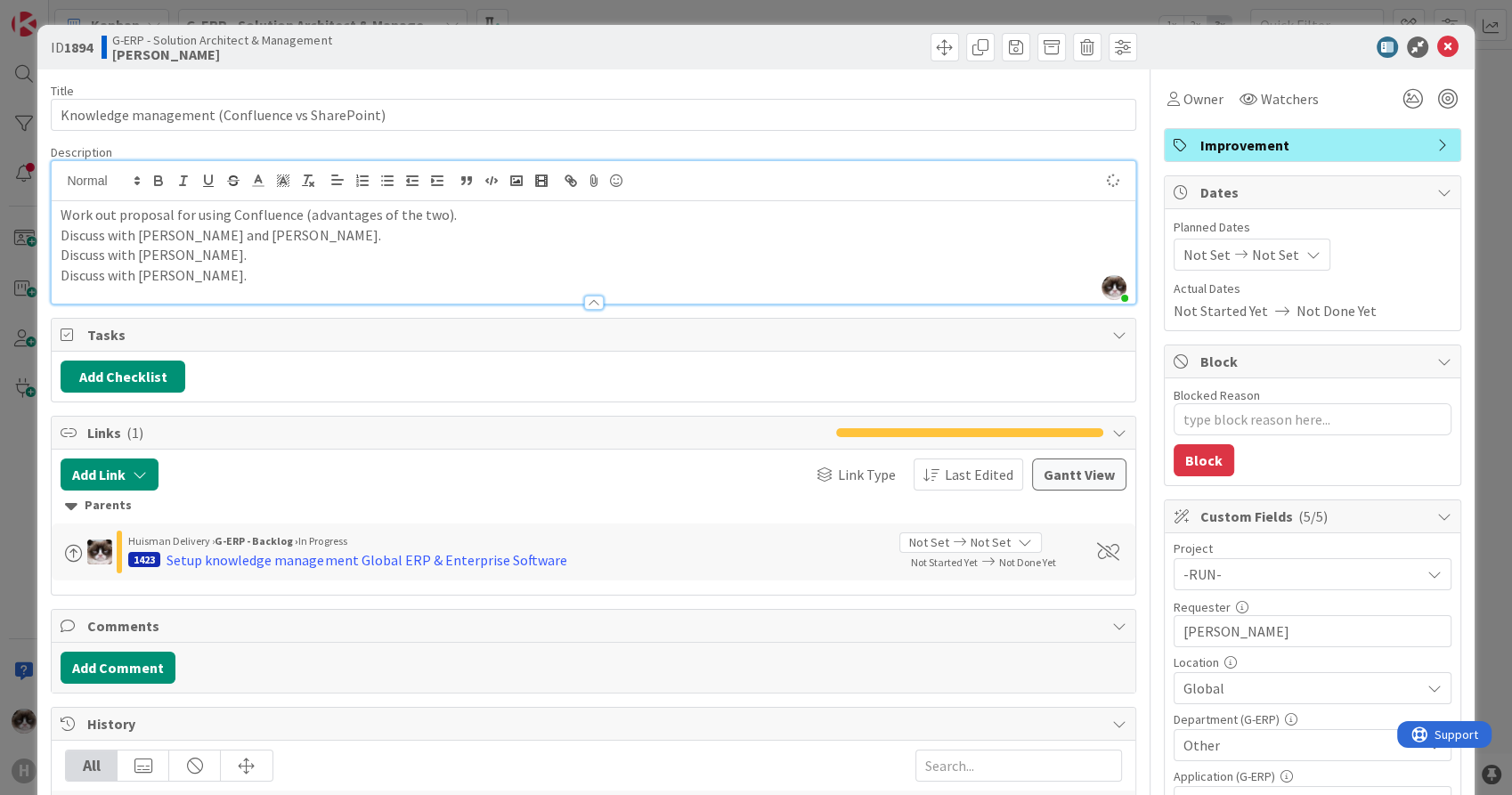
type textarea "x"
click at [1441, 43] on icon at bounding box center [1448, 47] width 22 height 22
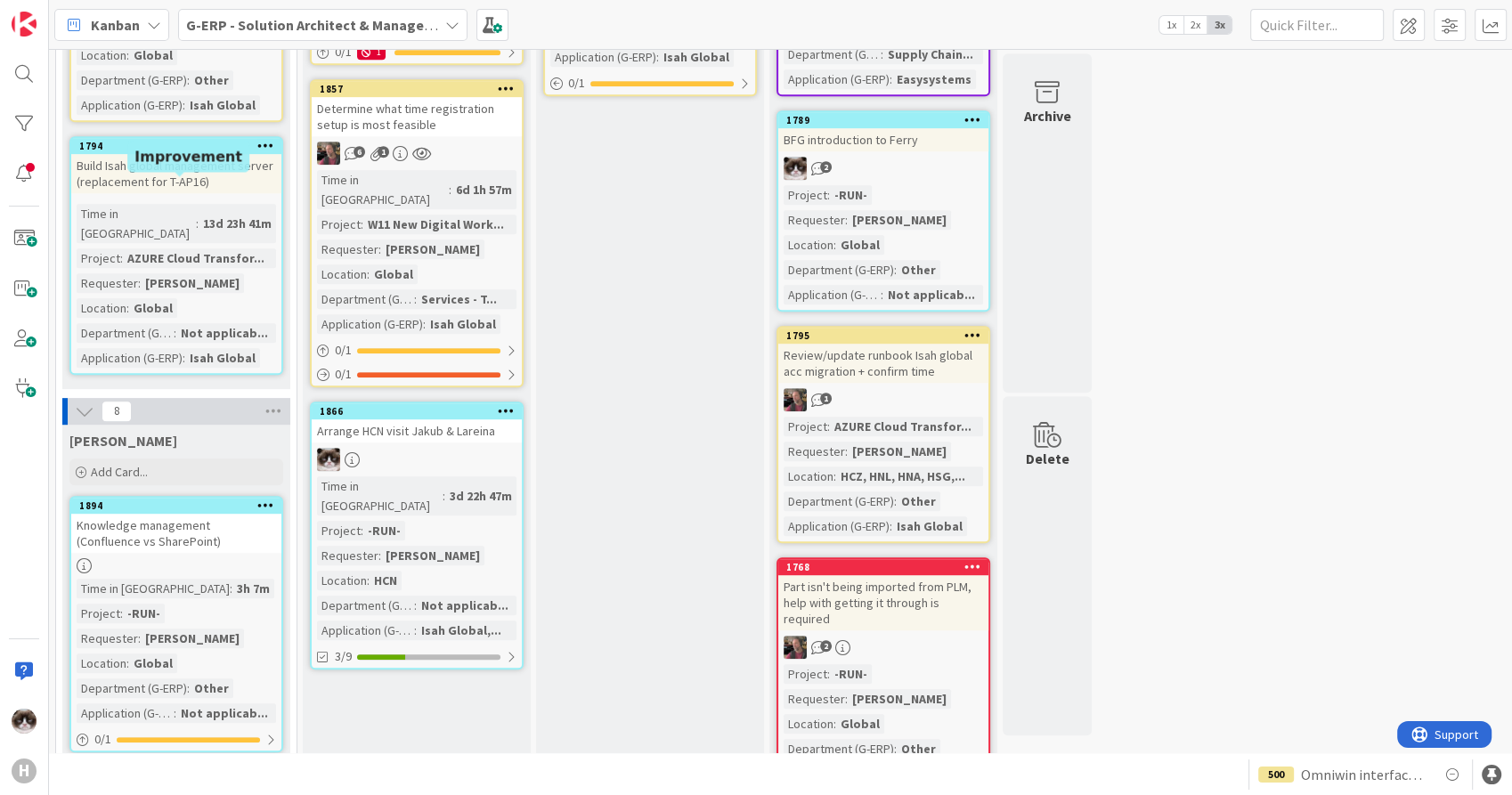
scroll to position [790, 0]
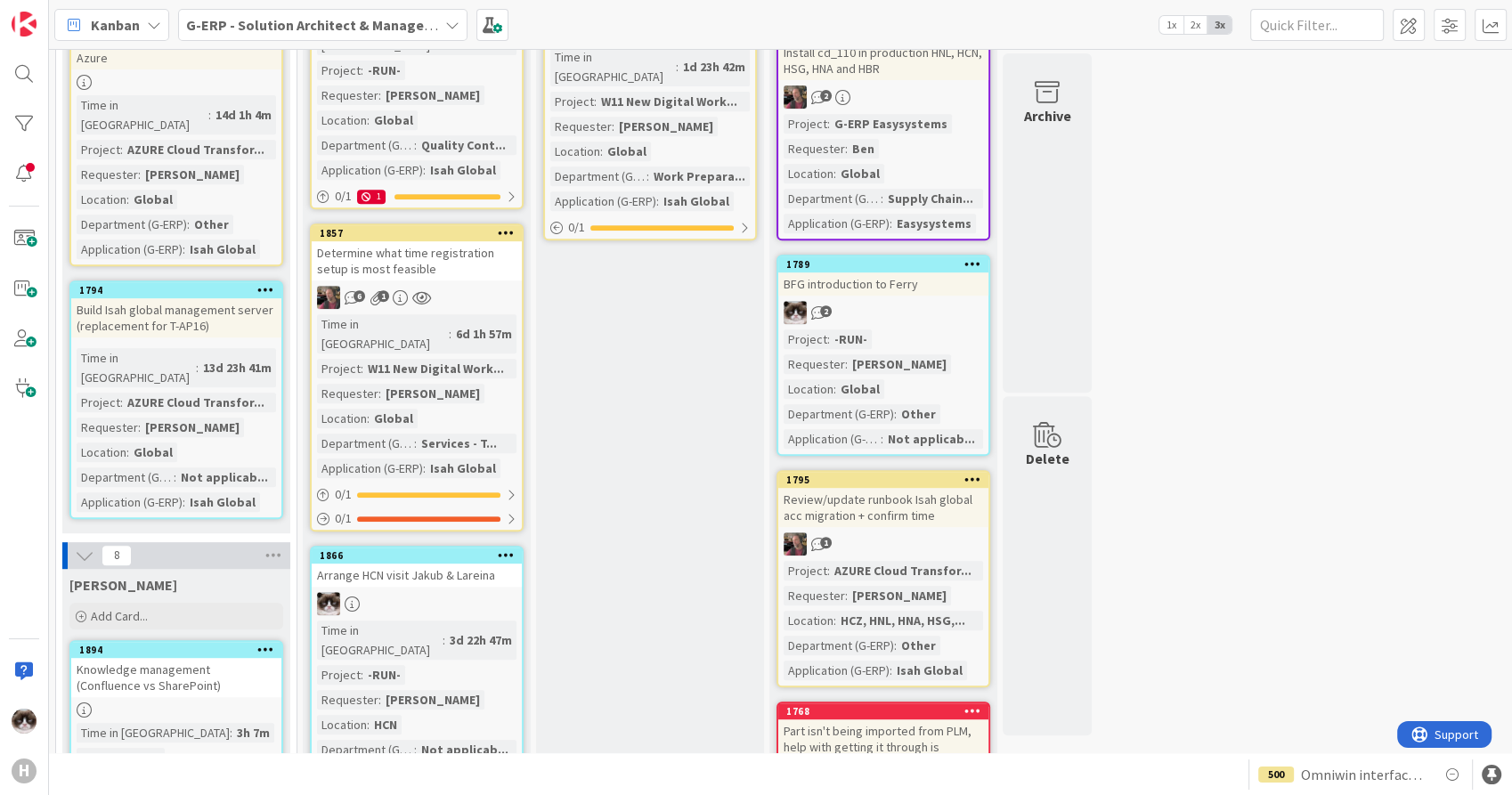
click at [267, 26] on b "G-ERP - Solution Architect & Management" at bounding box center [322, 25] width 273 height 18
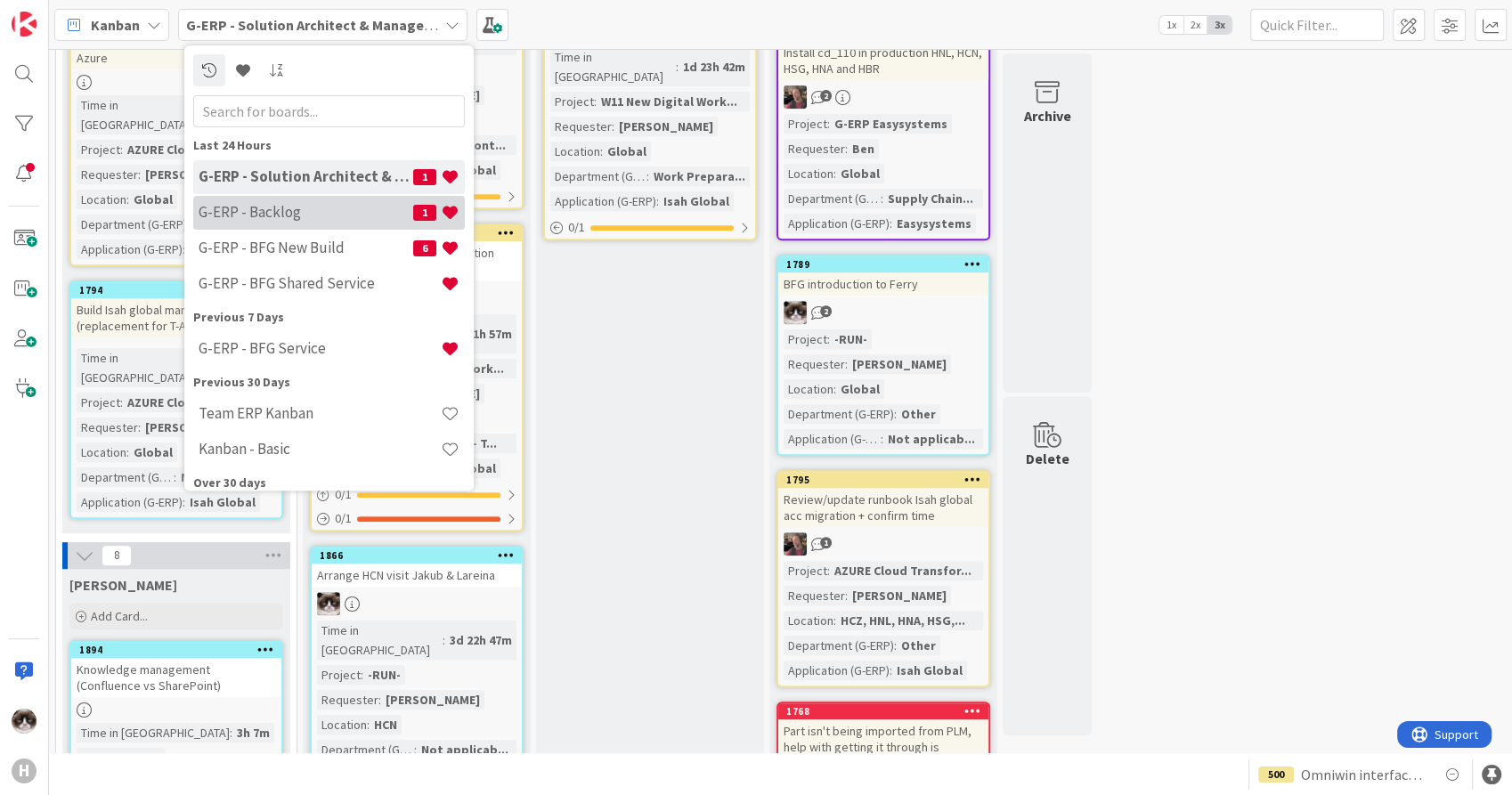
click at [274, 211] on h4 "G-ERP - Backlog" at bounding box center [305, 213] width 215 height 18
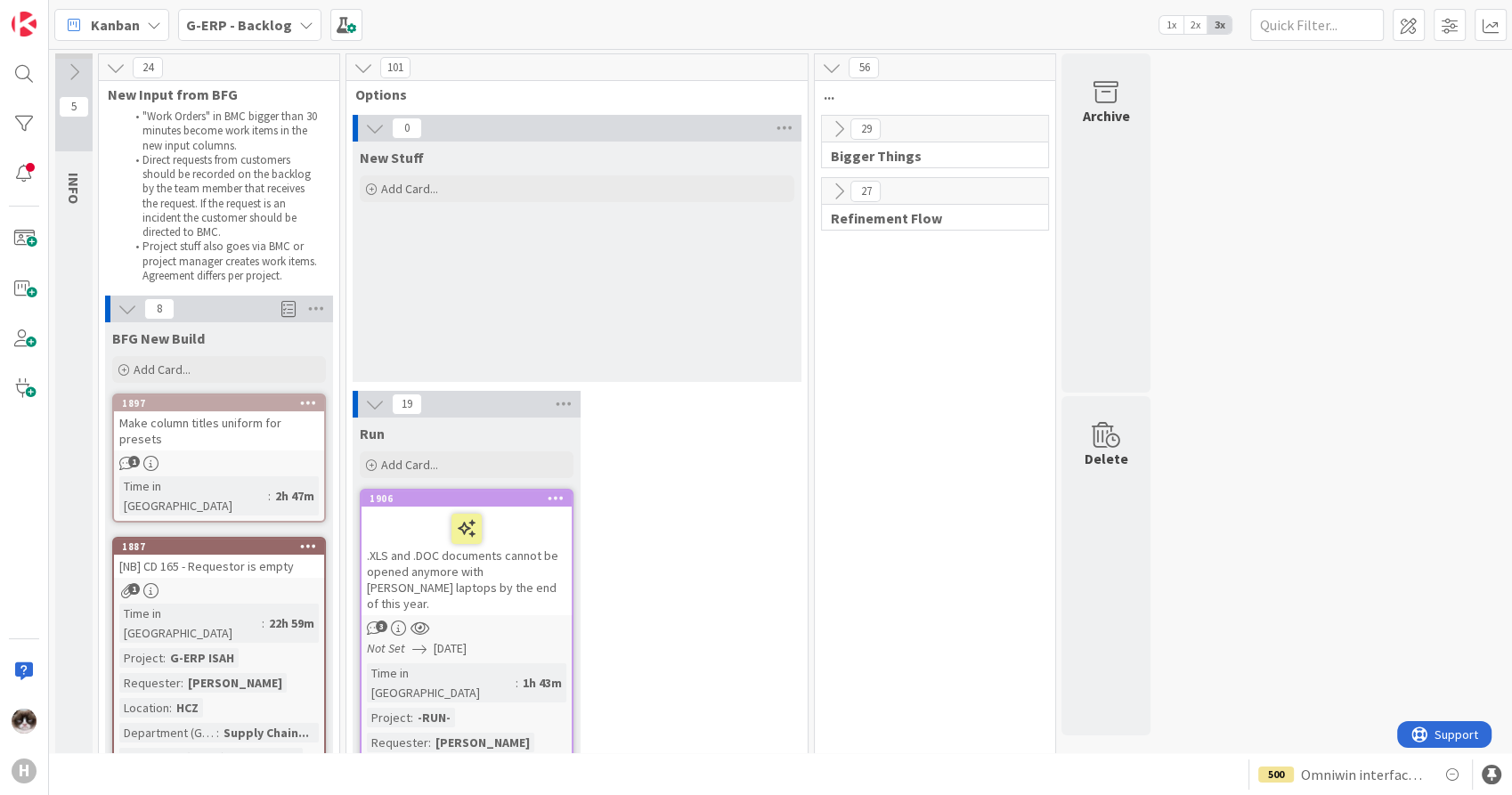
click at [369, 406] on icon at bounding box center [375, 404] width 20 height 20
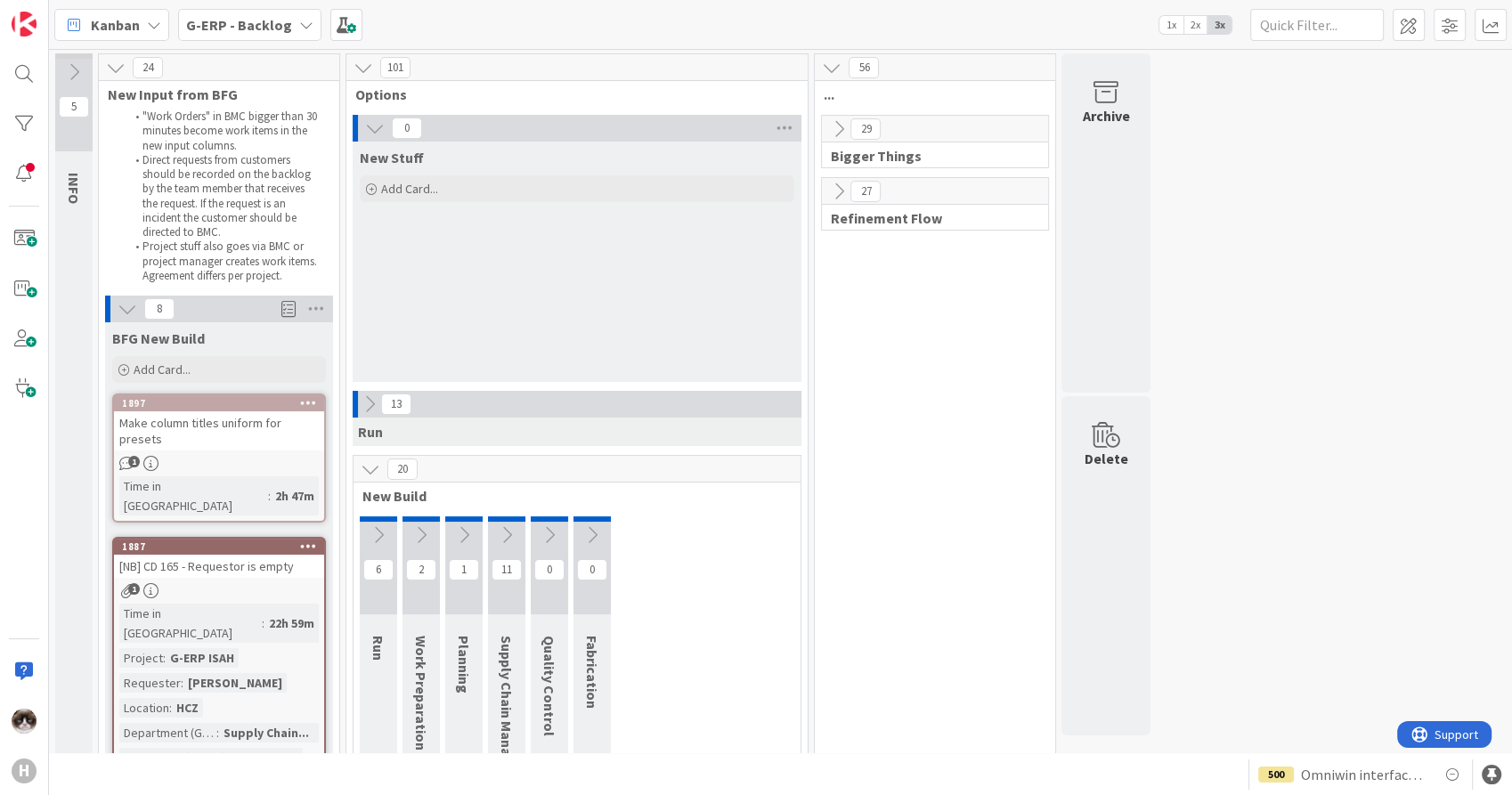
click at [369, 463] on icon at bounding box center [371, 469] width 20 height 20
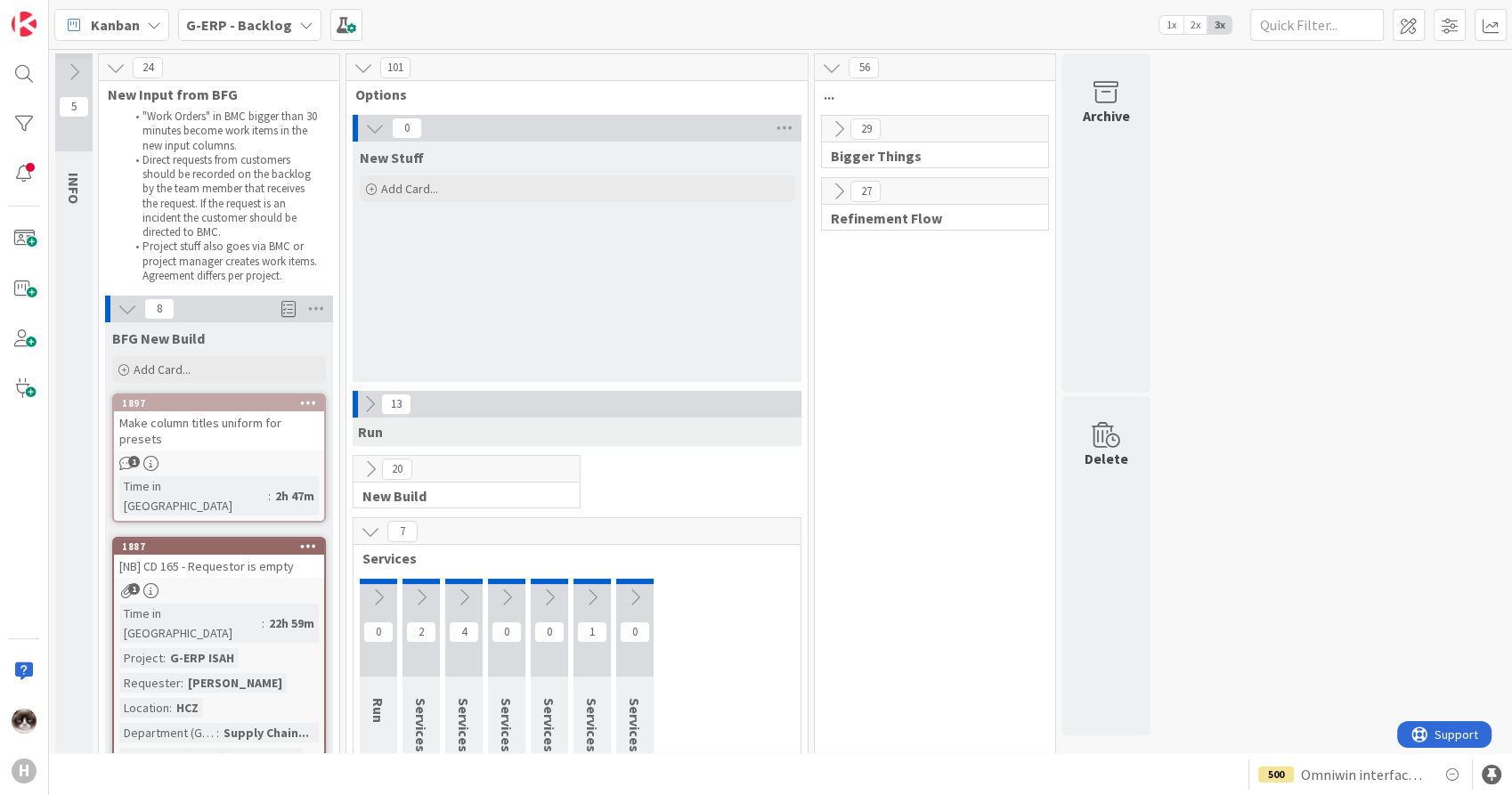
click at [371, 527] on icon at bounding box center [371, 532] width 20 height 20
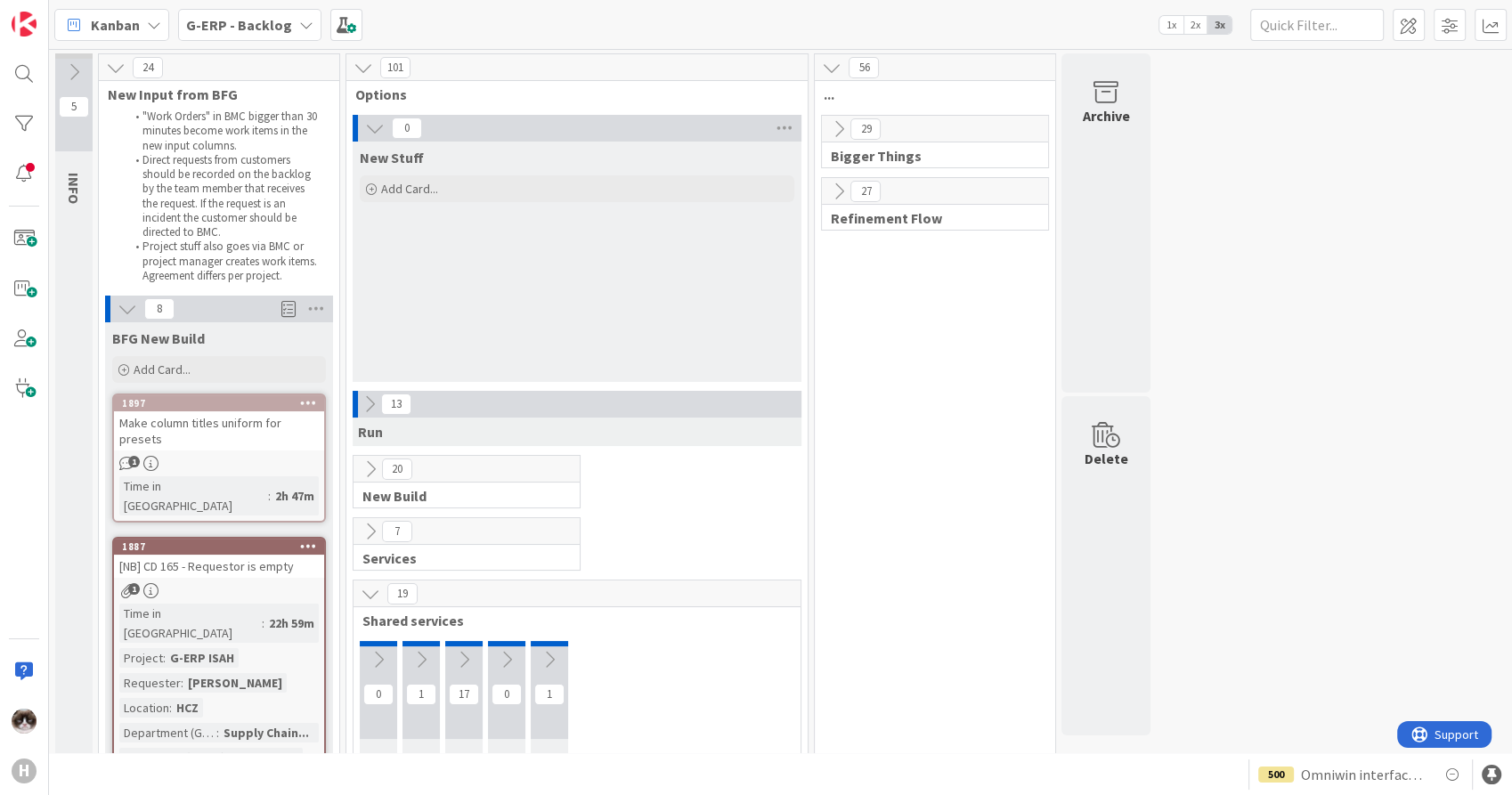
click at [375, 590] on icon at bounding box center [371, 594] width 20 height 20
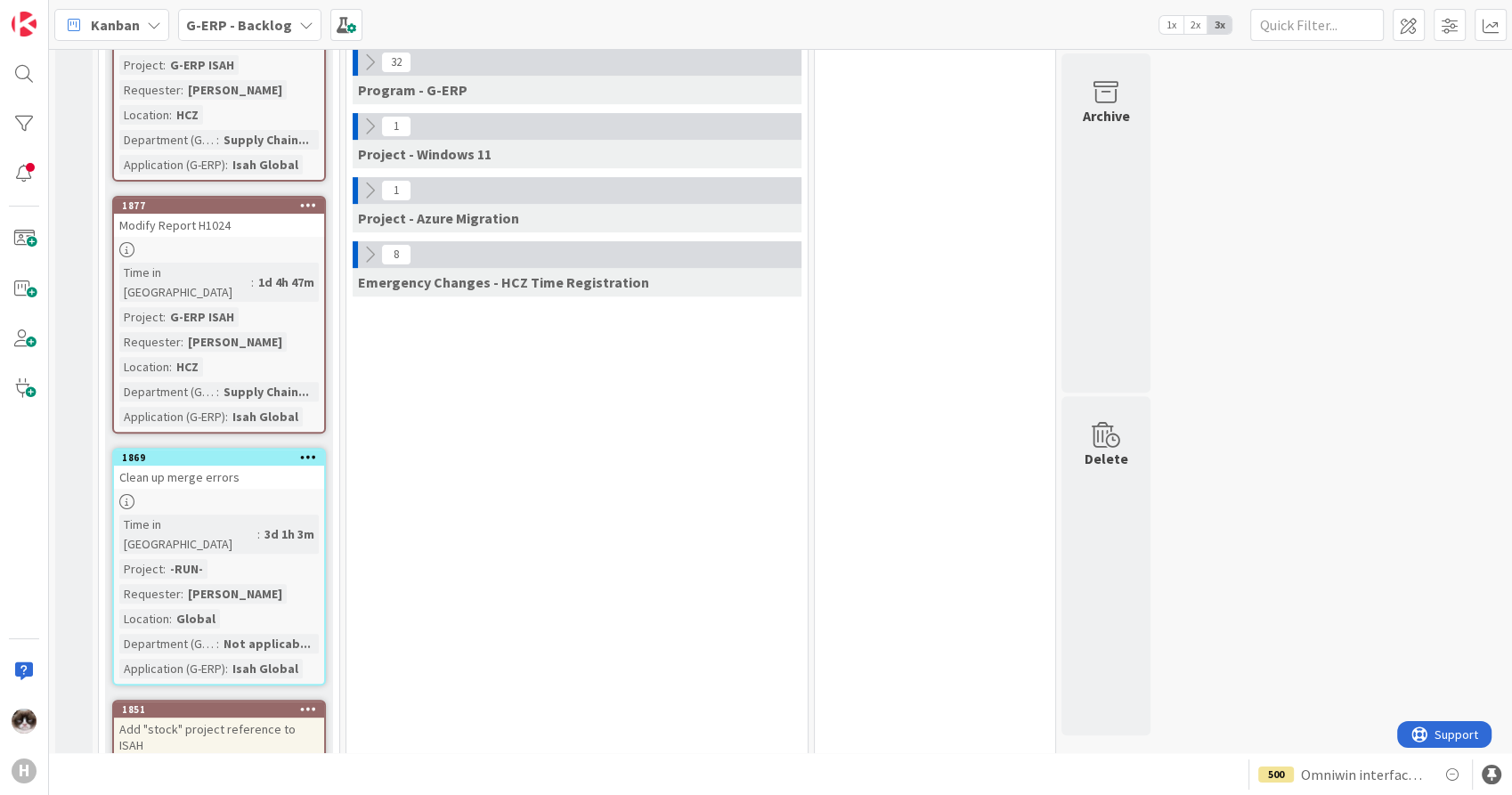
scroll to position [296, 0]
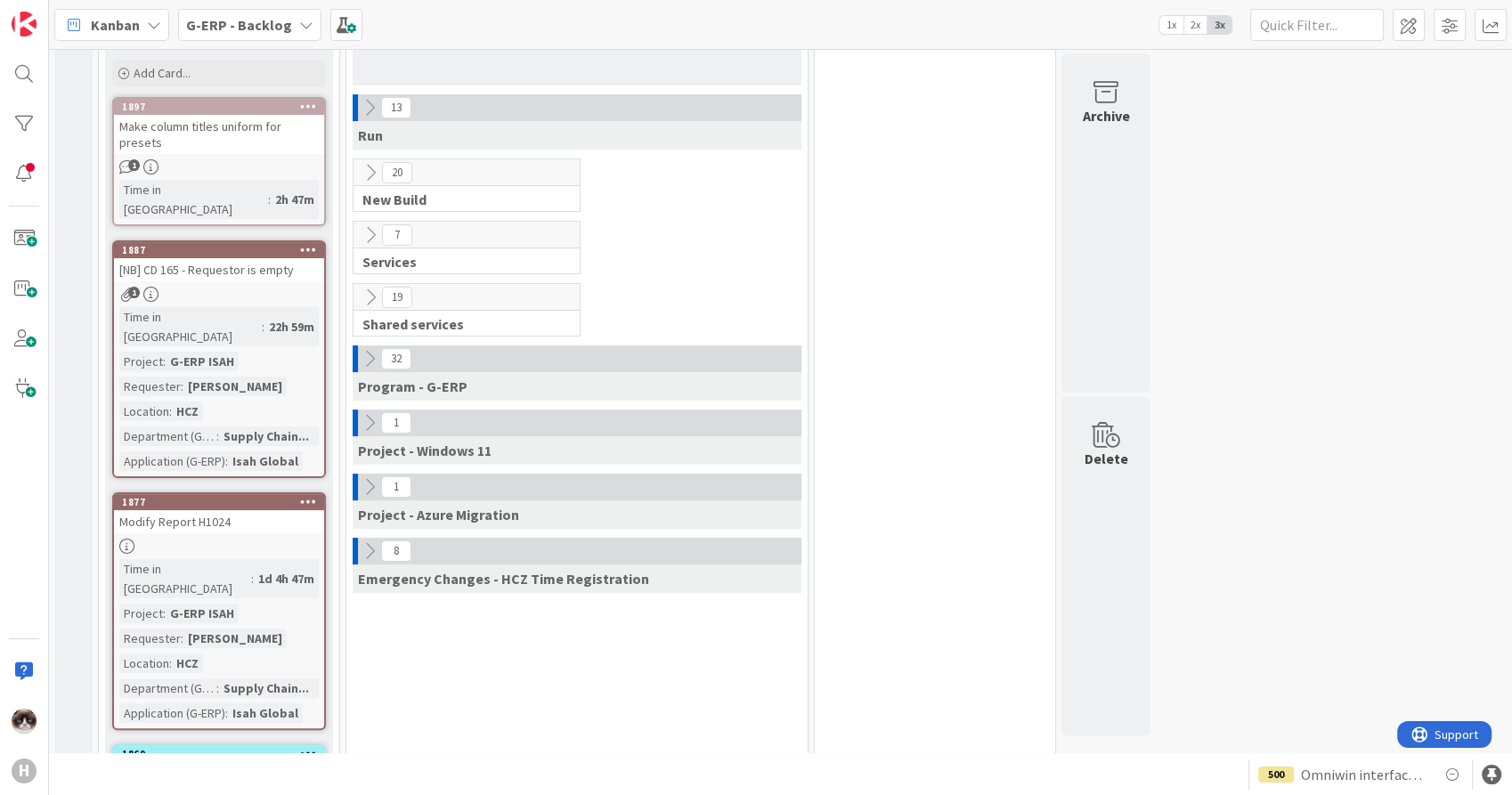
click at [377, 500] on div "Project - Azure Migration" at bounding box center [576, 513] width 448 height 28
click at [371, 492] on icon at bounding box center [370, 487] width 20 height 20
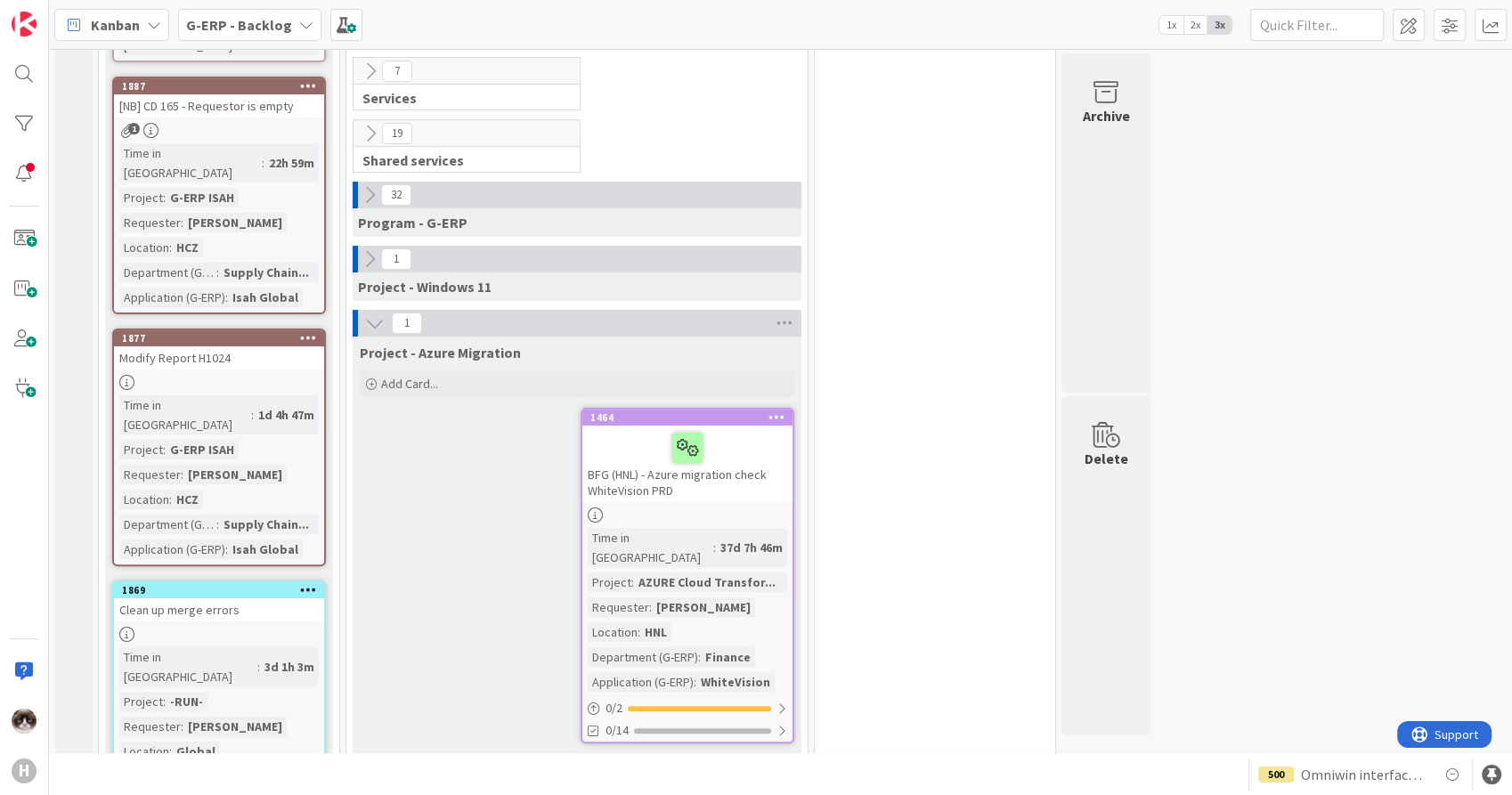
scroll to position [493, 0]
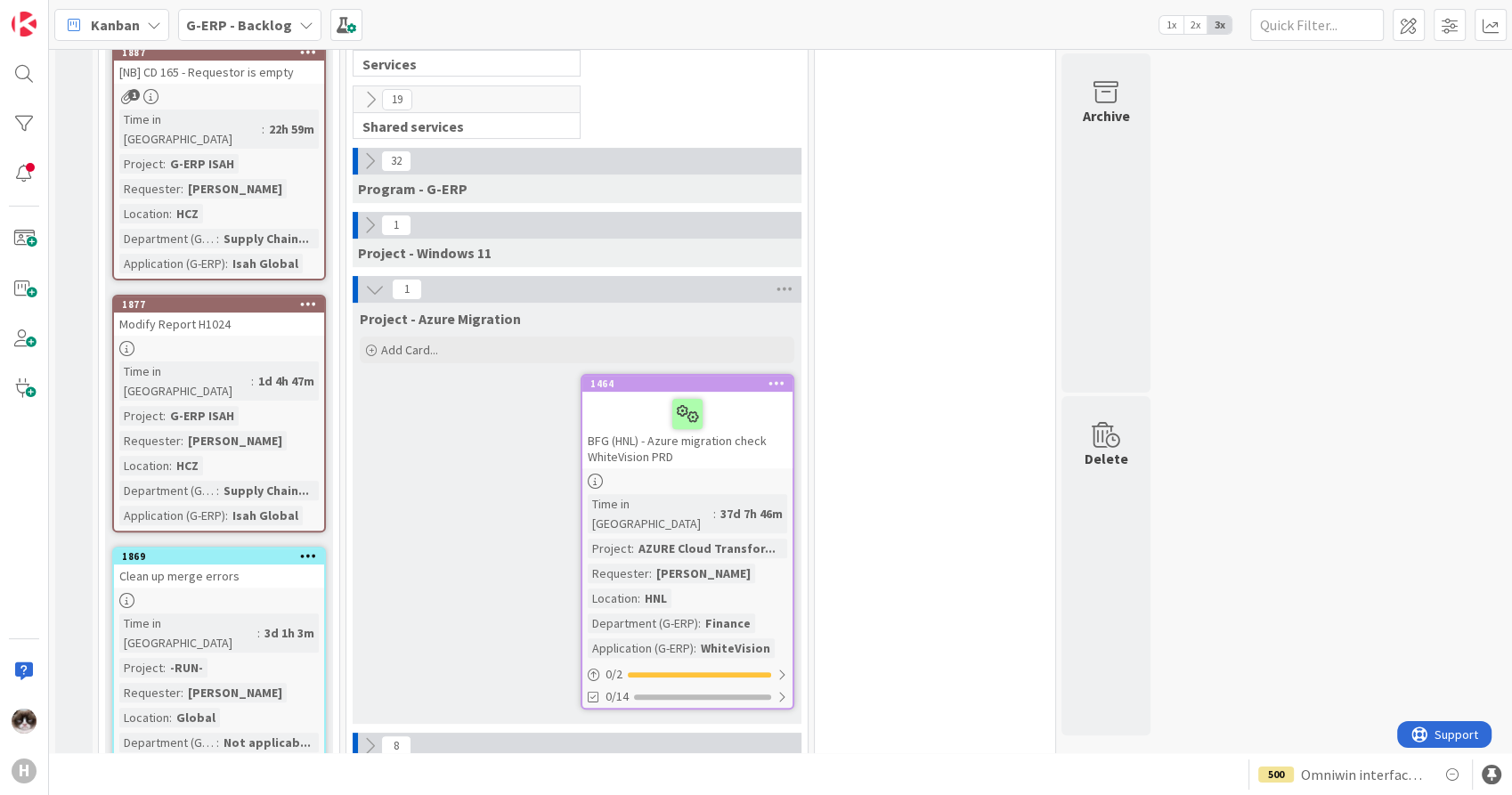
click at [366, 230] on icon at bounding box center [370, 225] width 20 height 20
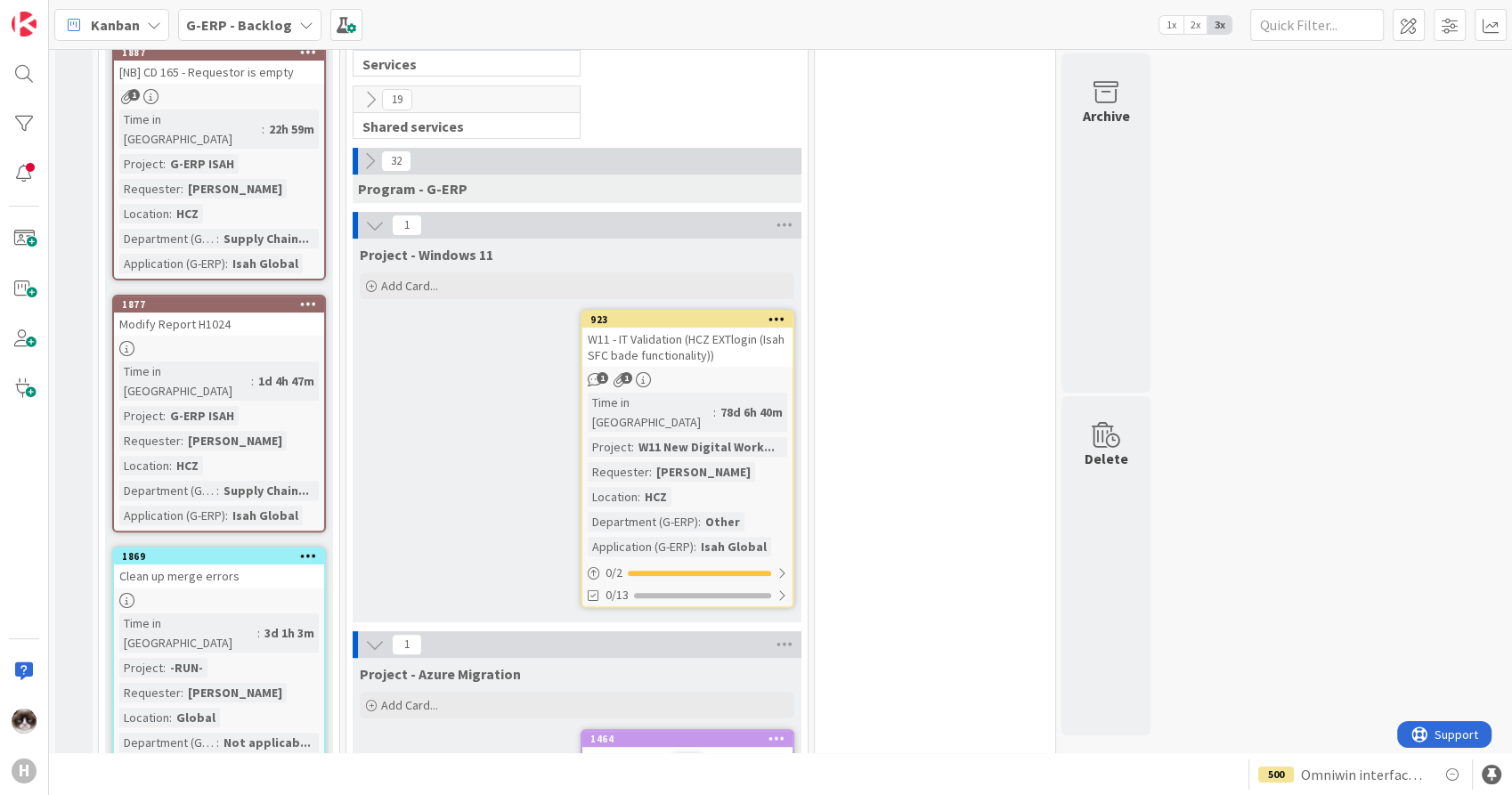
click at [374, 230] on icon at bounding box center [375, 225] width 20 height 20
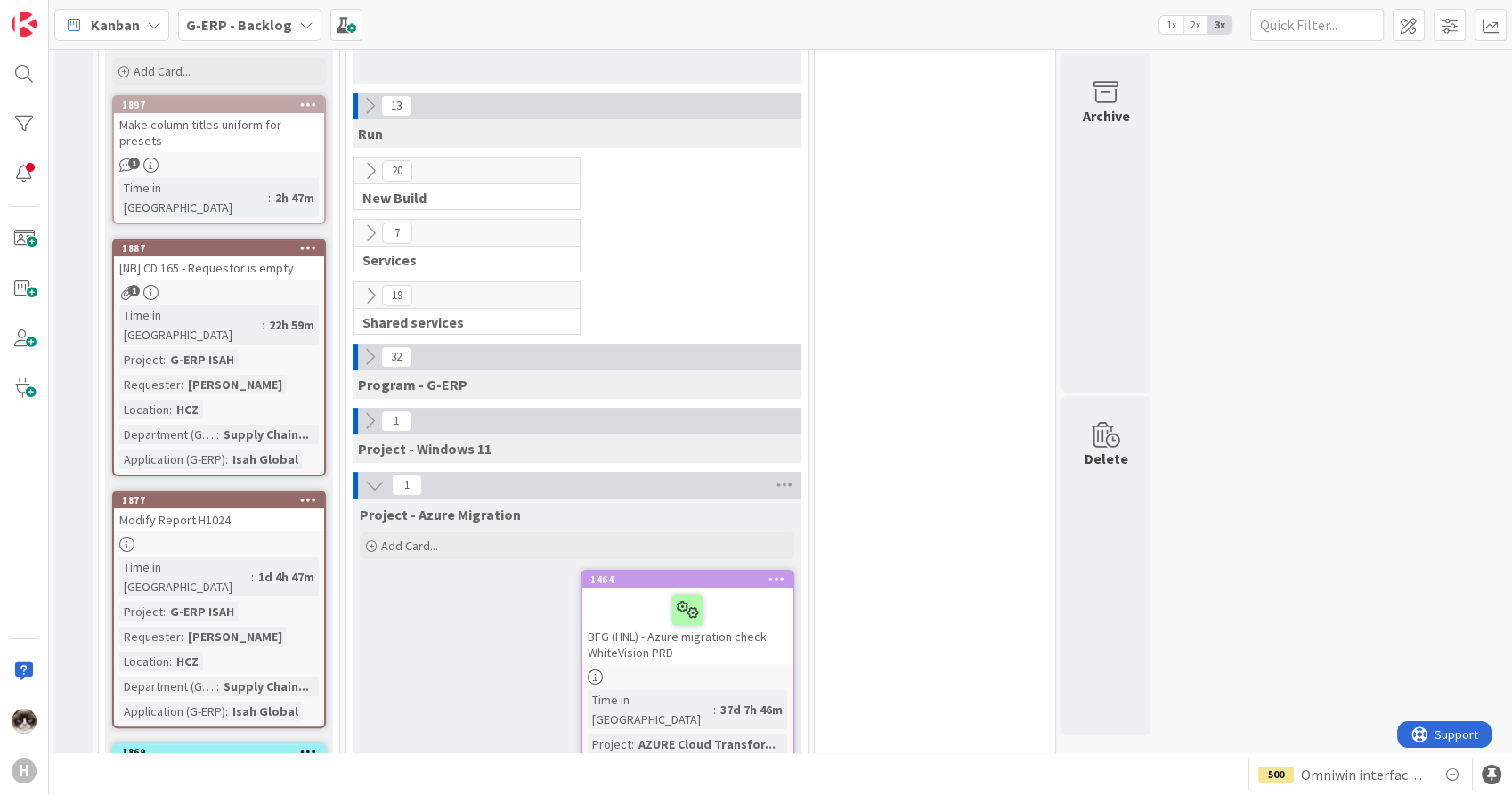
scroll to position [296, 0]
click at [367, 114] on icon at bounding box center [370, 108] width 20 height 20
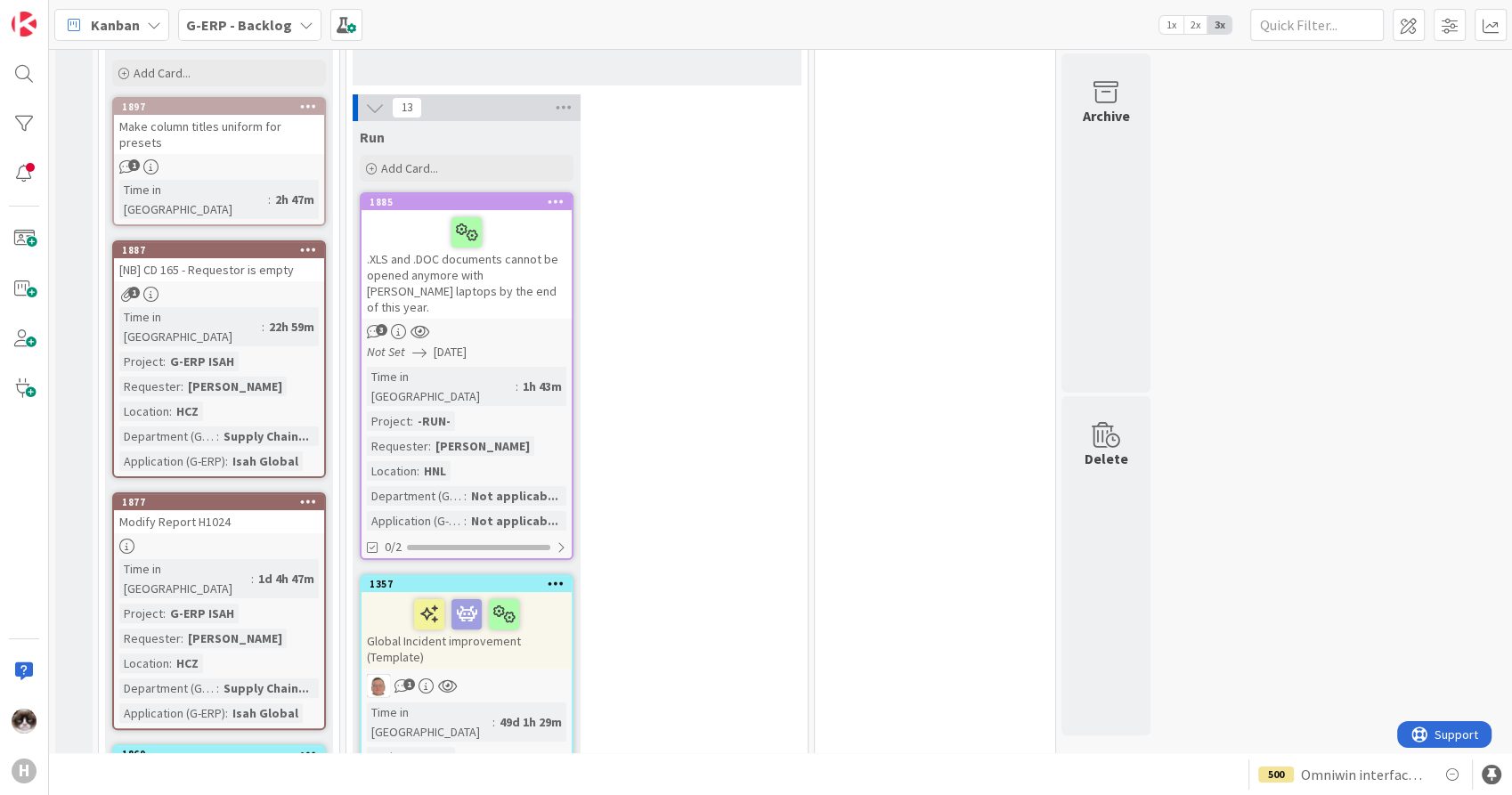
click at [367, 114] on icon at bounding box center [375, 108] width 20 height 20
